Goal: Information Seeking & Learning: Understand process/instructions

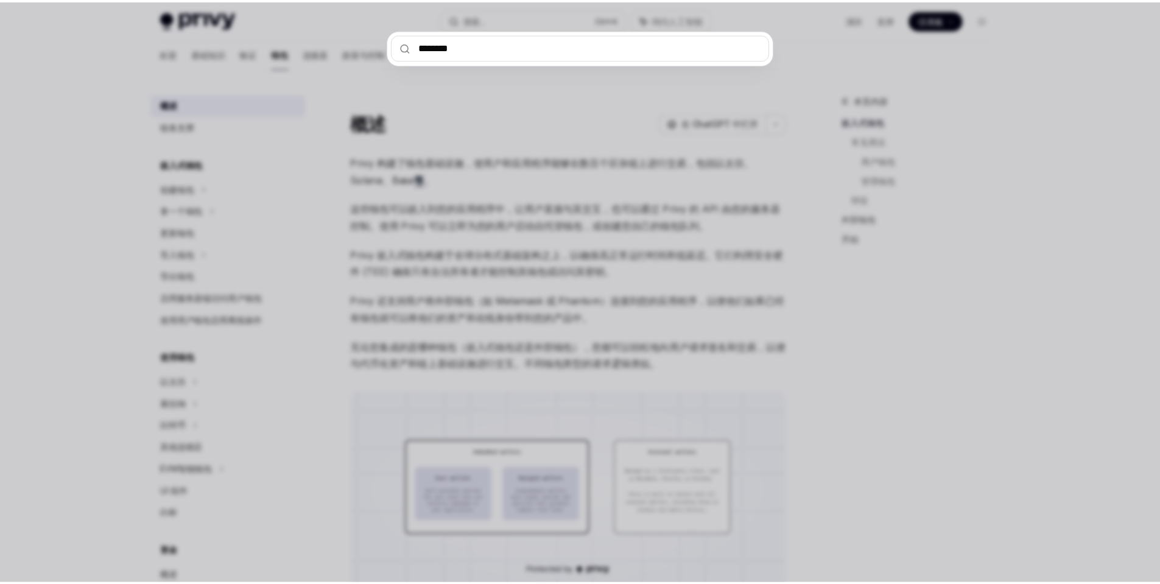
scroll to position [433, 0]
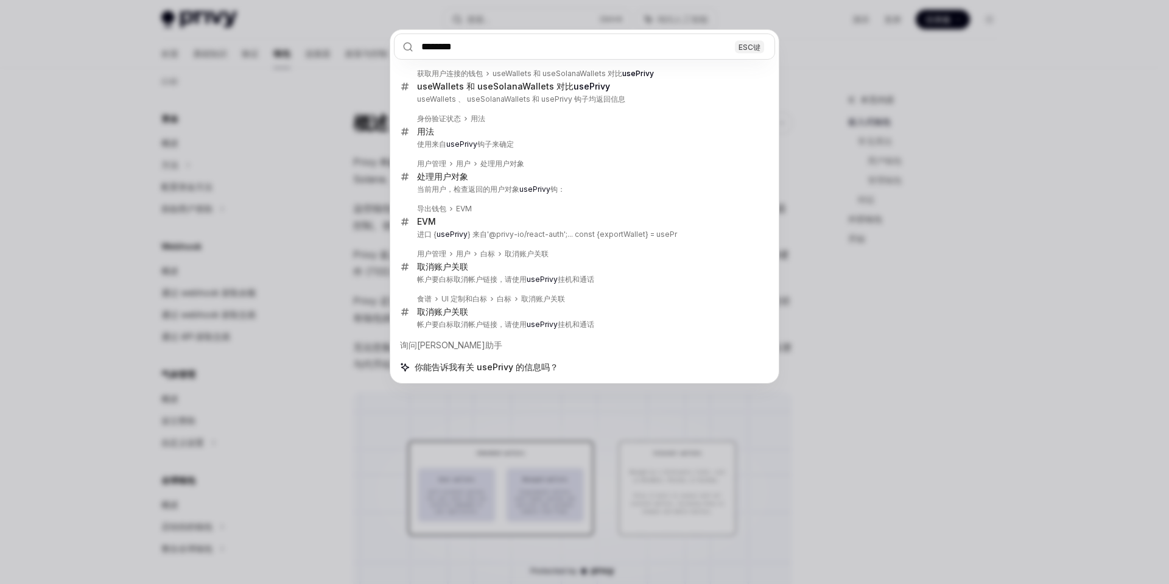
type input "********"
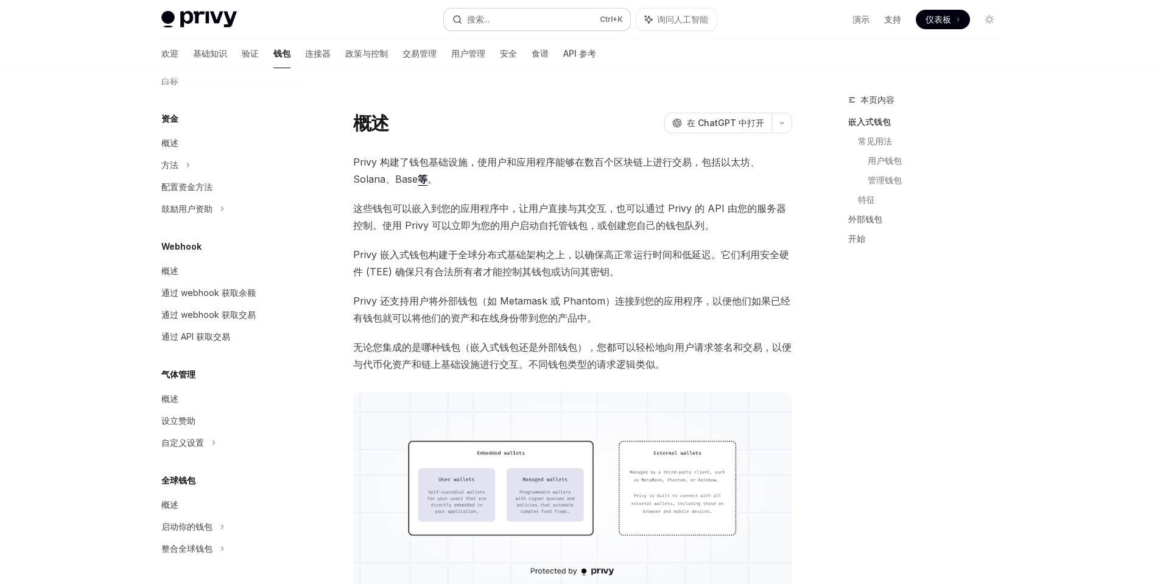
click at [515, 23] on button "搜索... Ctrl +K" at bounding box center [537, 20] width 186 height 22
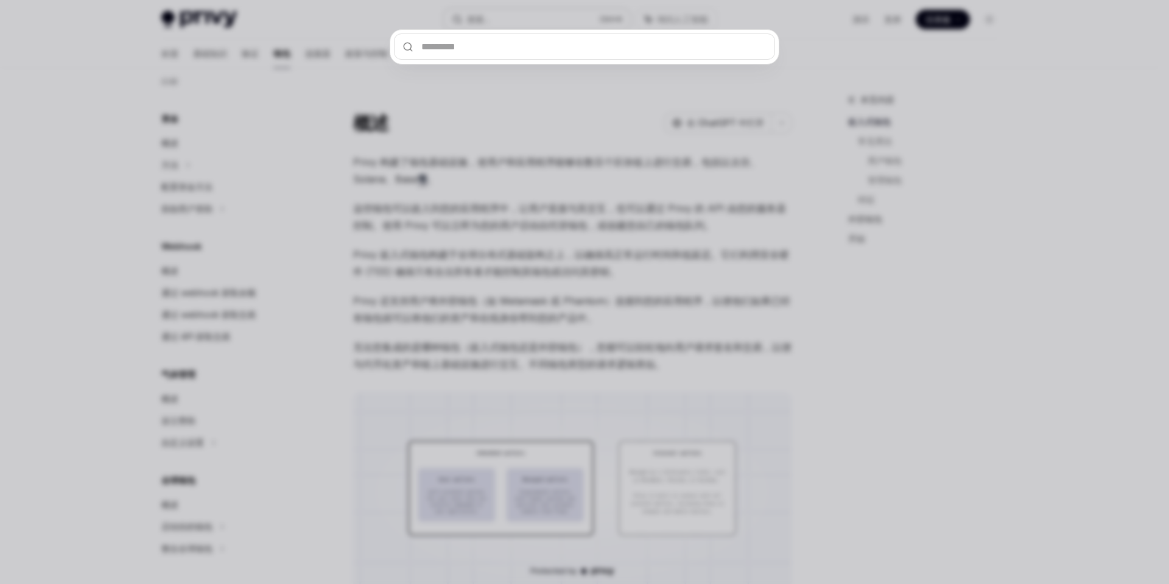
type input "********"
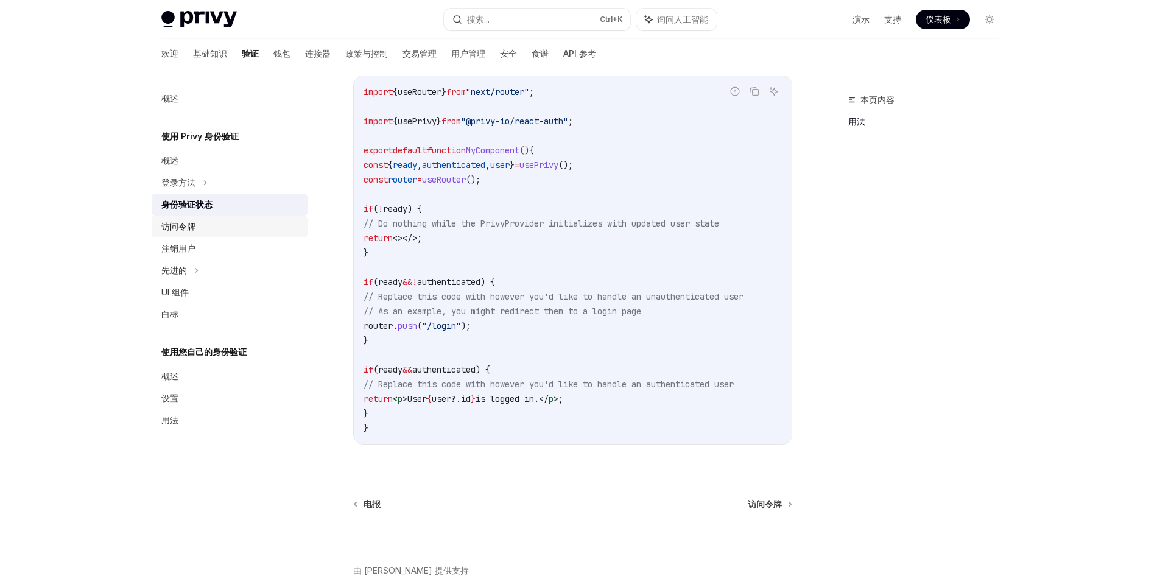
click at [192, 226] on font "访问令牌" at bounding box center [178, 226] width 34 height 10
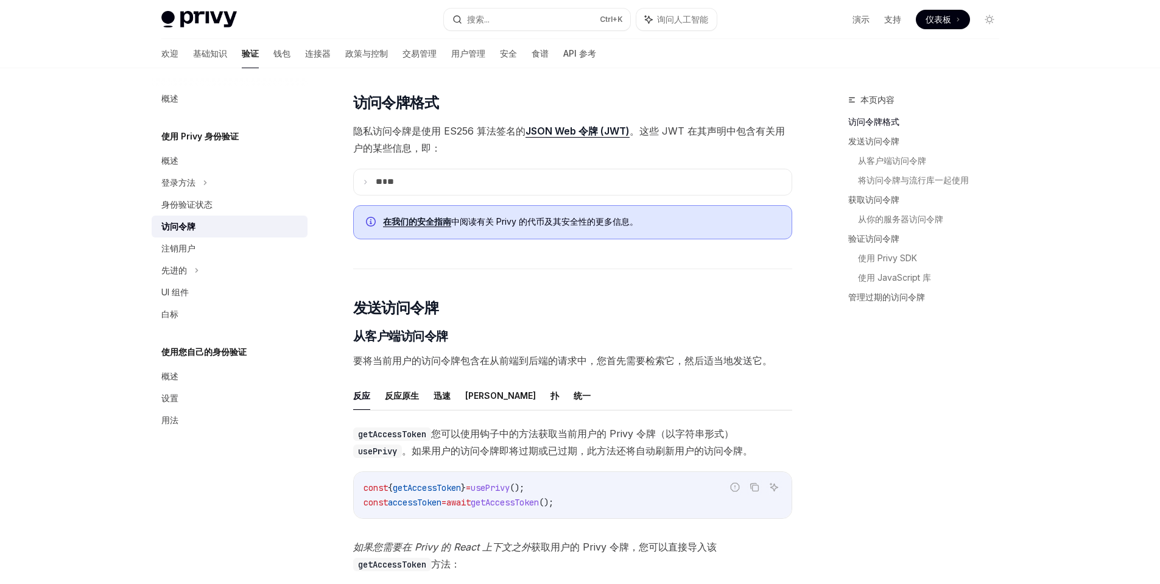
scroll to position [304, 0]
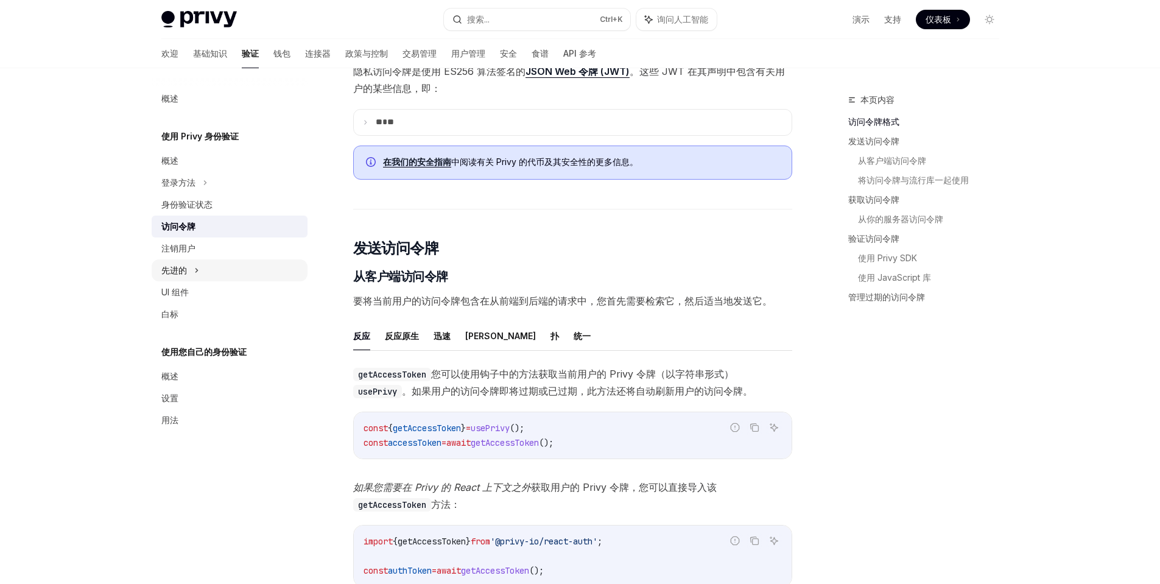
click at [196, 278] on div "先进的" at bounding box center [230, 270] width 156 height 22
click at [202, 296] on icon at bounding box center [204, 292] width 5 height 15
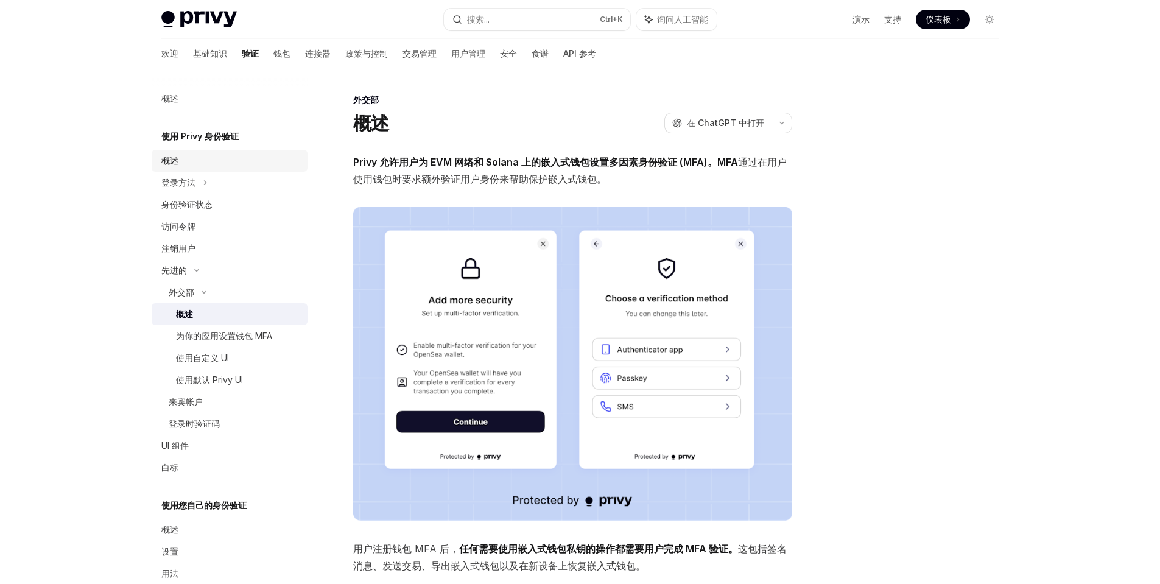
click at [168, 167] on div "概述" at bounding box center [169, 160] width 17 height 15
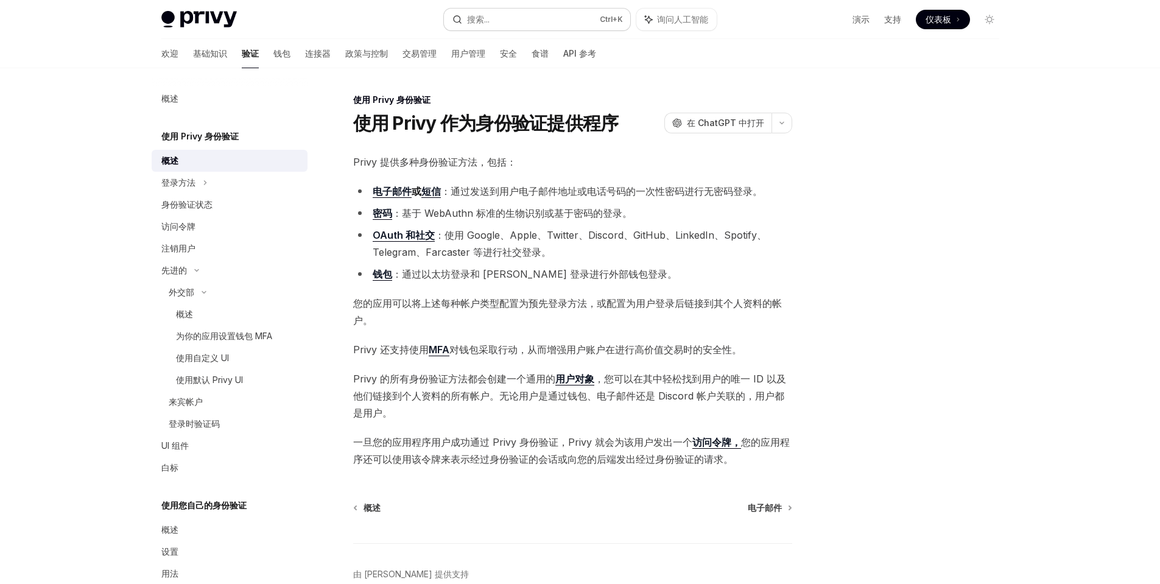
click at [488, 17] on font "搜索..." at bounding box center [478, 19] width 23 height 10
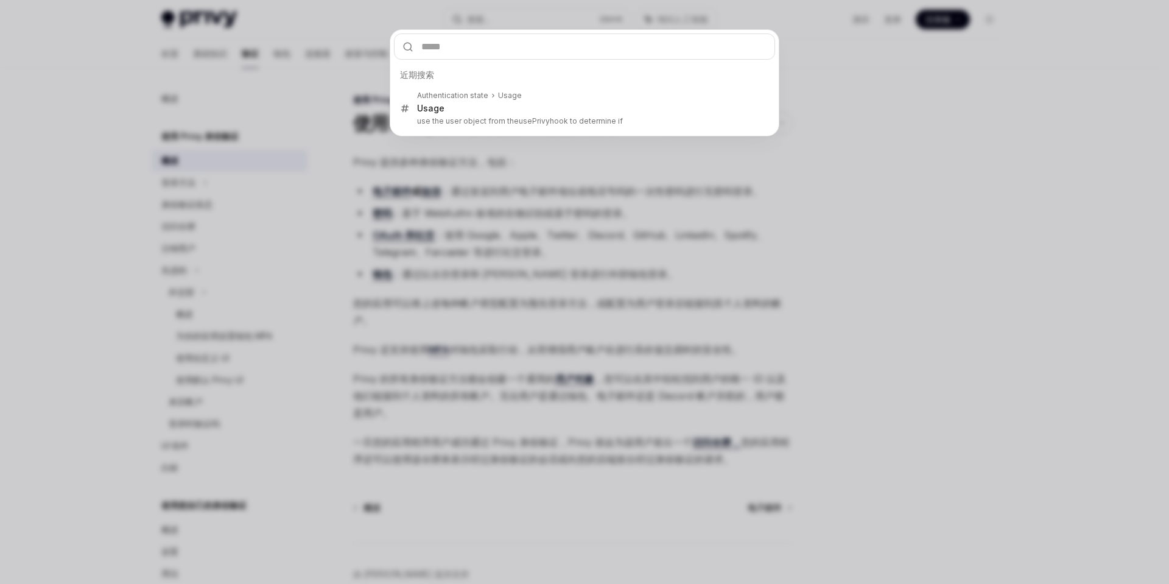
click at [839, 141] on div "近期搜索 Authentication state Usage Usage use the user object from the usePrivy hoo…" at bounding box center [584, 292] width 1169 height 584
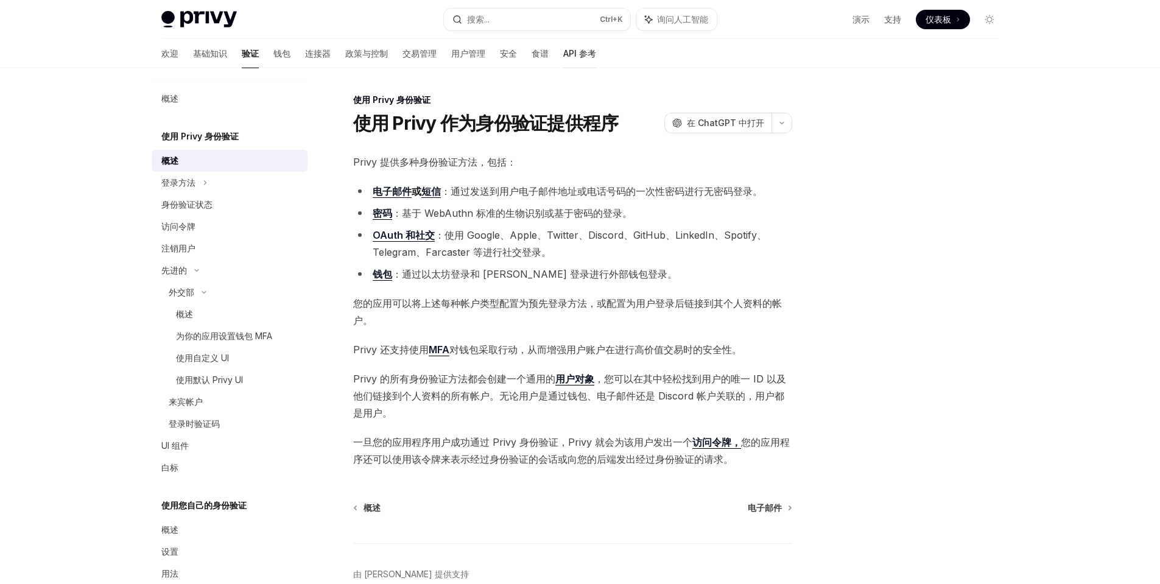
click at [563, 54] on font "API 参考" at bounding box center [579, 53] width 33 height 10
type textarea "*"
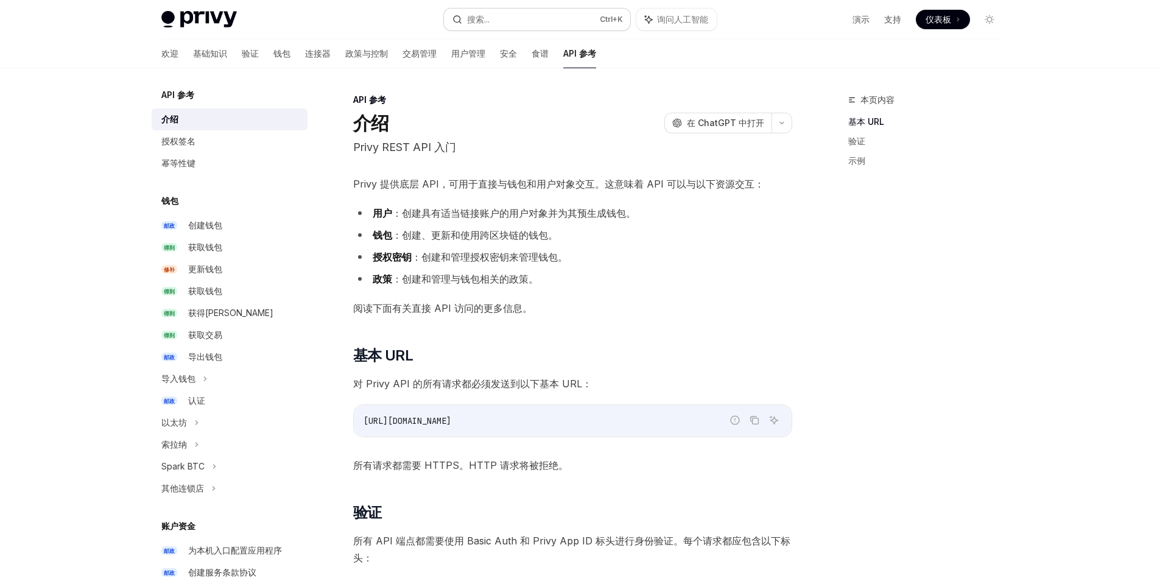
click at [494, 24] on button "搜索... Ctrl +K" at bounding box center [537, 20] width 186 height 22
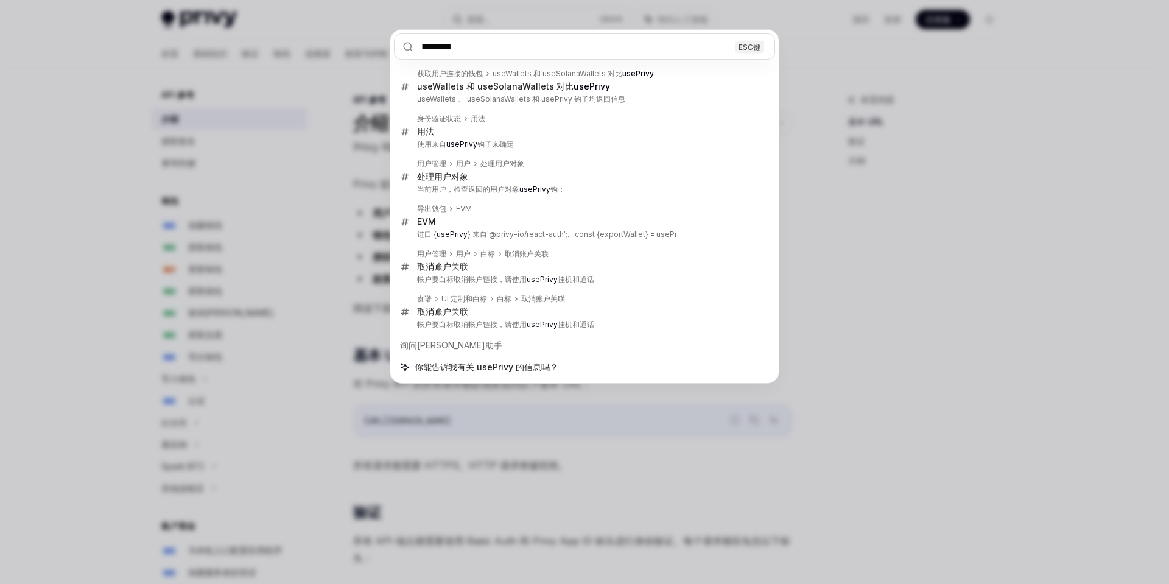
type input "********"
click at [893, 276] on div "******** ESC键 获取用户连接的钱包 useWallets 和 useSolanaWallets 对比 usePrivy useWallets 和 …" at bounding box center [584, 292] width 1169 height 584
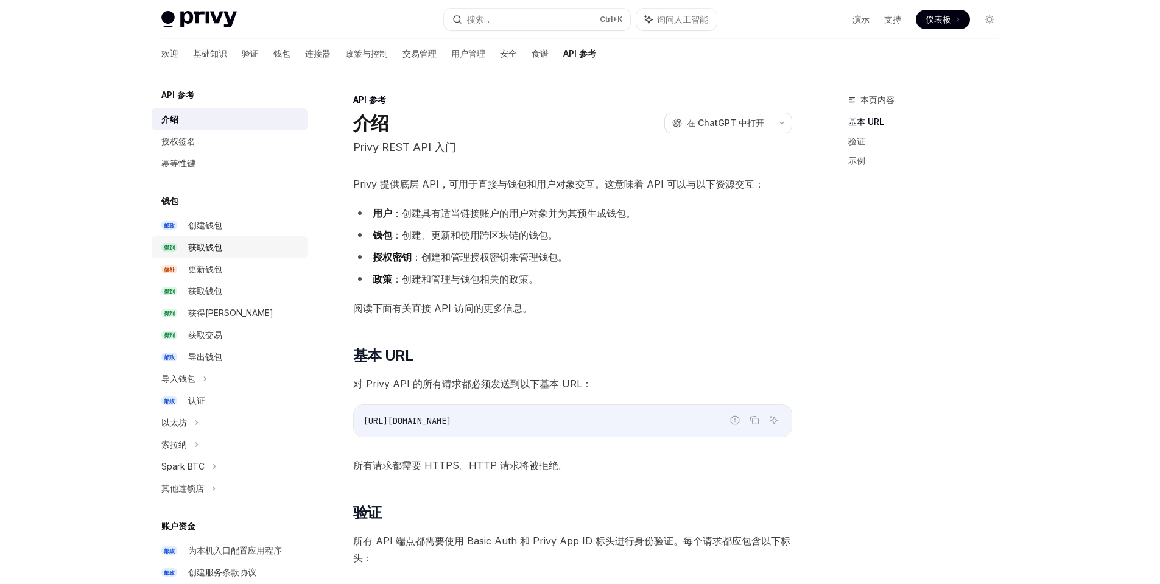
click at [237, 250] on div "获取钱包" at bounding box center [244, 247] width 112 height 15
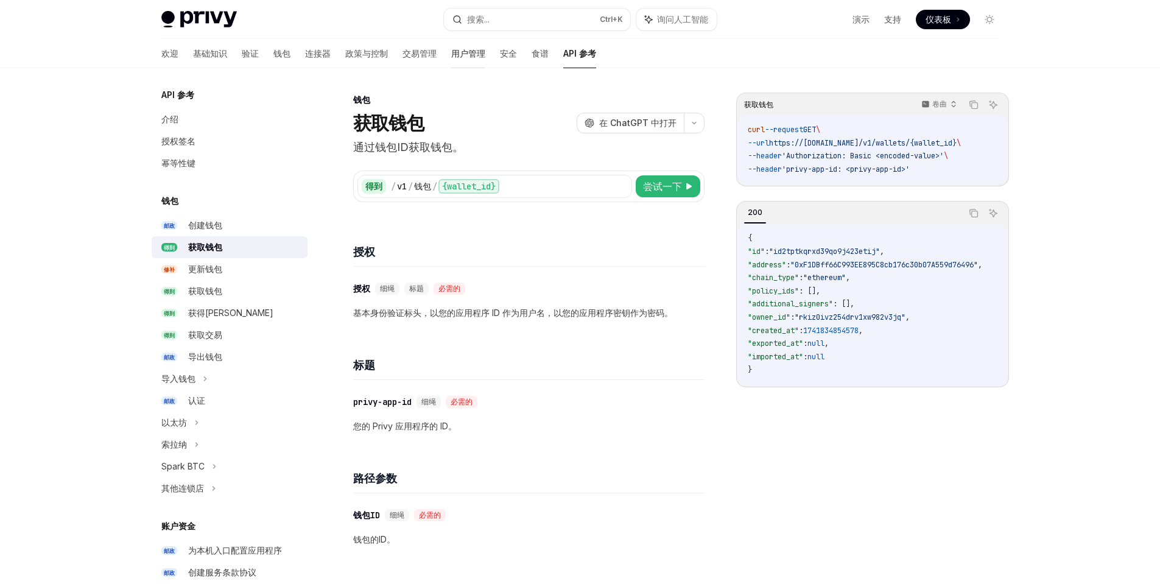
click at [451, 58] on font "用户管理" at bounding box center [468, 53] width 34 height 10
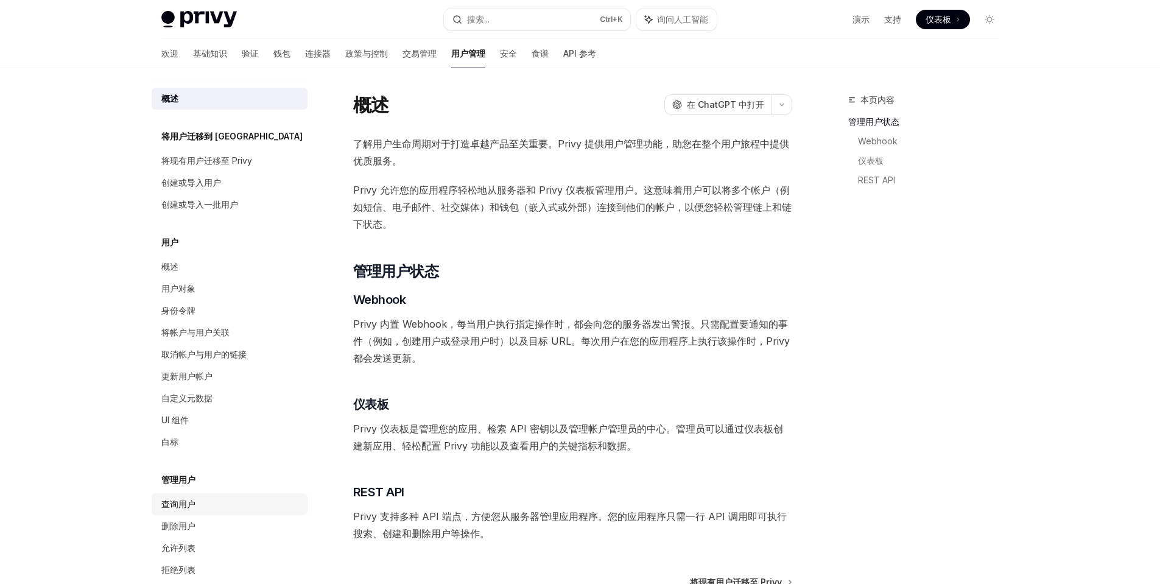
click at [191, 497] on div "查询用户" at bounding box center [178, 504] width 34 height 15
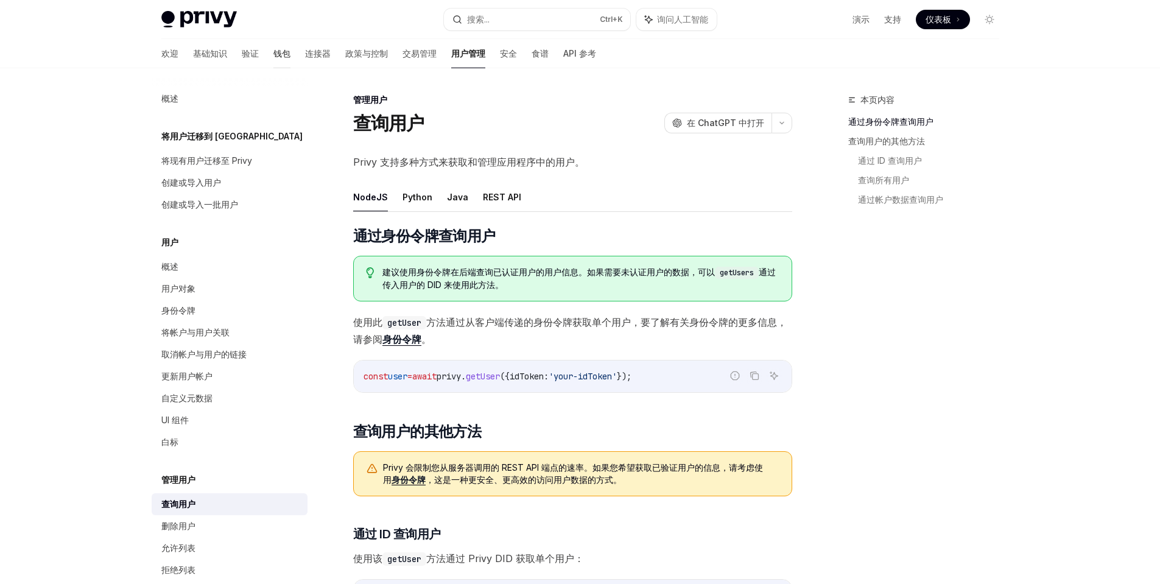
click at [273, 55] on font "钱包" at bounding box center [281, 53] width 17 height 10
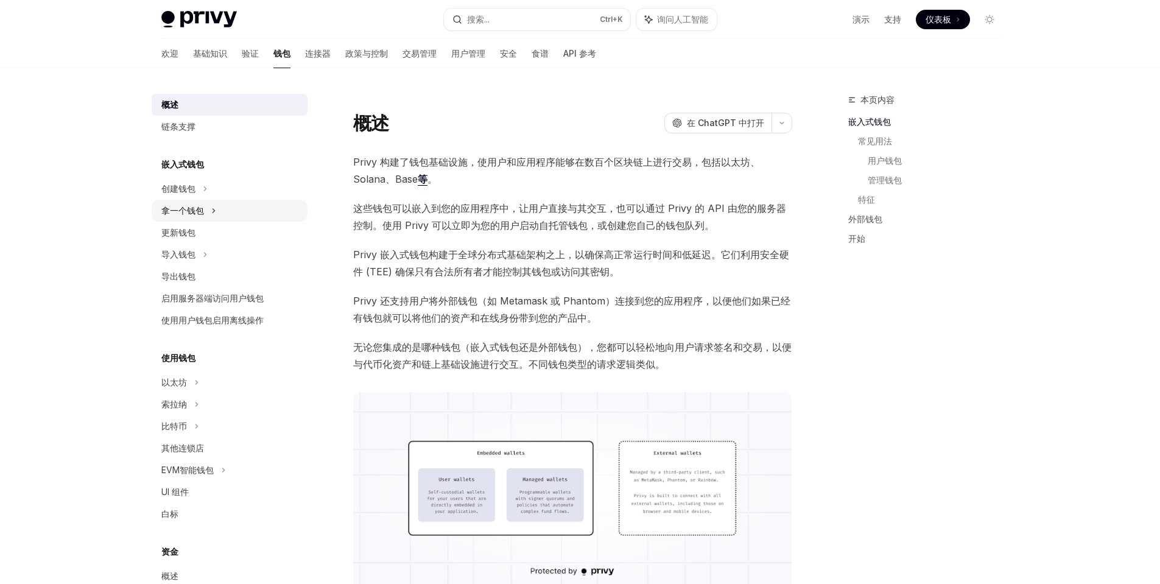
click at [219, 206] on div "拿一个钱包" at bounding box center [230, 211] width 156 height 22
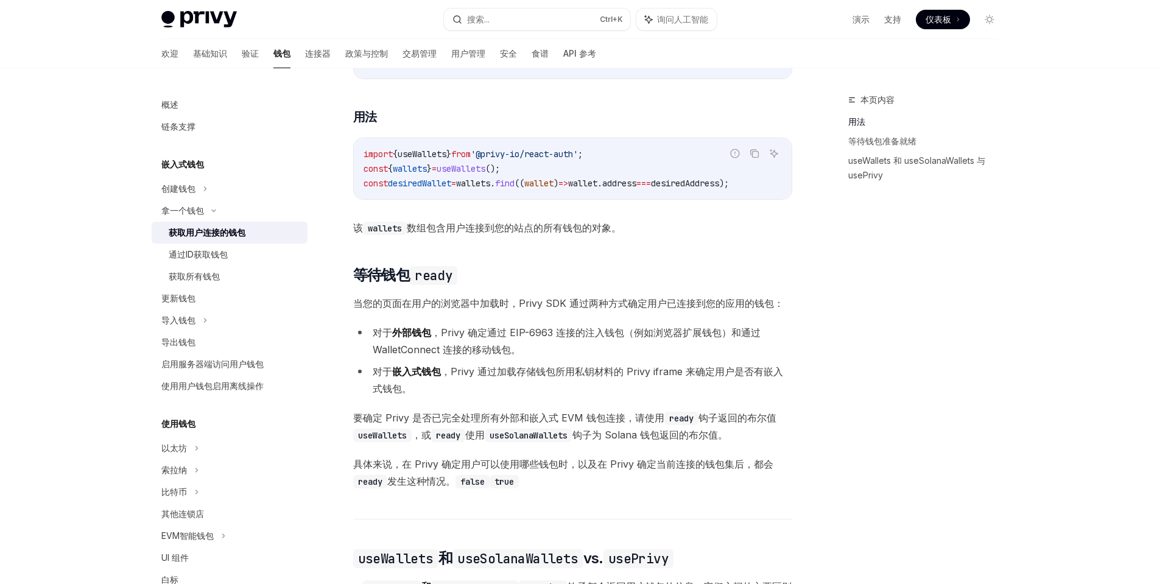
scroll to position [487, 0]
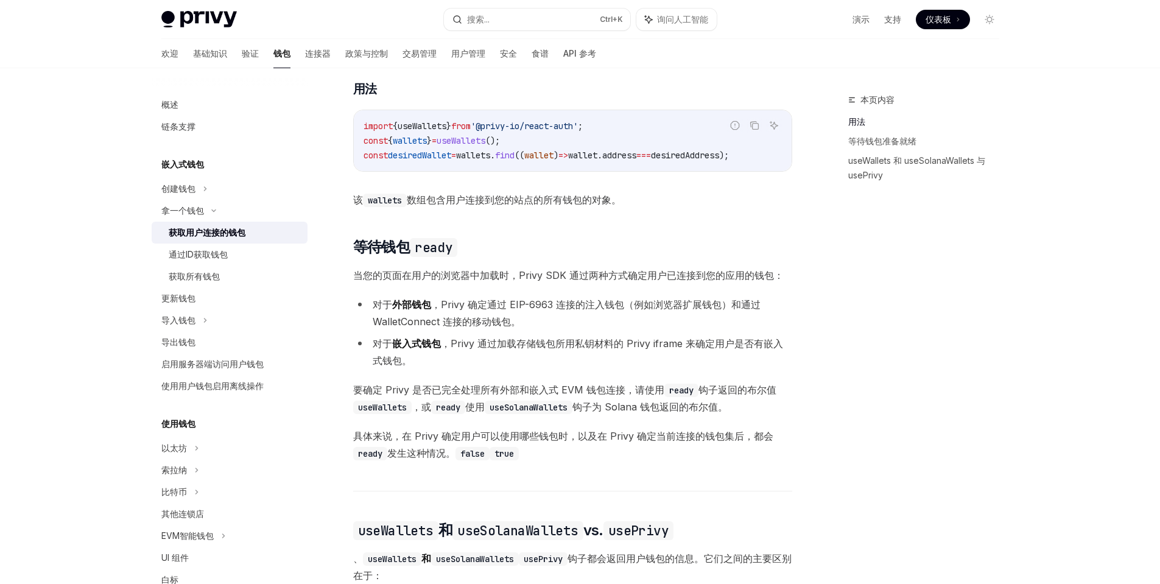
click at [525, 414] on code "useSolanaWallets" at bounding box center [529, 407] width 88 height 13
copy code "useSolanaWallets"
click at [469, 413] on font "使用" at bounding box center [474, 407] width 19 height 12
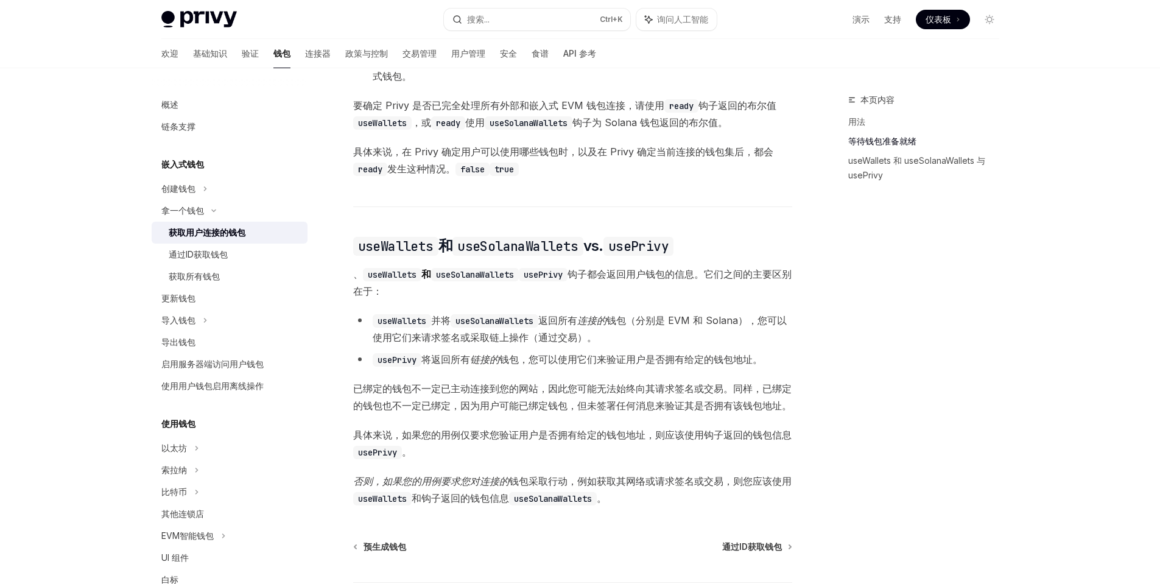
scroll to position [852, 0]
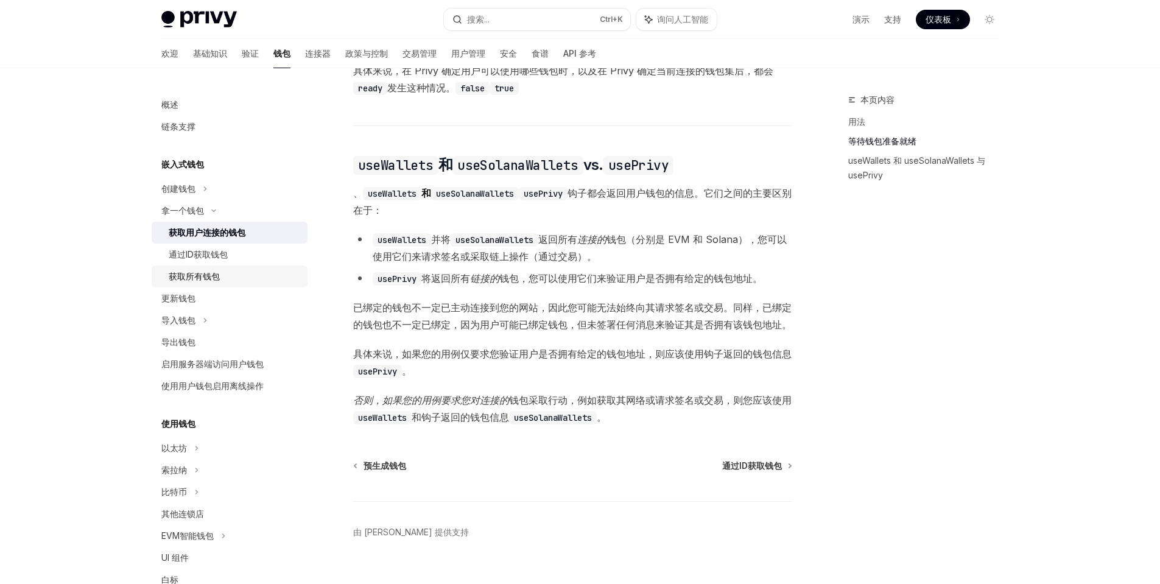
click at [202, 278] on font "获取所有钱包" at bounding box center [194, 276] width 51 height 10
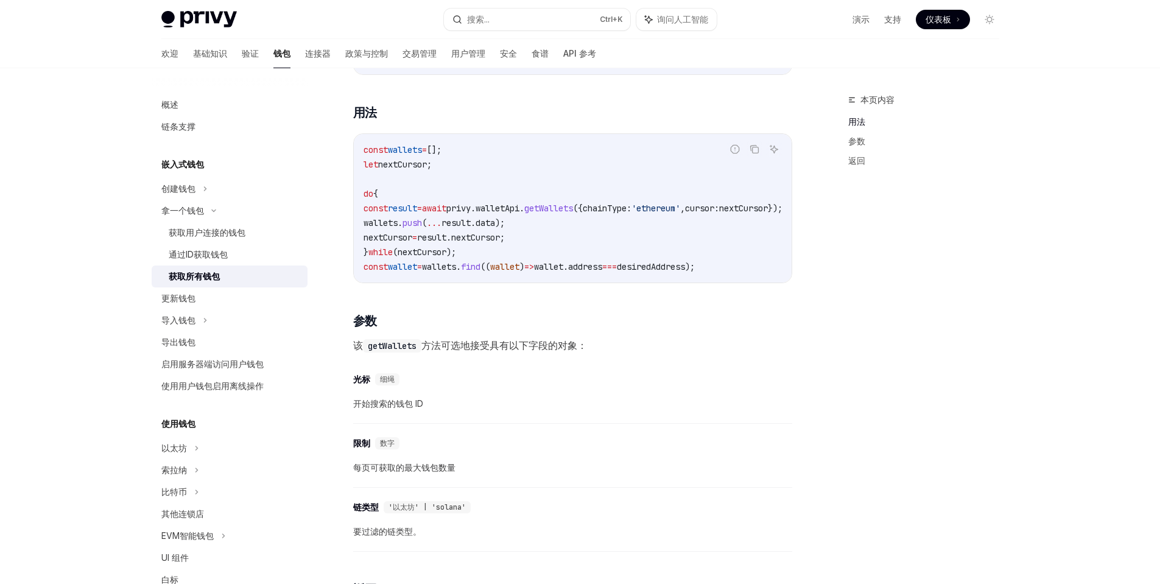
scroll to position [244, 0]
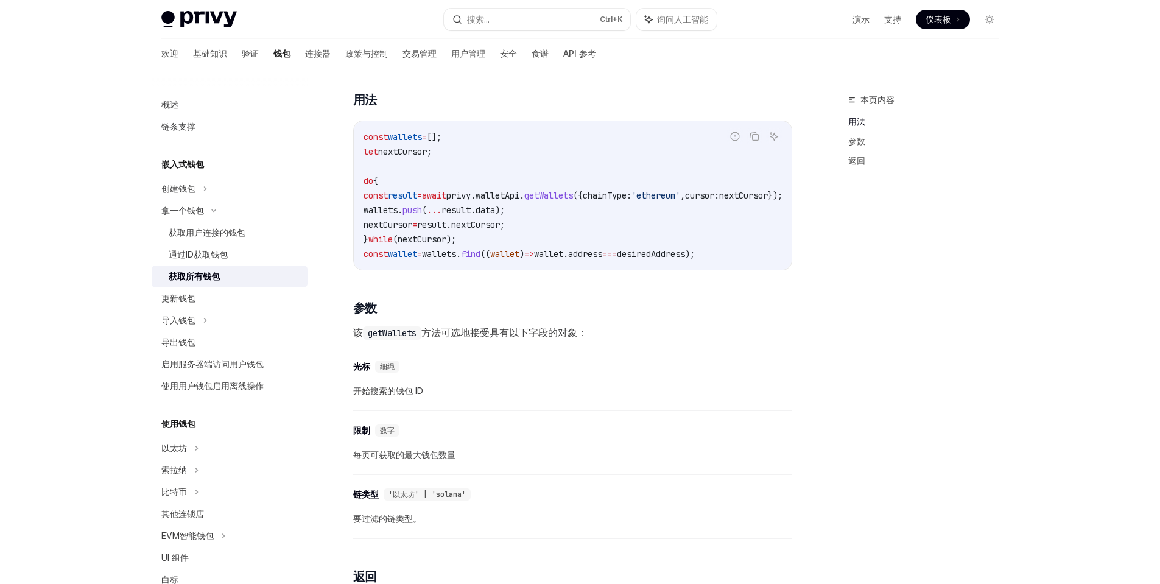
click at [396, 340] on code "getWallets" at bounding box center [392, 332] width 58 height 13
copy code "getWallets"
click at [210, 237] on font "获取用户连接的钱包" at bounding box center [207, 232] width 77 height 10
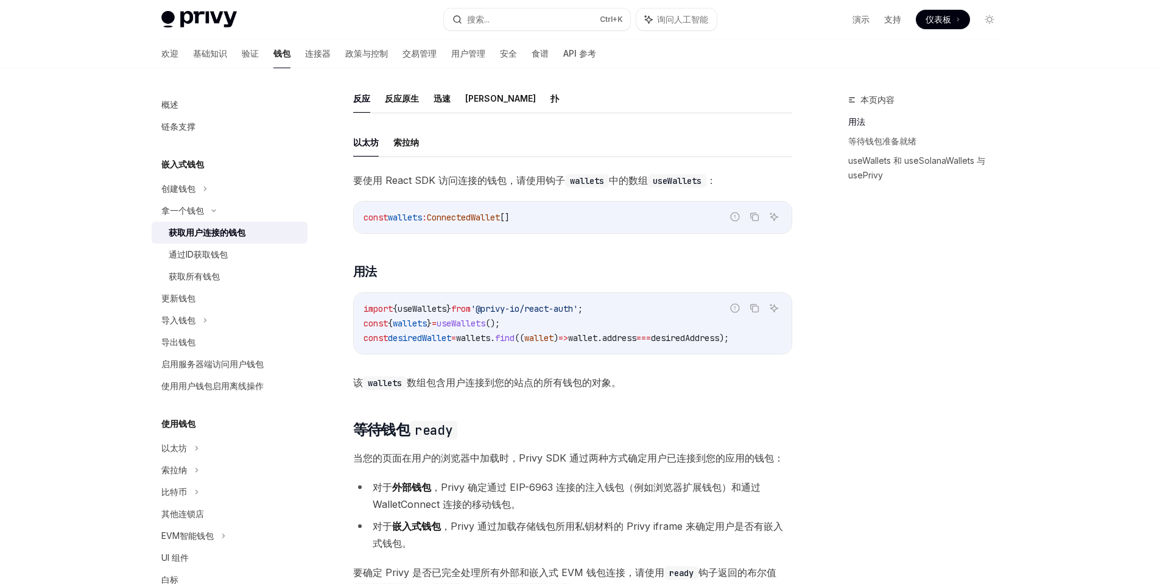
scroll to position [365, 0]
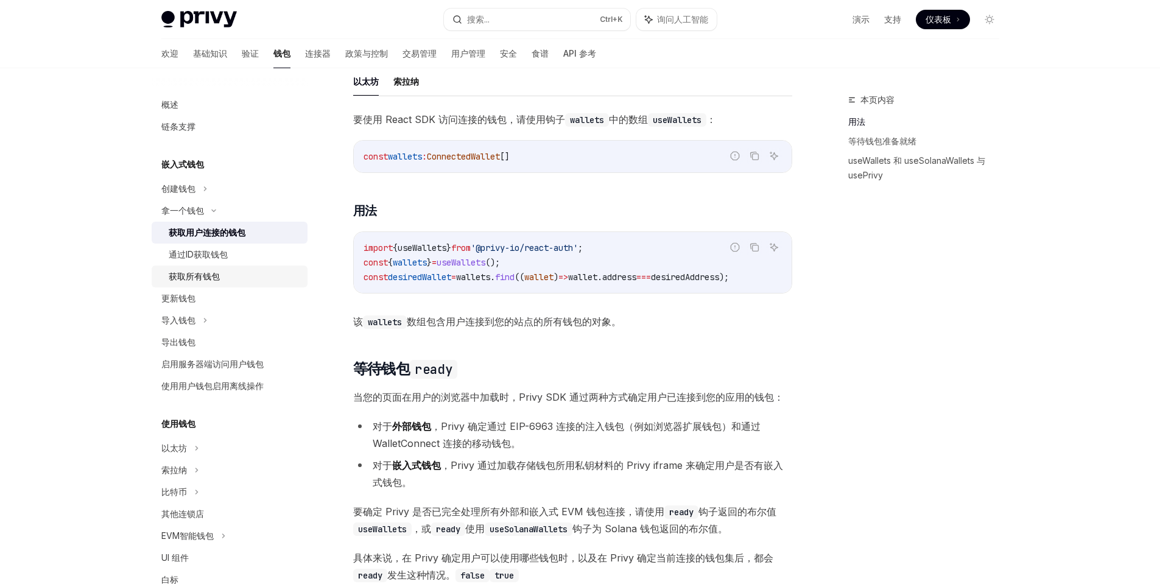
click at [209, 275] on font "获取所有钱包" at bounding box center [194, 276] width 51 height 10
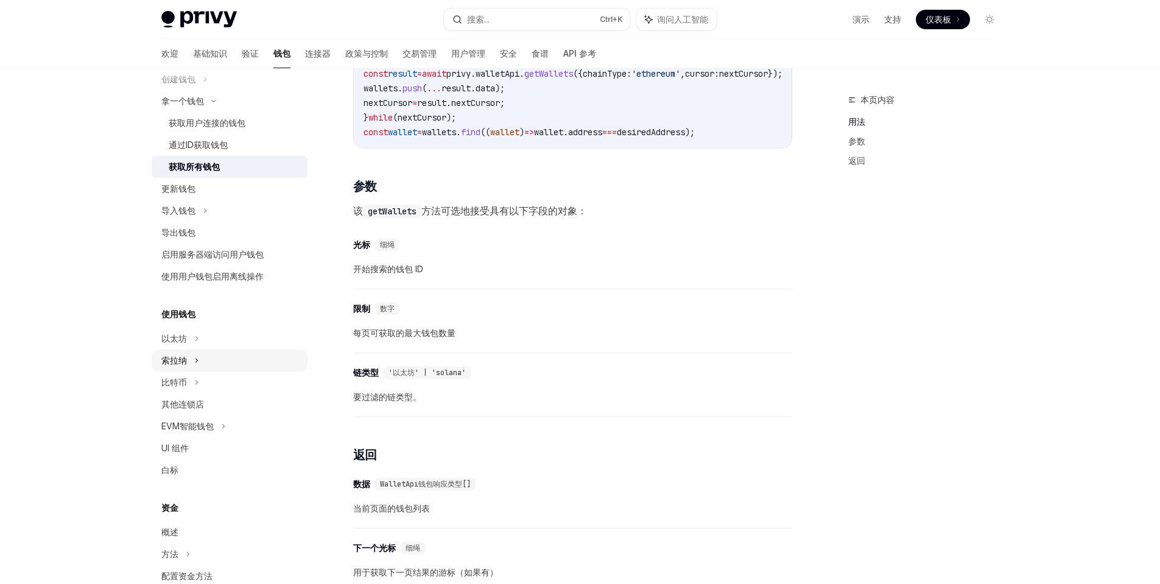
scroll to position [122, 0]
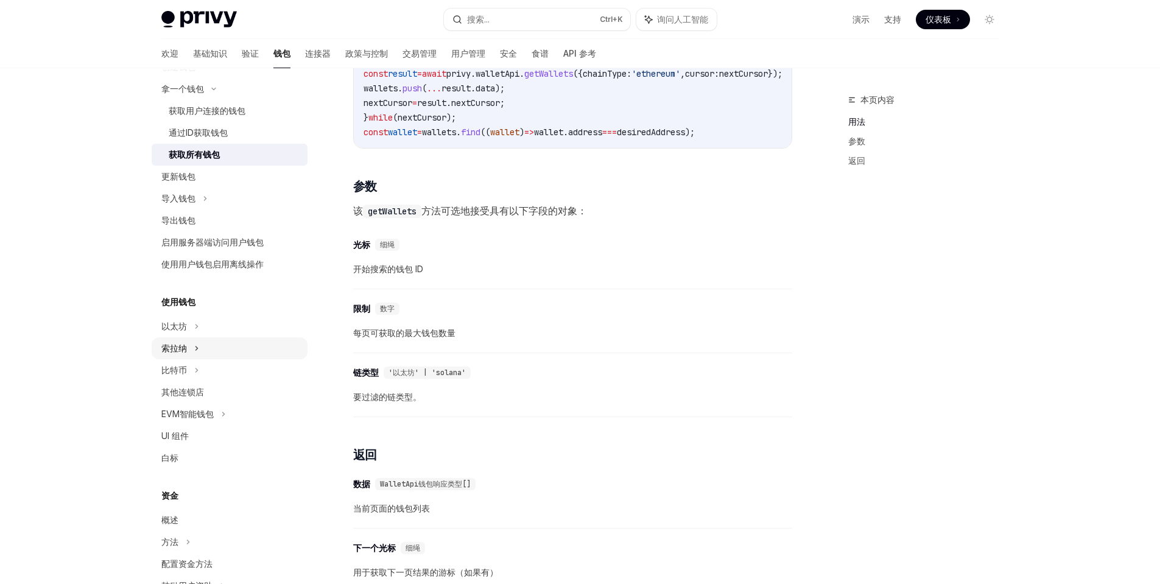
click at [196, 346] on icon at bounding box center [196, 348] width 2 height 4
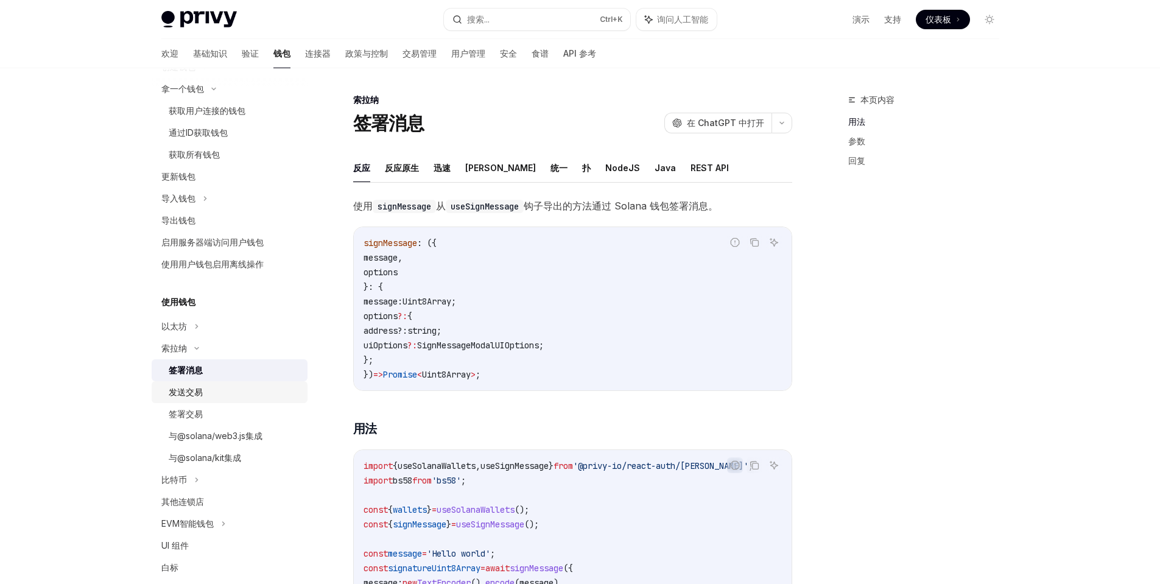
click at [198, 392] on font "发送交易" at bounding box center [186, 392] width 34 height 10
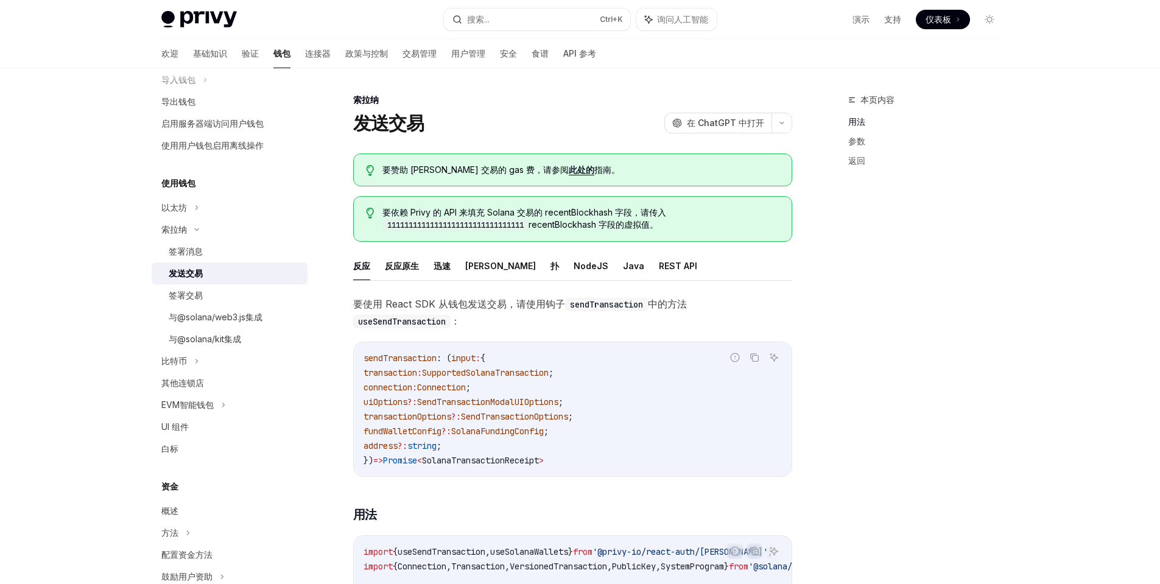
scroll to position [244, 0]
click at [214, 332] on font "与@solana/kit集成" at bounding box center [205, 336] width 72 height 10
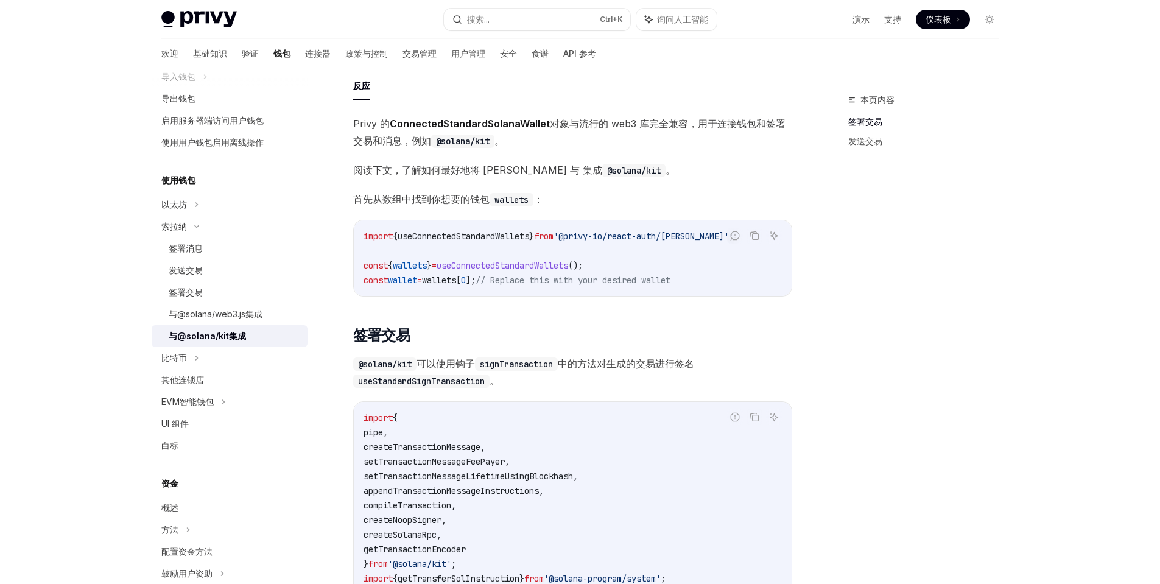
scroll to position [61, 0]
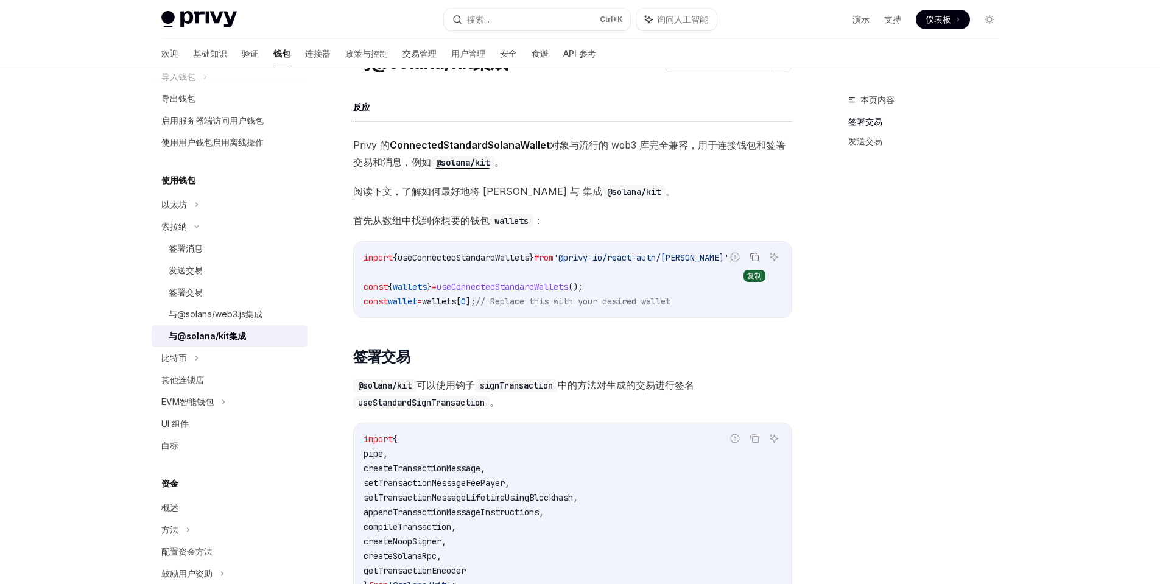
click at [754, 262] on button "复制代码块中的内容" at bounding box center [754, 257] width 16 height 16
click at [214, 312] on font "与@solana/web3.js集成" at bounding box center [216, 314] width 94 height 10
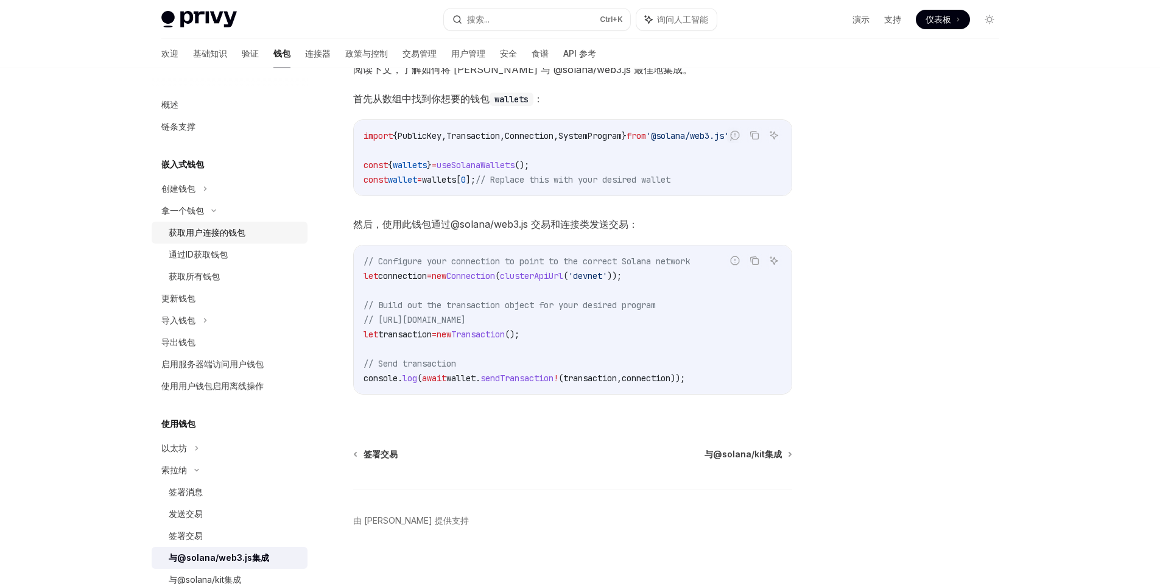
click at [208, 233] on font "获取用户连接的钱包" at bounding box center [207, 232] width 77 height 10
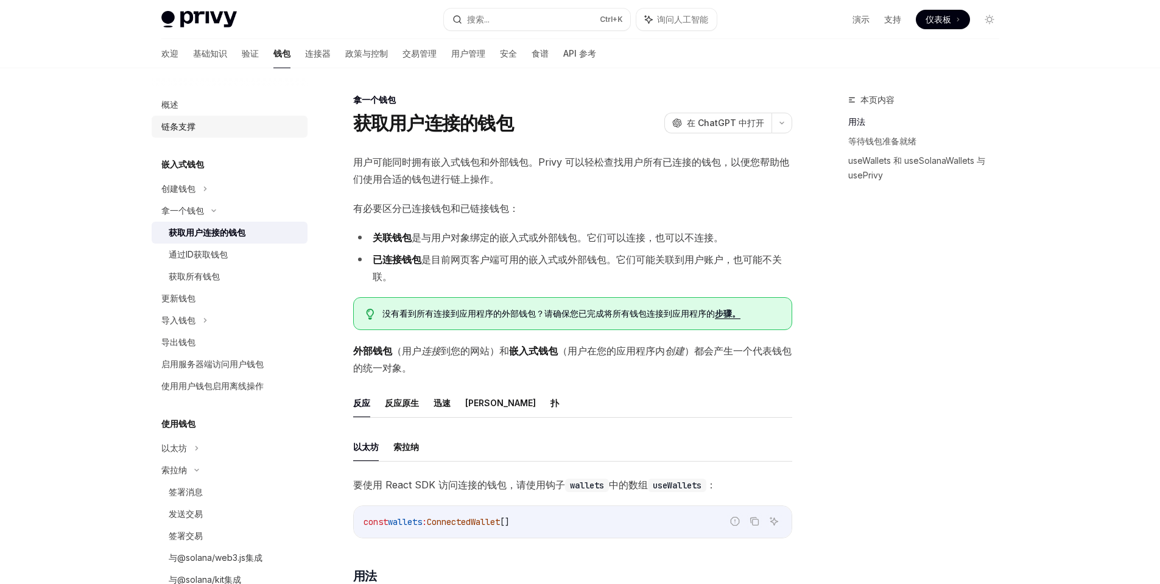
click at [220, 126] on div "链条支撑" at bounding box center [230, 126] width 139 height 15
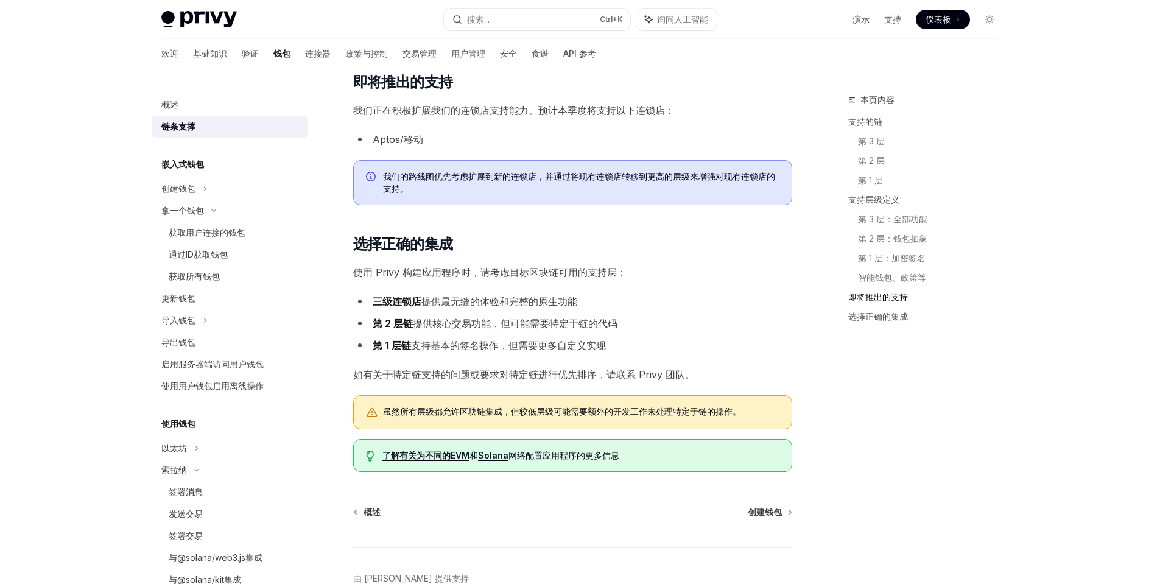
scroll to position [1338, 0]
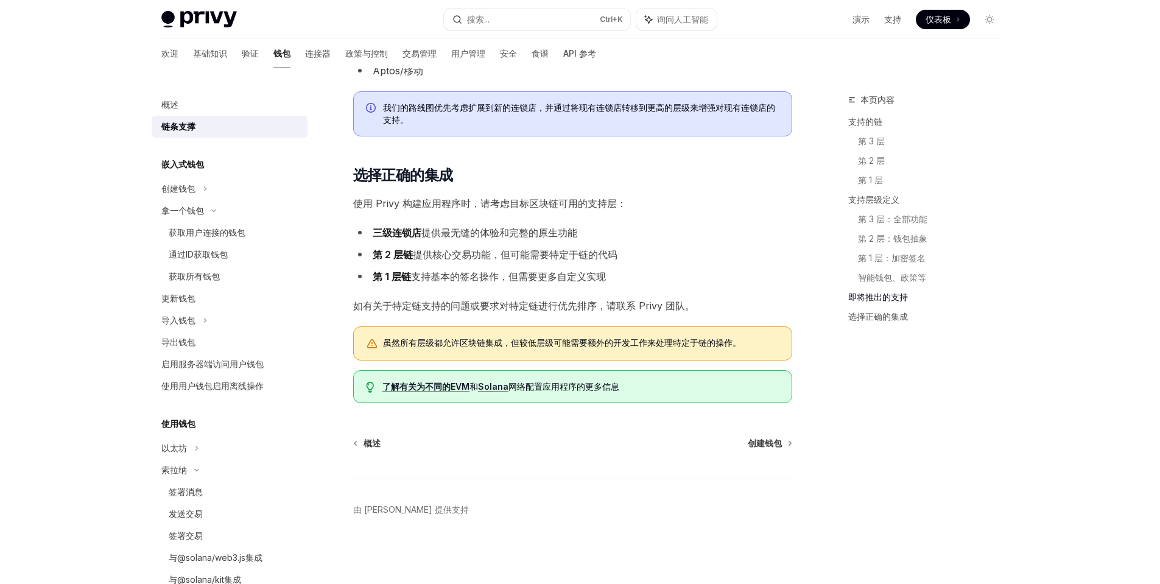
click at [499, 387] on font "Solana" at bounding box center [493, 386] width 30 height 10
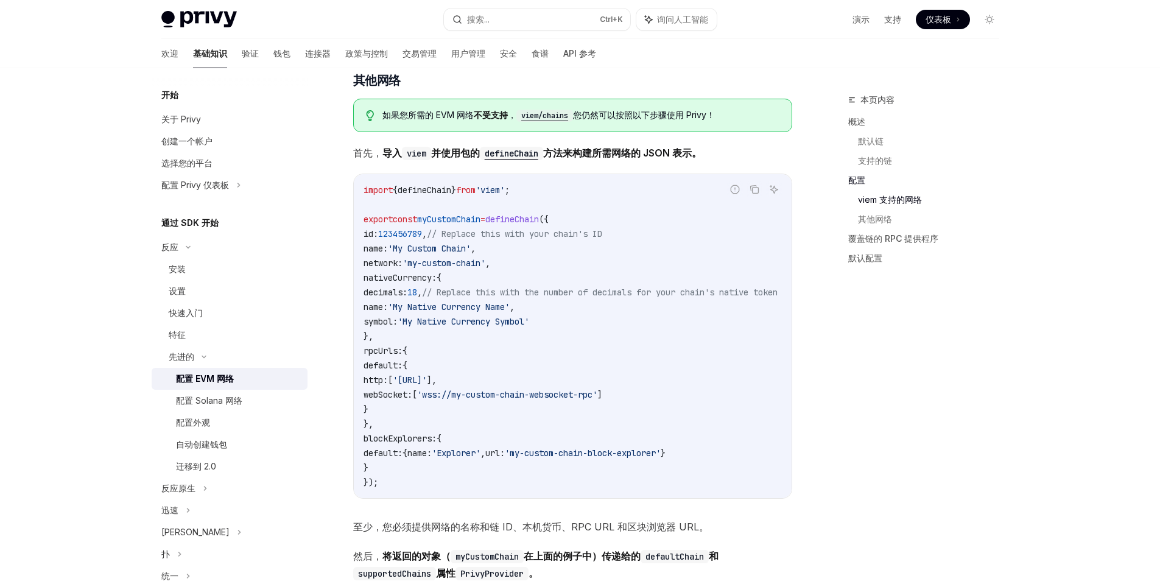
scroll to position [1766, 0]
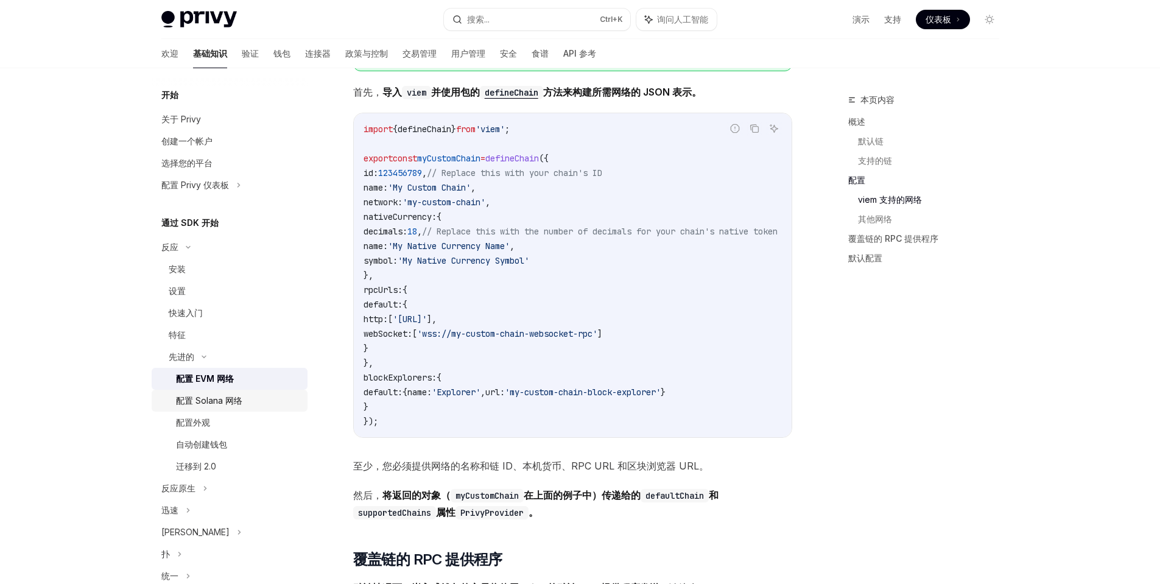
click at [222, 399] on font "配置 Solana 网络" at bounding box center [209, 400] width 66 height 10
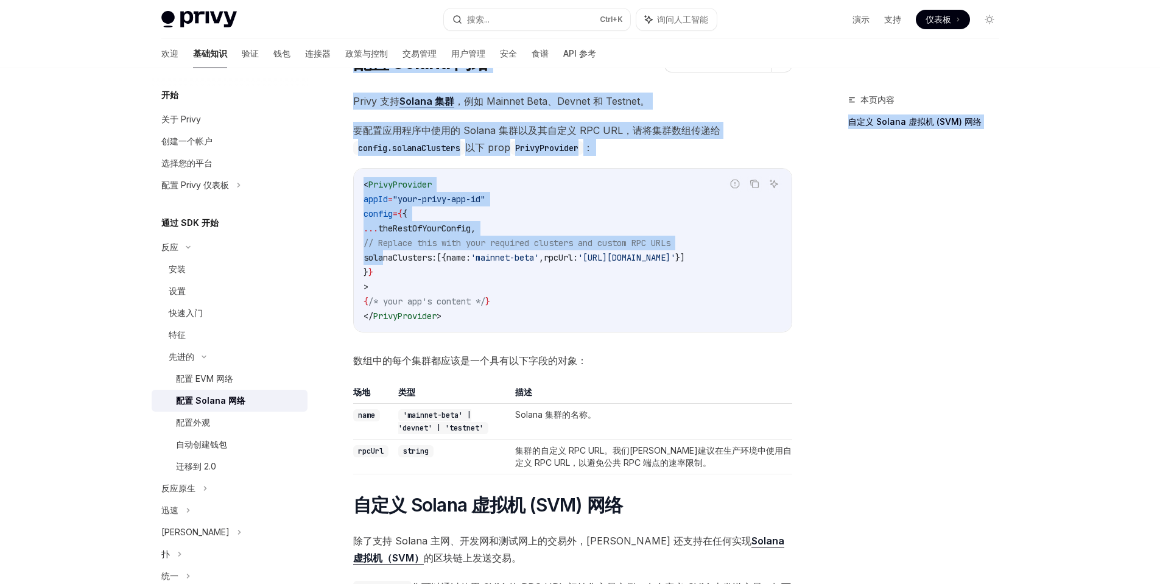
scroll to position [0, 66]
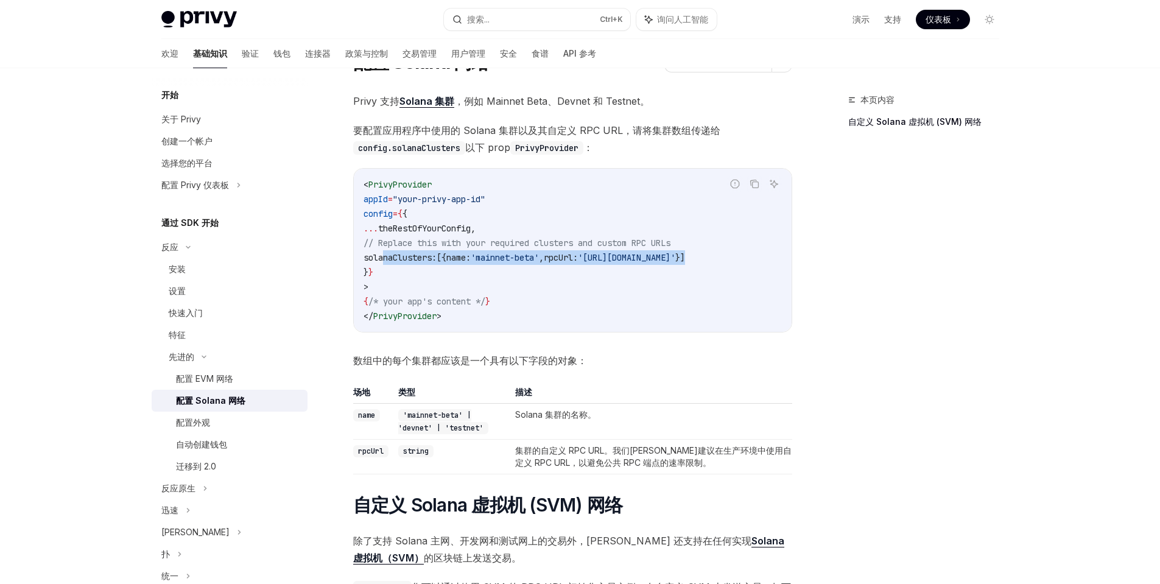
drag, startPoint x: 383, startPoint y: 257, endPoint x: 777, endPoint y: 252, distance: 393.9
click at [777, 252] on code "< PrivyProvider appId = "your-privy-app-id" config = { { ... theRestOfYourConfi…" at bounding box center [572, 250] width 418 height 146
copy span "solanaClusters: [{ name: 'mainnet-beta' , rpcUrl: '[URL][DOMAIN_NAME]' }]"
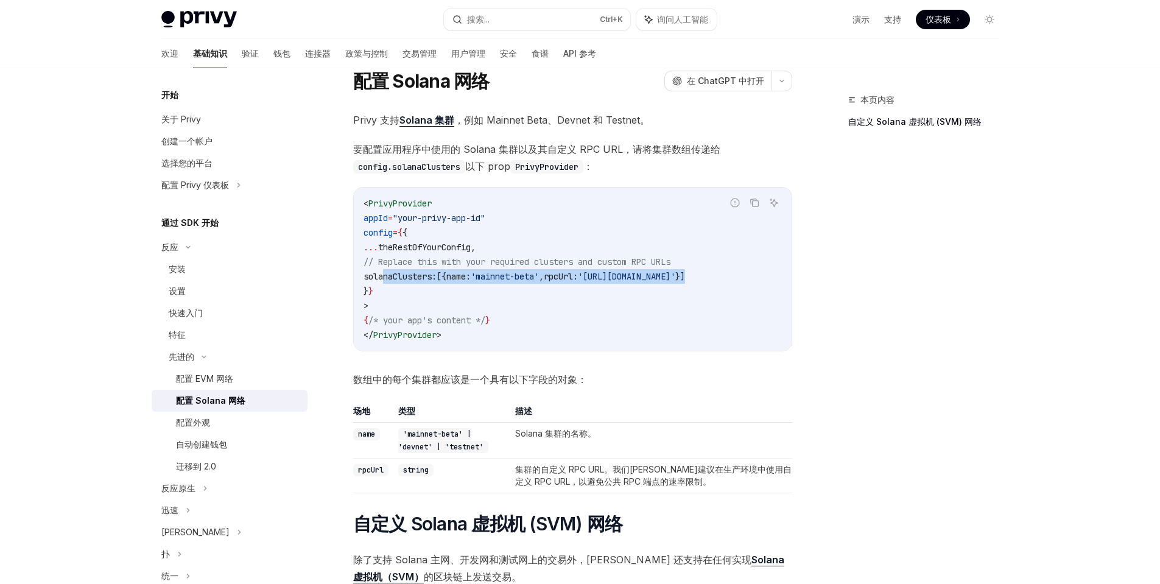
scroll to position [61, 0]
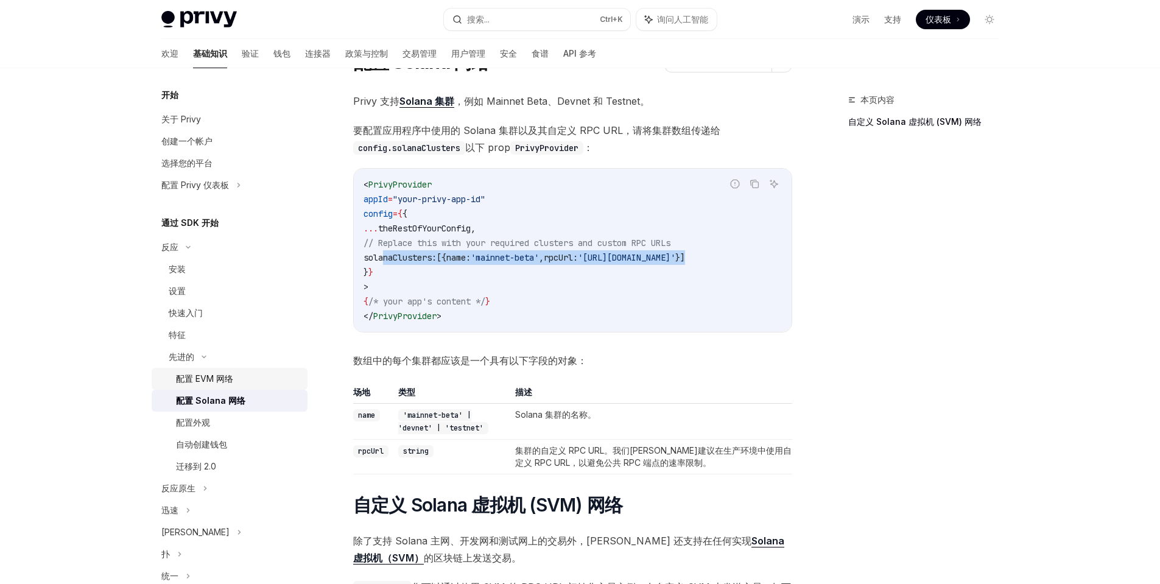
click at [220, 384] on div "配置 EVM 网络" at bounding box center [204, 378] width 57 height 15
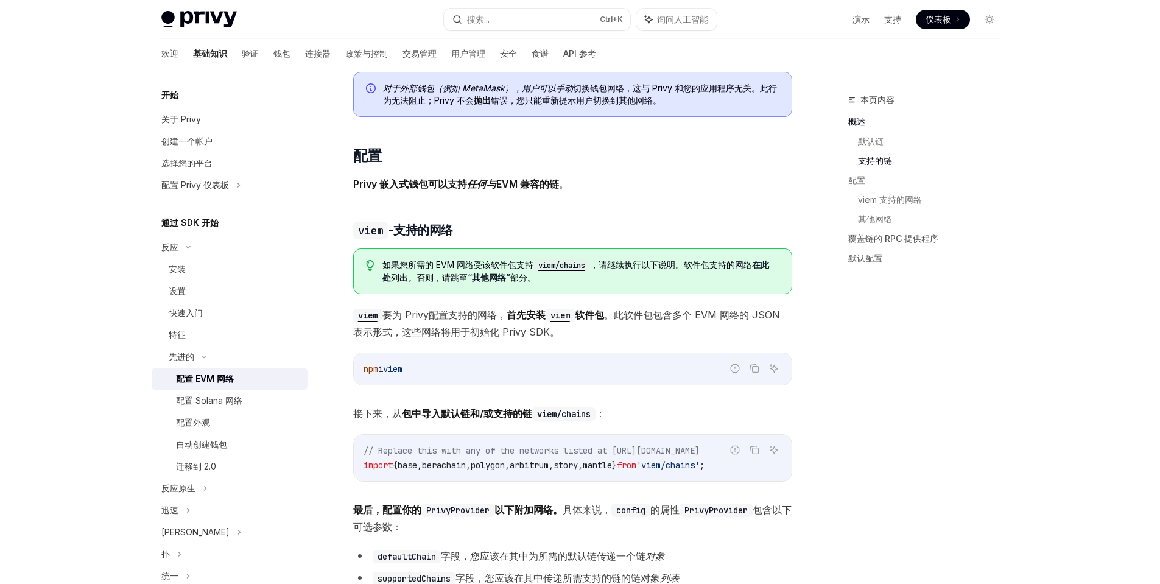
scroll to position [852, 0]
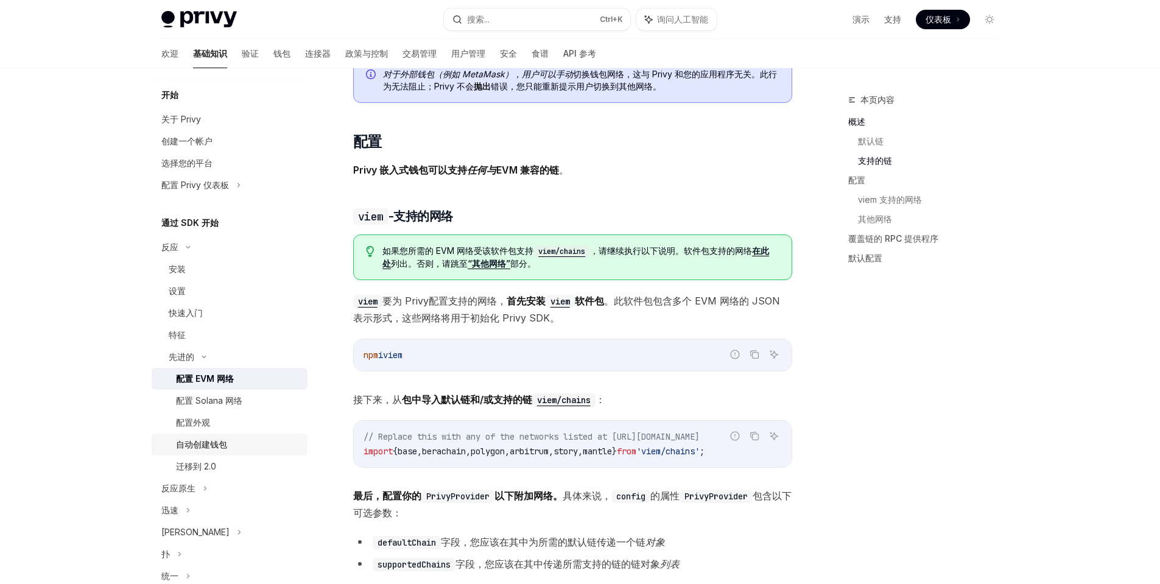
click at [214, 445] on font "自动创建钱包" at bounding box center [201, 444] width 51 height 10
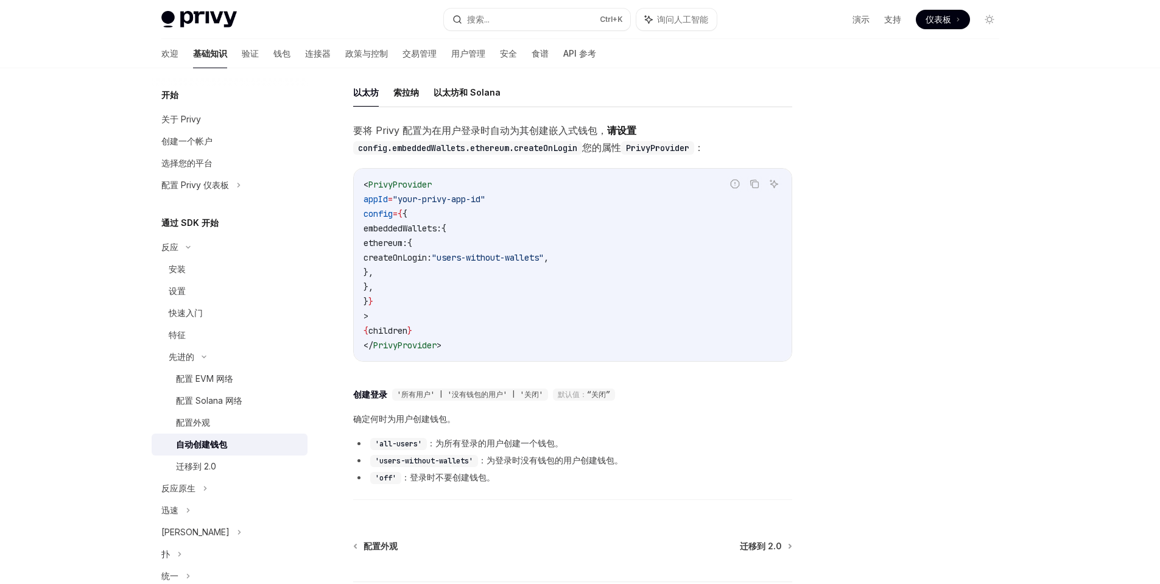
scroll to position [356, 0]
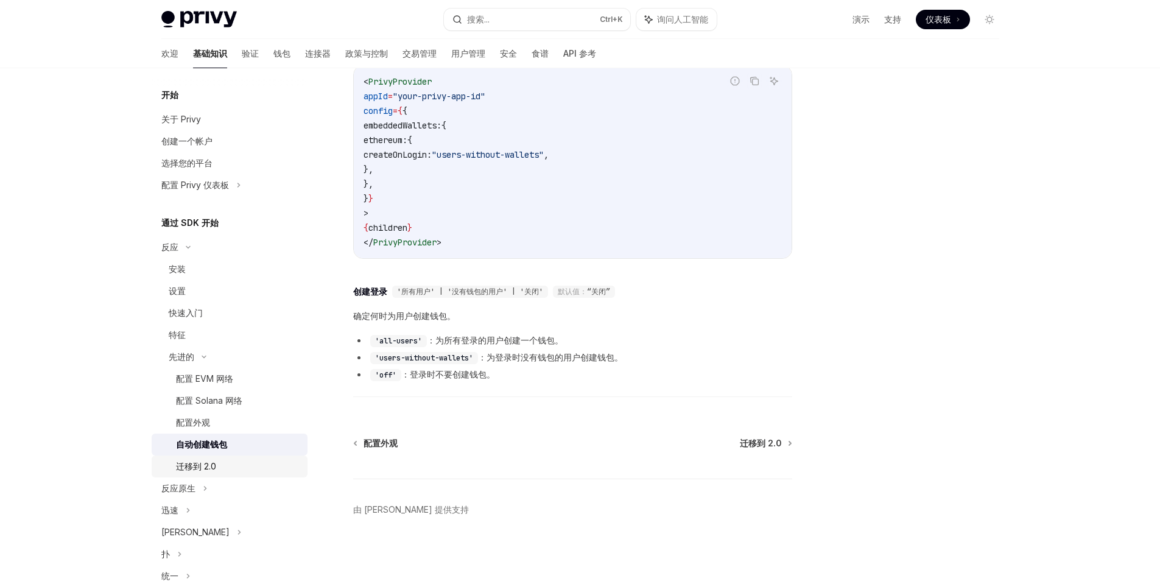
click at [202, 466] on font "迁移到 2.0" at bounding box center [196, 466] width 40 height 10
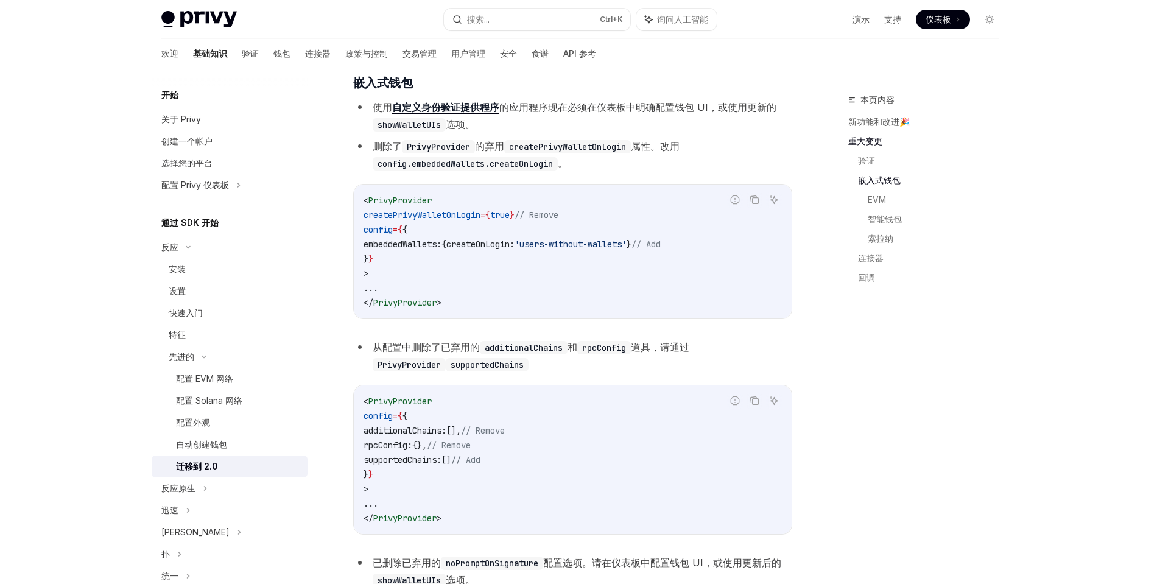
scroll to position [548, 0]
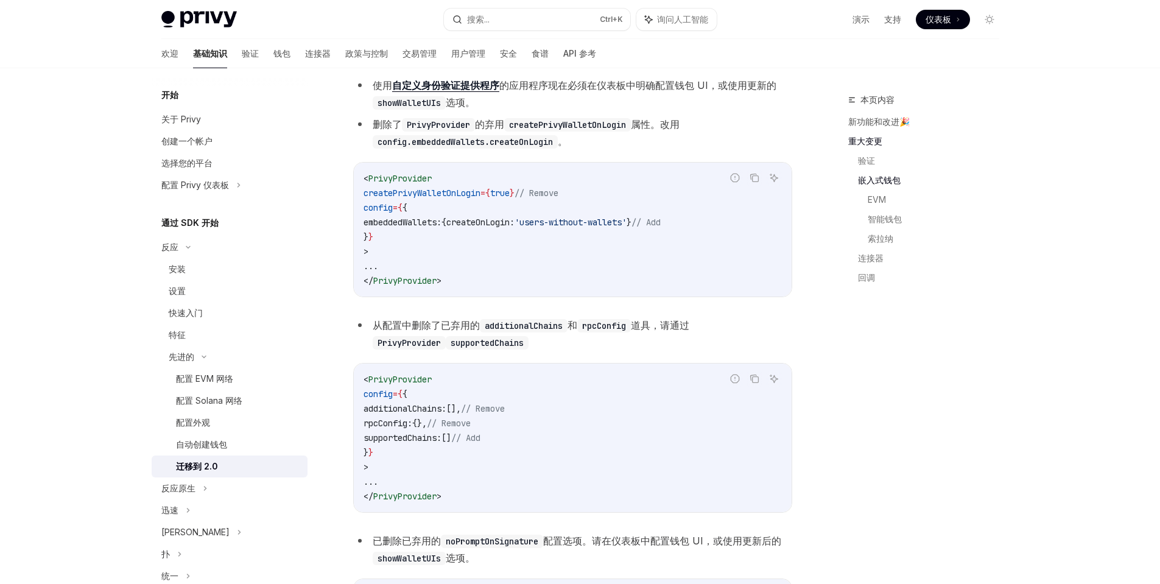
click at [435, 440] on span "supportedChains:" at bounding box center [402, 437] width 78 height 11
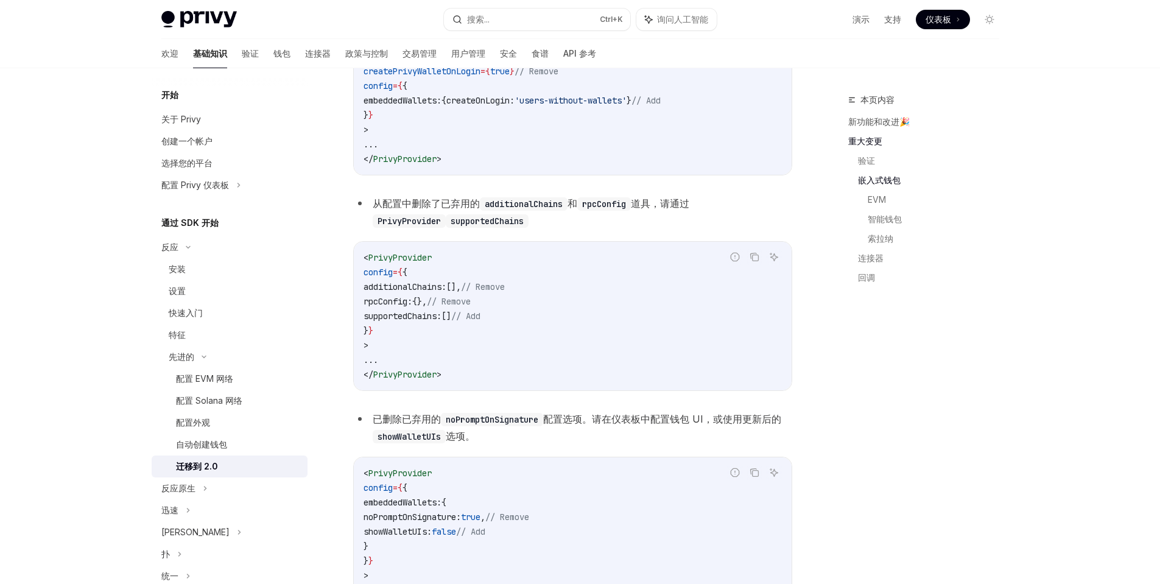
copy span "supportedChains"
click at [228, 381] on font "配置 EVM 网络" at bounding box center [204, 378] width 57 height 10
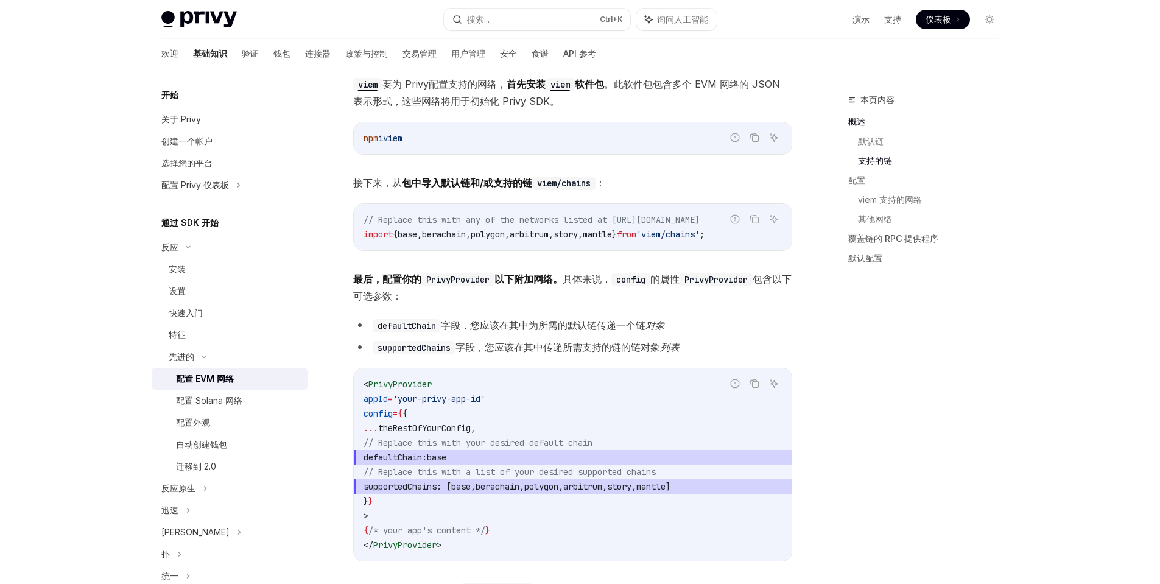
scroll to position [1008, 0]
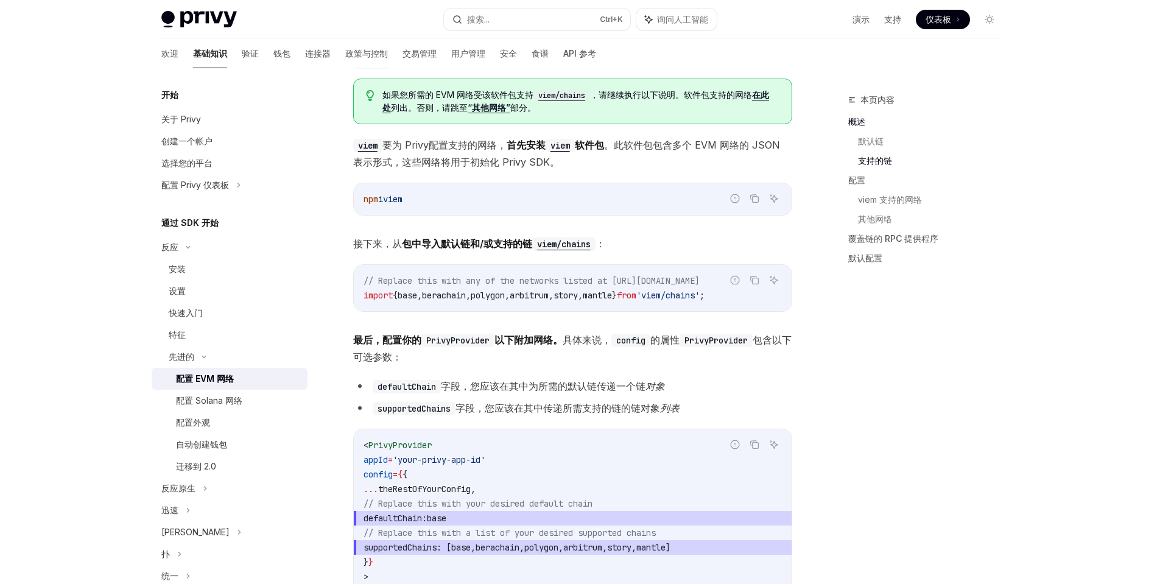
drag, startPoint x: 421, startPoint y: 203, endPoint x: 362, endPoint y: 198, distance: 58.6
click at [362, 198] on div "npm i viem" at bounding box center [573, 199] width 438 height 32
copy span "npm i viem"
drag, startPoint x: 768, startPoint y: 301, endPoint x: 507, endPoint y: 302, distance: 260.6
click at [507, 302] on div "报告错误代码 复制 询问人工智能 // Replace this with any of the networks listed at [URL][DOMAI…" at bounding box center [572, 287] width 439 height 47
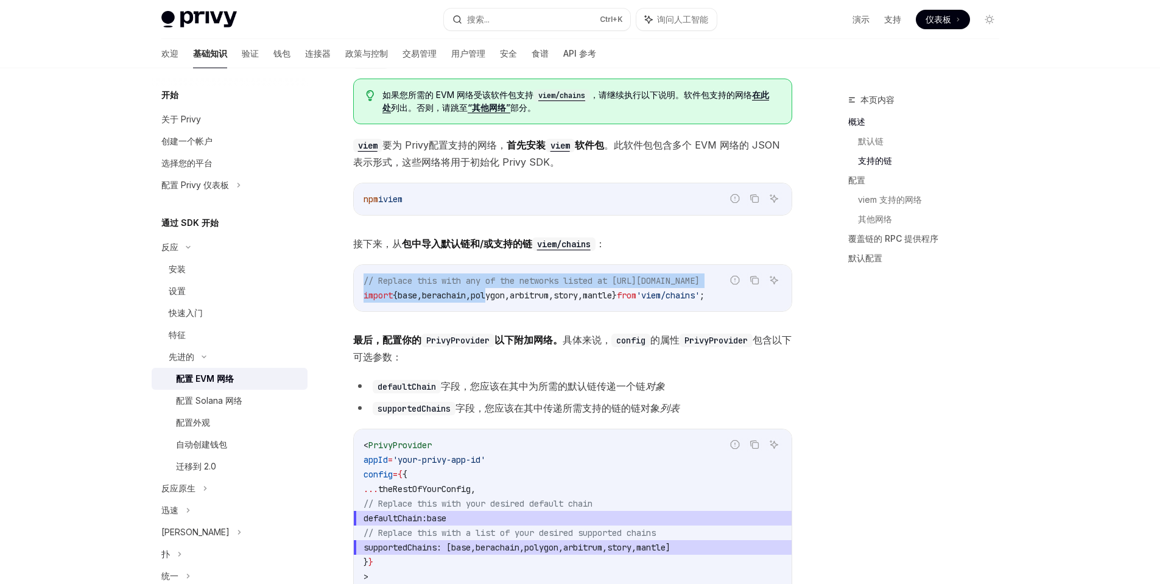
click at [471, 295] on span "," at bounding box center [468, 295] width 5 height 11
drag, startPoint x: 766, startPoint y: 297, endPoint x: 673, endPoint y: 297, distance: 93.1
click at [673, 297] on div "报告错误代码 复制 询问人工智能 // Replace this with any of the networks listed at [URL][DOMAI…" at bounding box center [572, 287] width 439 height 47
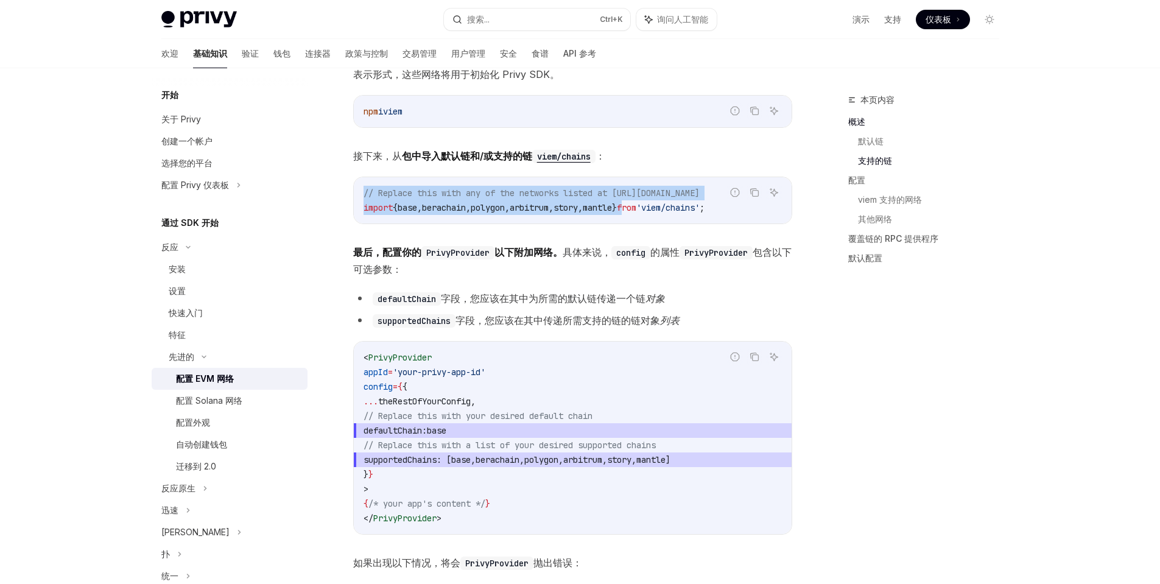
scroll to position [1191, 0]
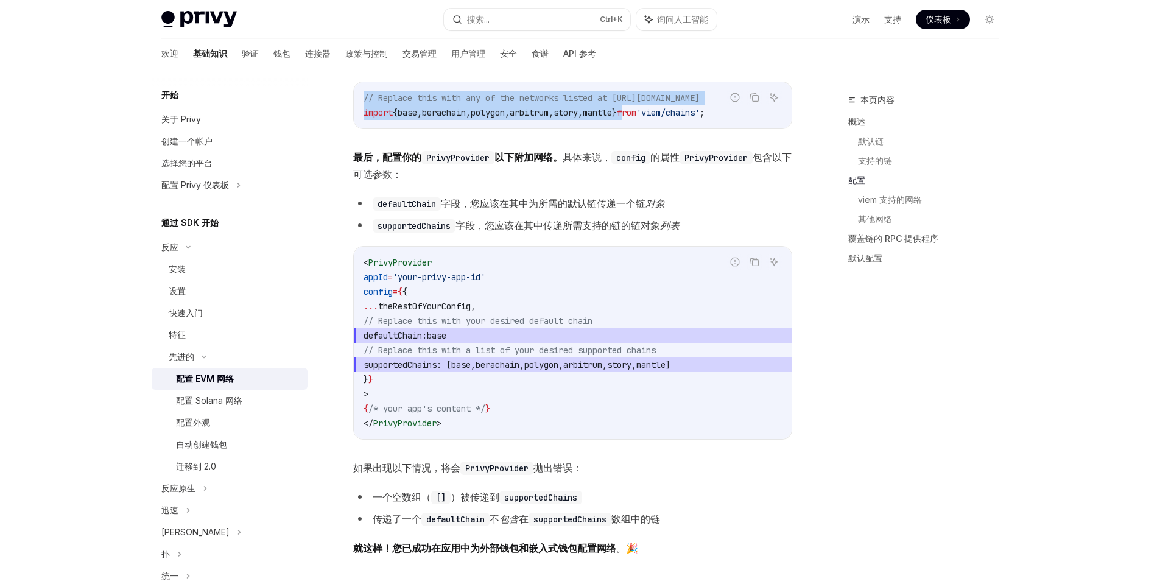
click at [612, 111] on span "mantle" at bounding box center [597, 112] width 29 height 11
drag, startPoint x: 765, startPoint y: 112, endPoint x: 732, endPoint y: 130, distance: 37.6
click at [732, 129] on div "报告错误代码 复制 询问人工智能 // Replace this with any of the networks listed at [URL][DOMAI…" at bounding box center [572, 105] width 439 height 47
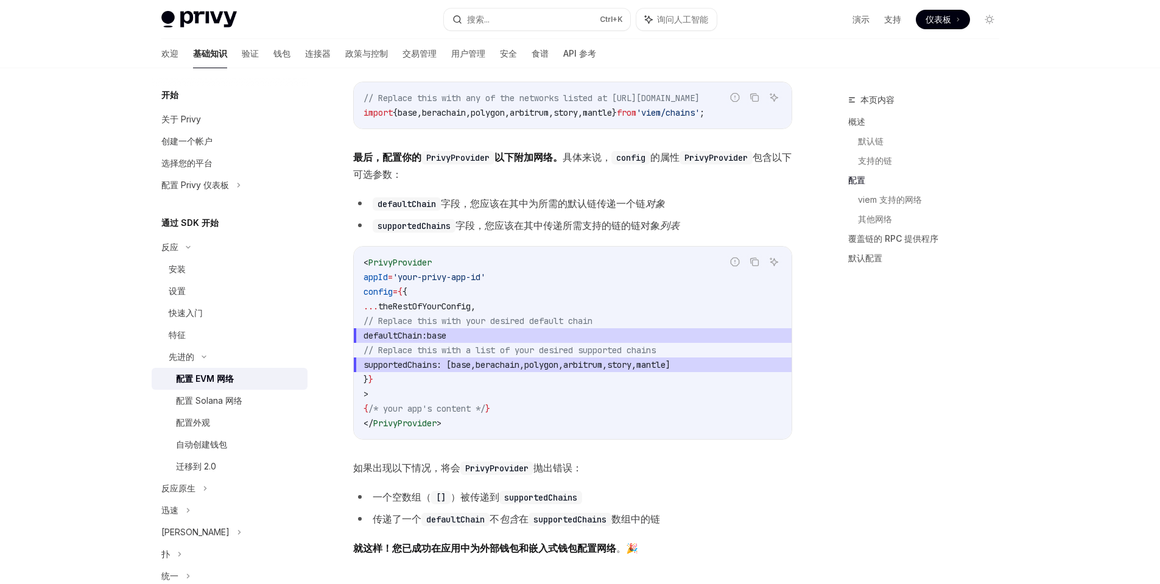
click at [750, 121] on div "报告错误代码 复制 询问人工智能 // Replace this with any of the networks listed at [URL][DOMAI…" at bounding box center [572, 105] width 439 height 47
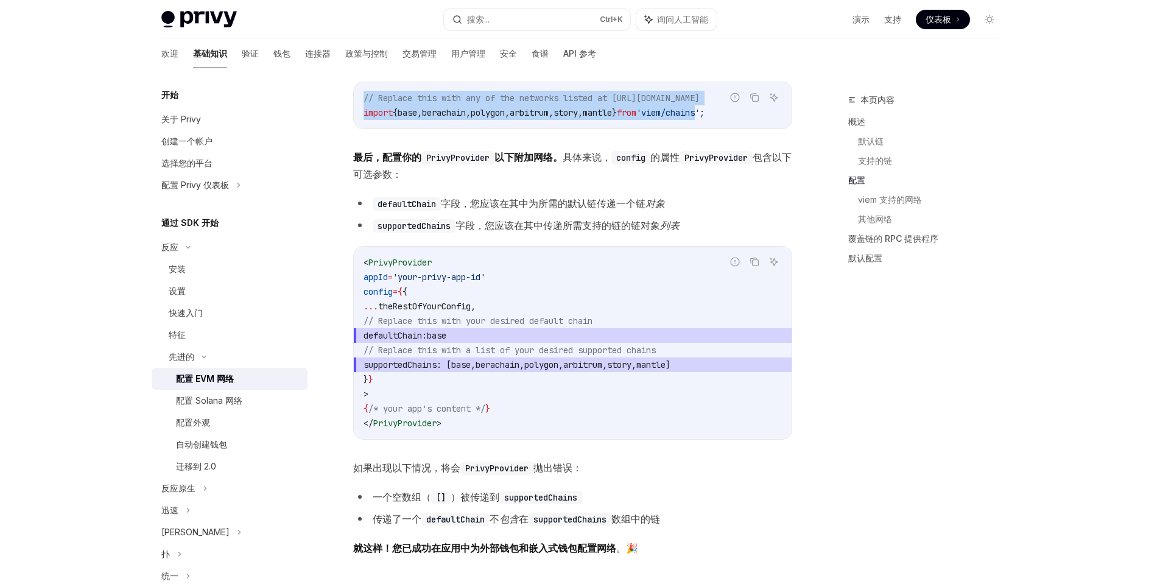
click at [770, 114] on font "询问人工智能" at bounding box center [774, 115] width 44 height 9
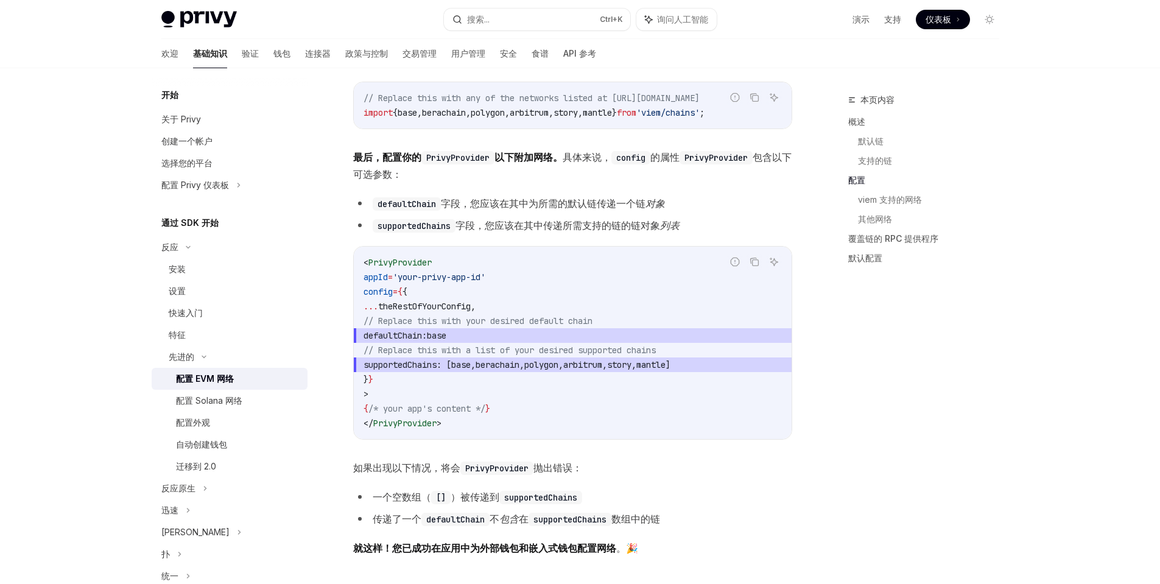
drag, startPoint x: 761, startPoint y: 111, endPoint x: 718, endPoint y: 116, distance: 42.9
click at [727, 105] on div "报告错误代码 复制 询问人工智能" at bounding box center [754, 97] width 55 height 16
click at [749, 94] on icon "复制代码块中的内容" at bounding box center [754, 98] width 10 height 10
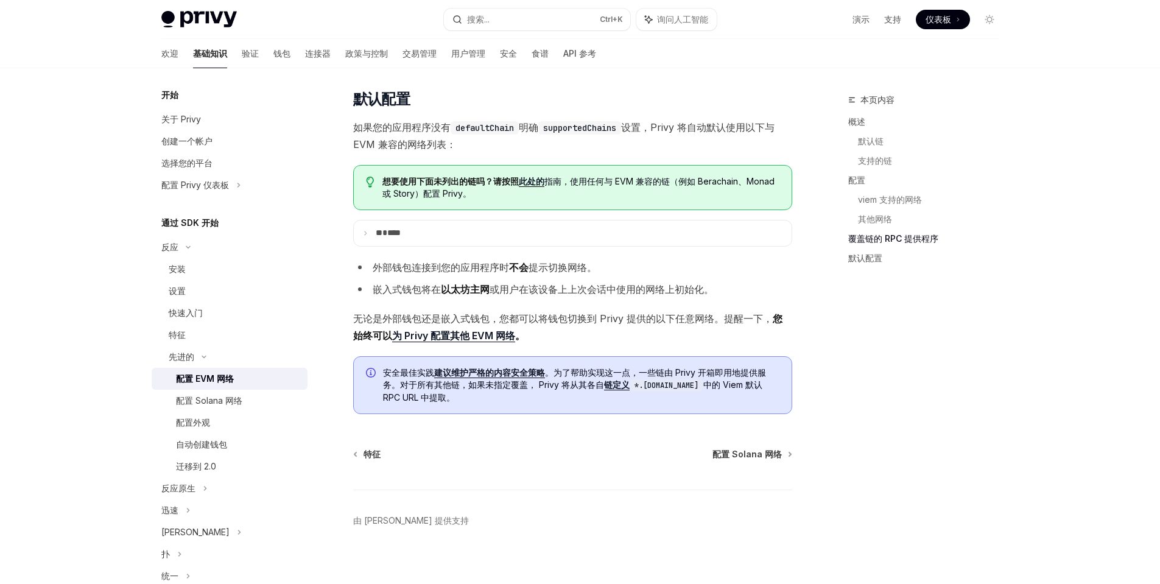
scroll to position [2628, 0]
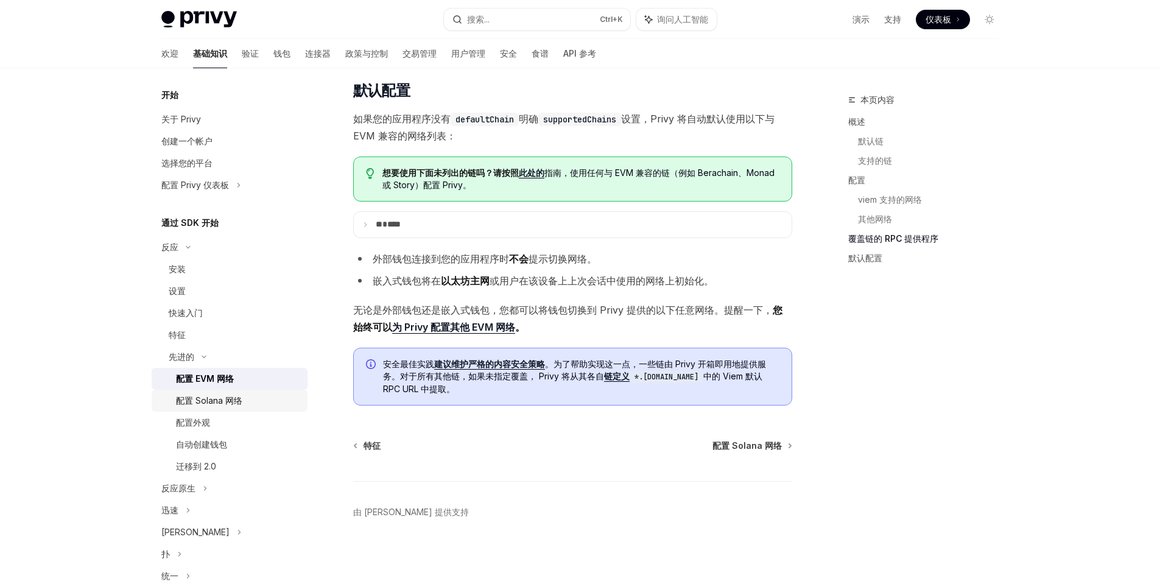
click at [236, 398] on font "配置 Solana 网络" at bounding box center [209, 400] width 66 height 10
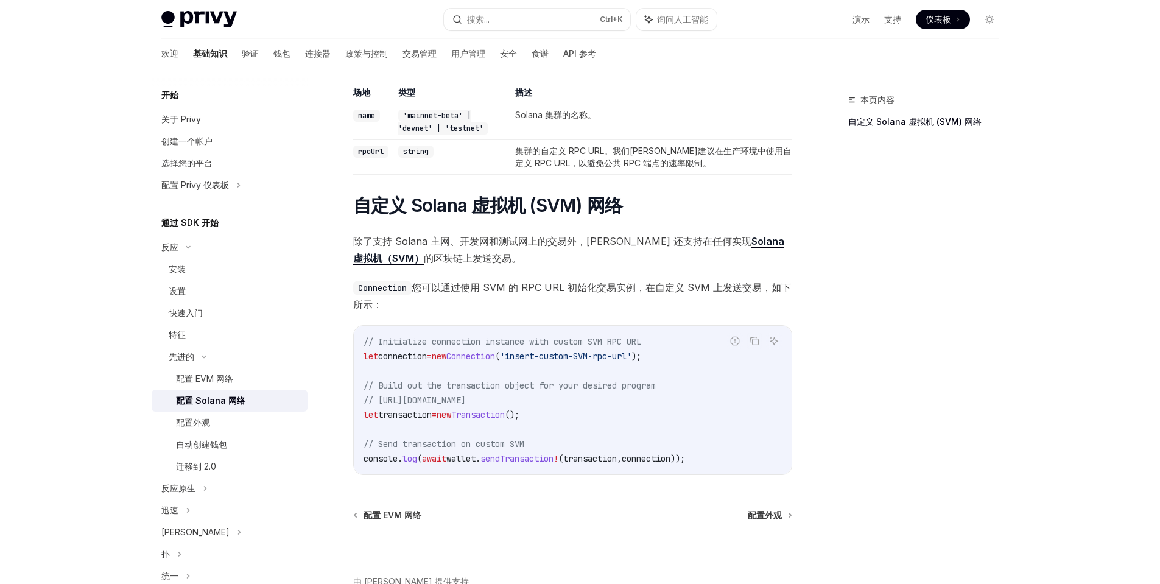
scroll to position [365, 0]
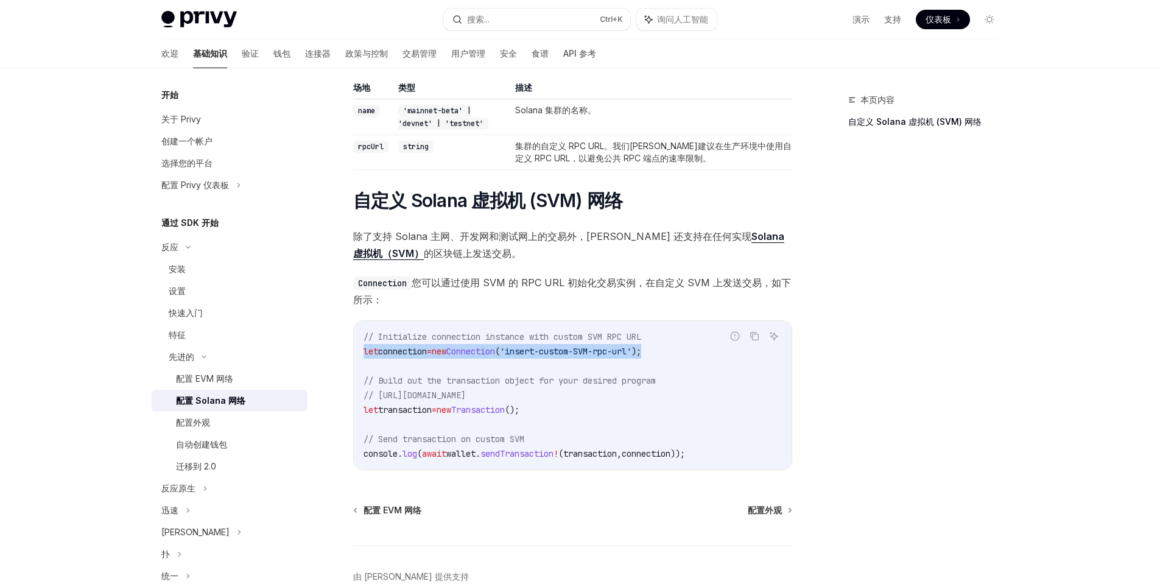
drag, startPoint x: 676, startPoint y: 354, endPoint x: 354, endPoint y: 354, distance: 322.1
click at [354, 354] on div "// Initialize connection instance with custom SVM RPC URL let connection = new …" at bounding box center [573, 395] width 438 height 149
click at [178, 266] on font "安装" at bounding box center [177, 269] width 17 height 10
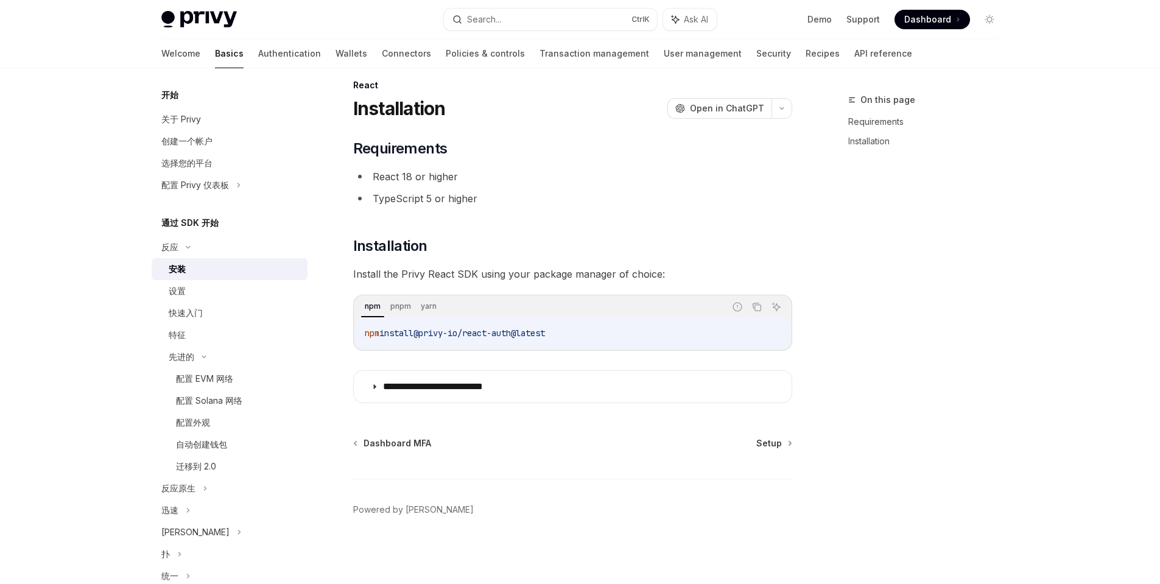
scroll to position [15, 0]
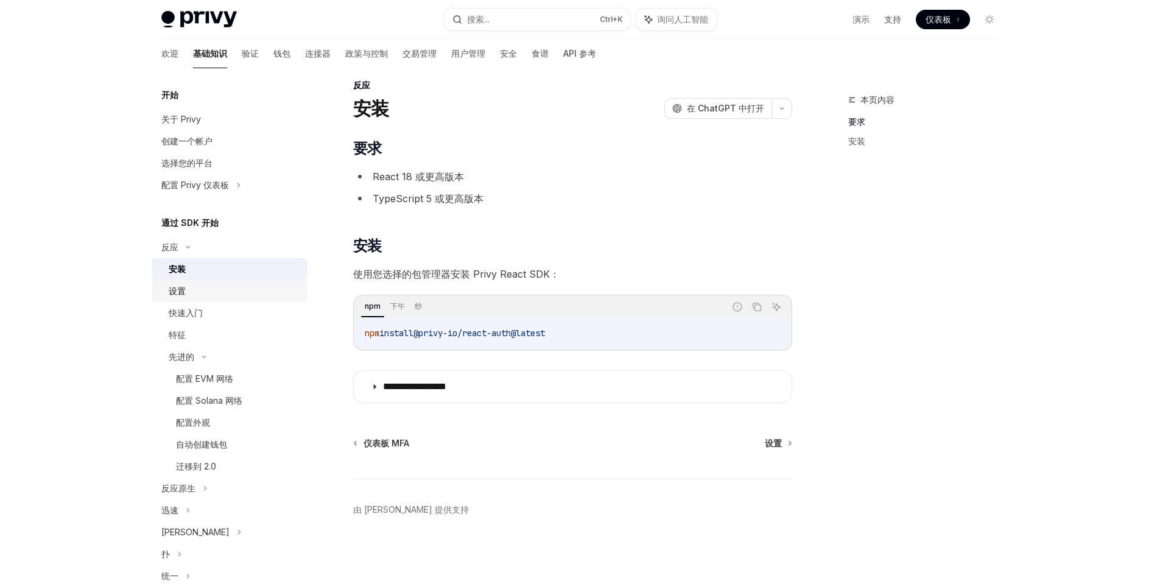
click at [184, 290] on font "设置" at bounding box center [177, 291] width 17 height 10
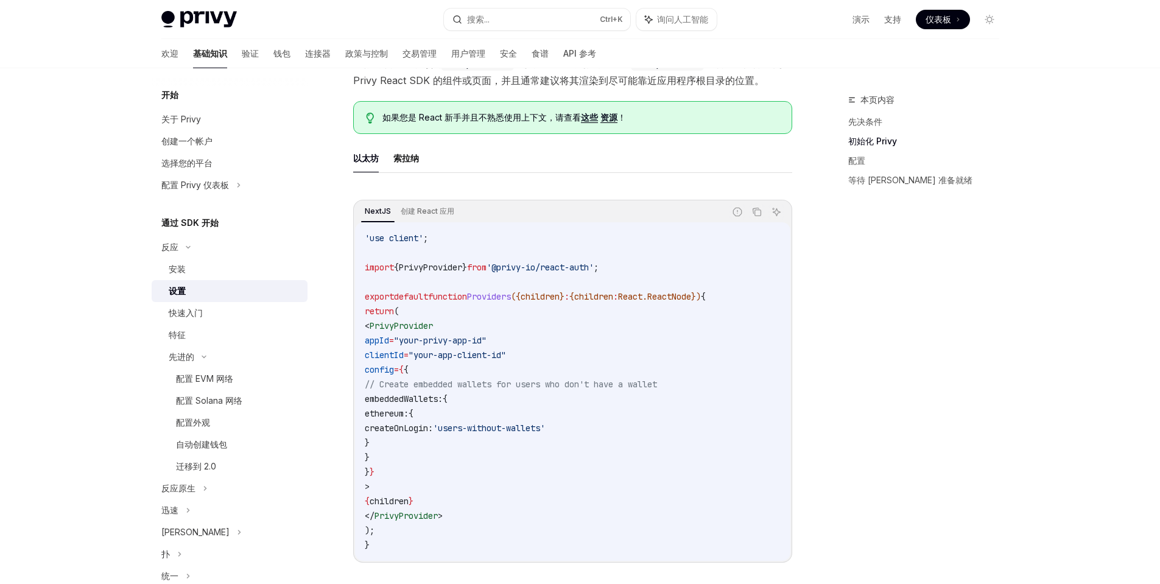
scroll to position [319, 0]
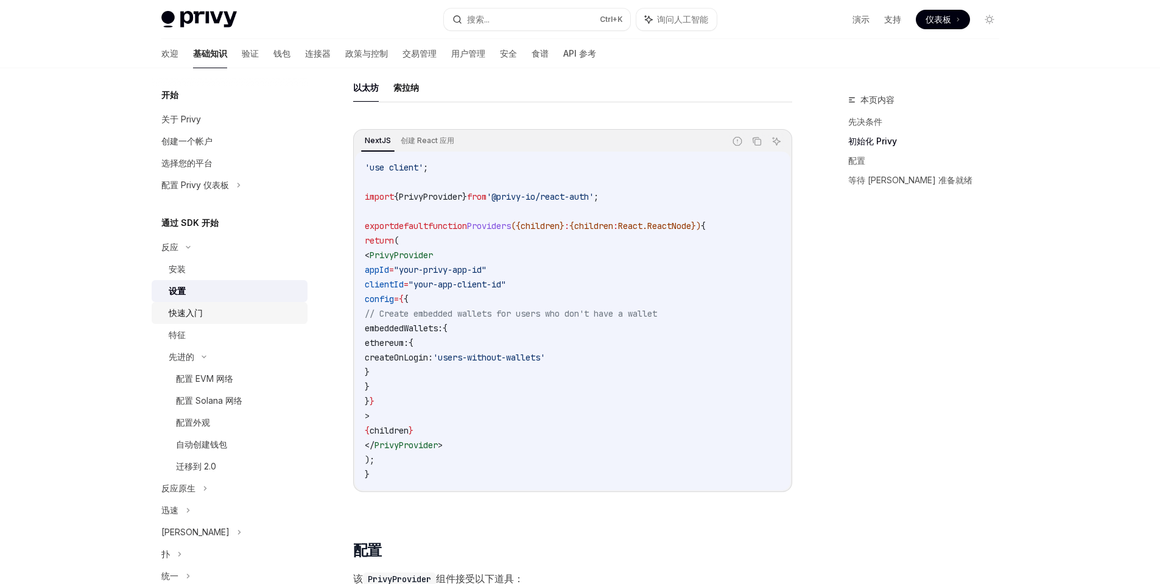
click at [213, 317] on div "快速入门" at bounding box center [235, 313] width 132 height 15
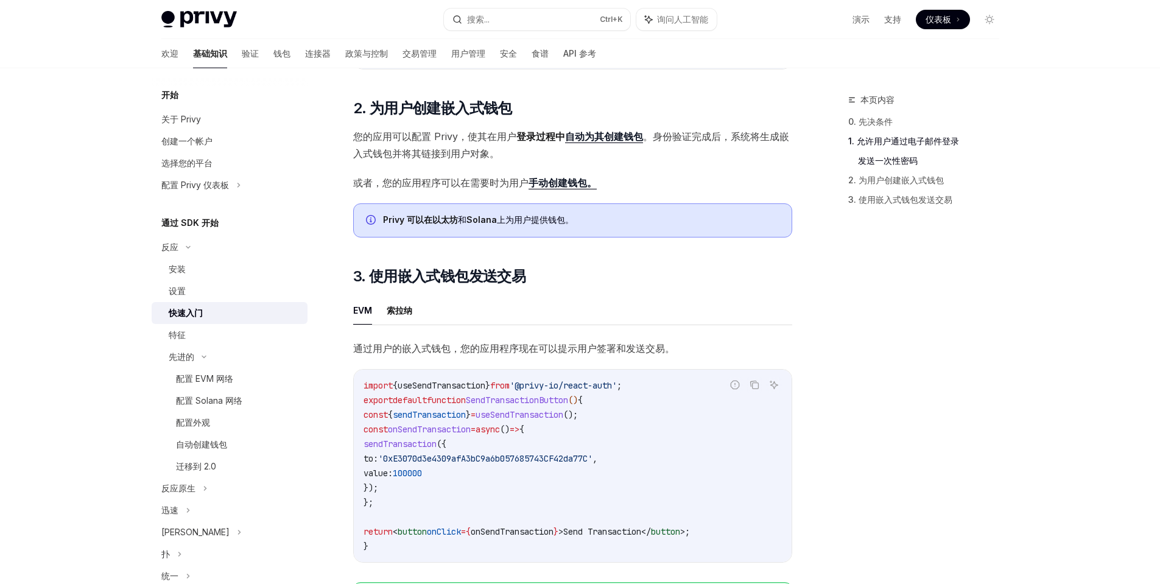
scroll to position [913, 0]
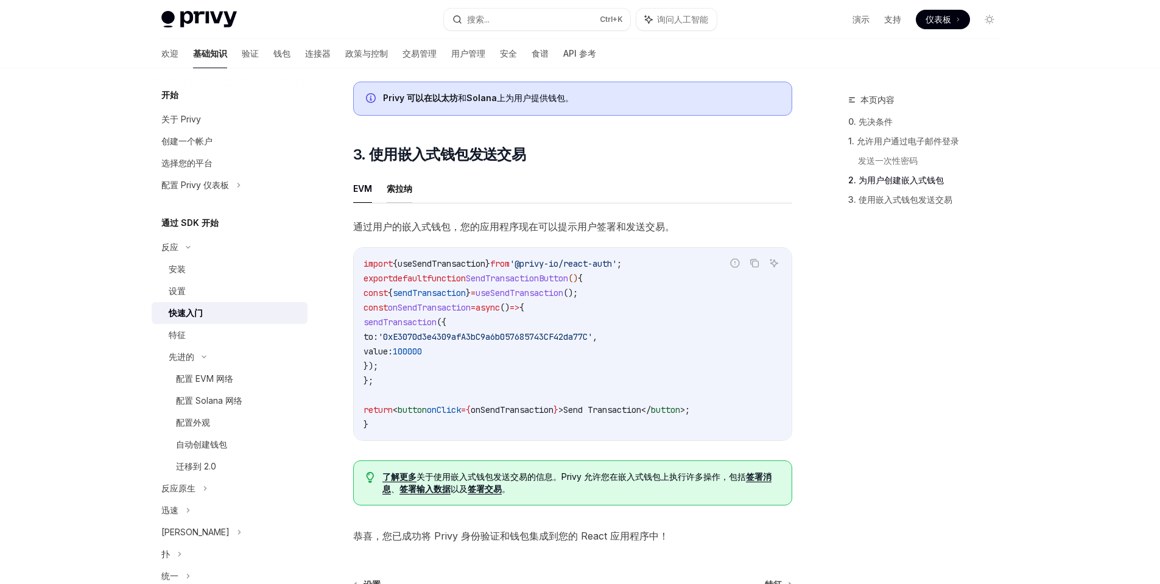
click at [406, 194] on font "索拉纳" at bounding box center [400, 188] width 26 height 10
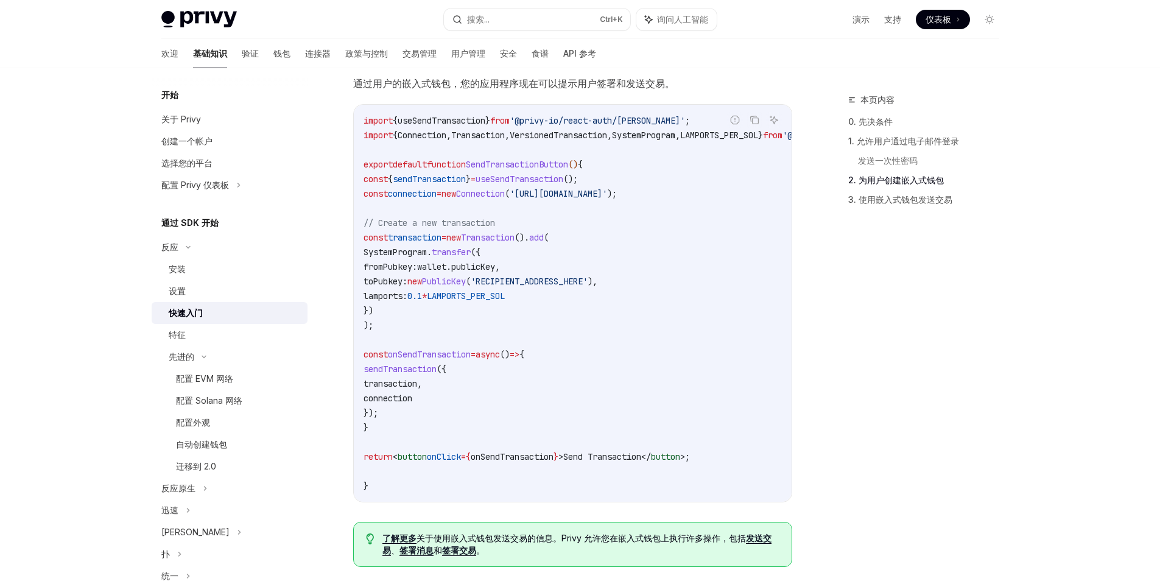
scroll to position [1035, 0]
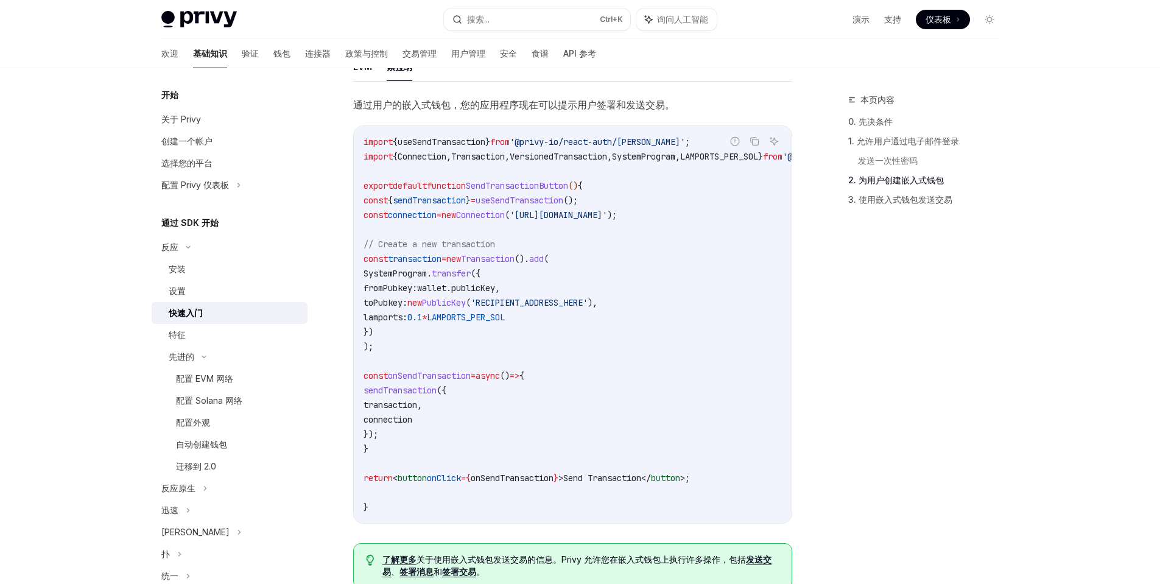
click at [446, 291] on span "wallet" at bounding box center [431, 287] width 29 height 11
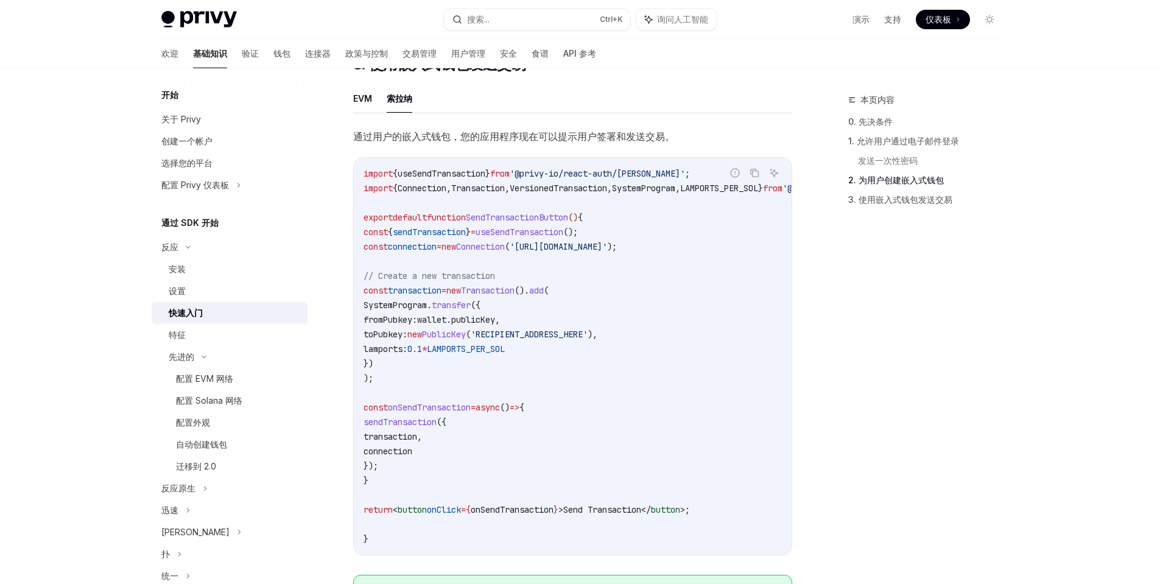
scroll to position [974, 0]
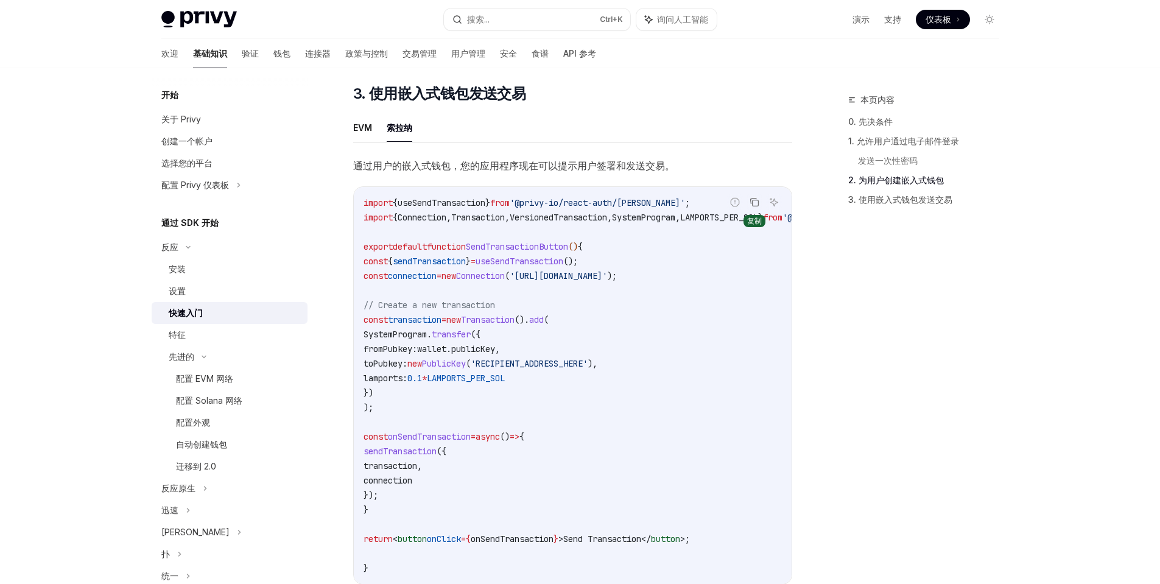
click at [753, 207] on icon "复制代码块中的内容" at bounding box center [754, 202] width 10 height 10
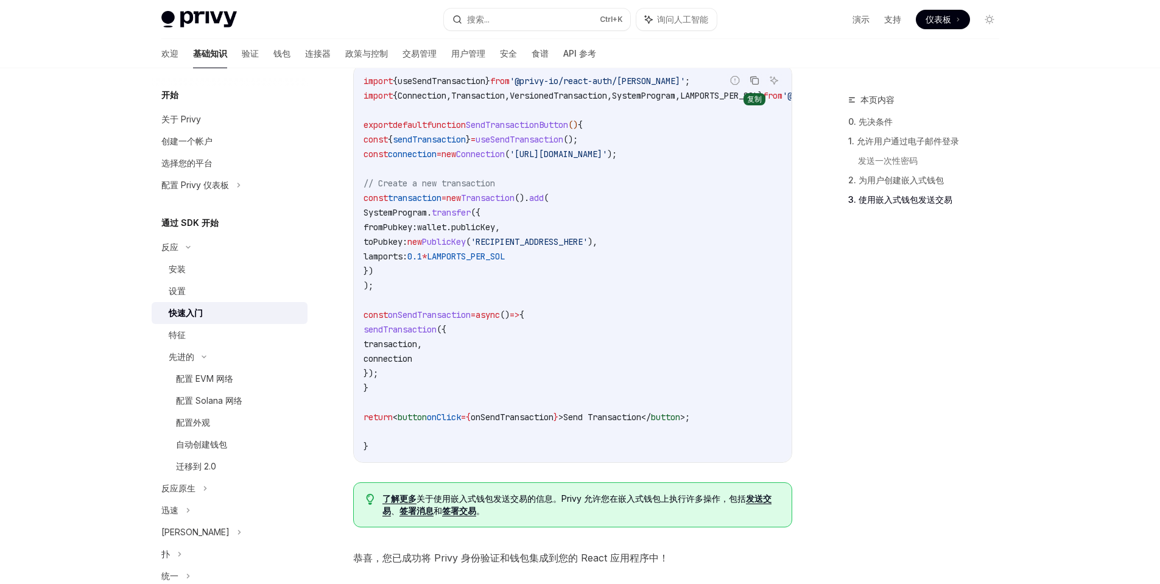
click at [753, 82] on icon "复制代码块中的内容" at bounding box center [754, 80] width 10 height 10
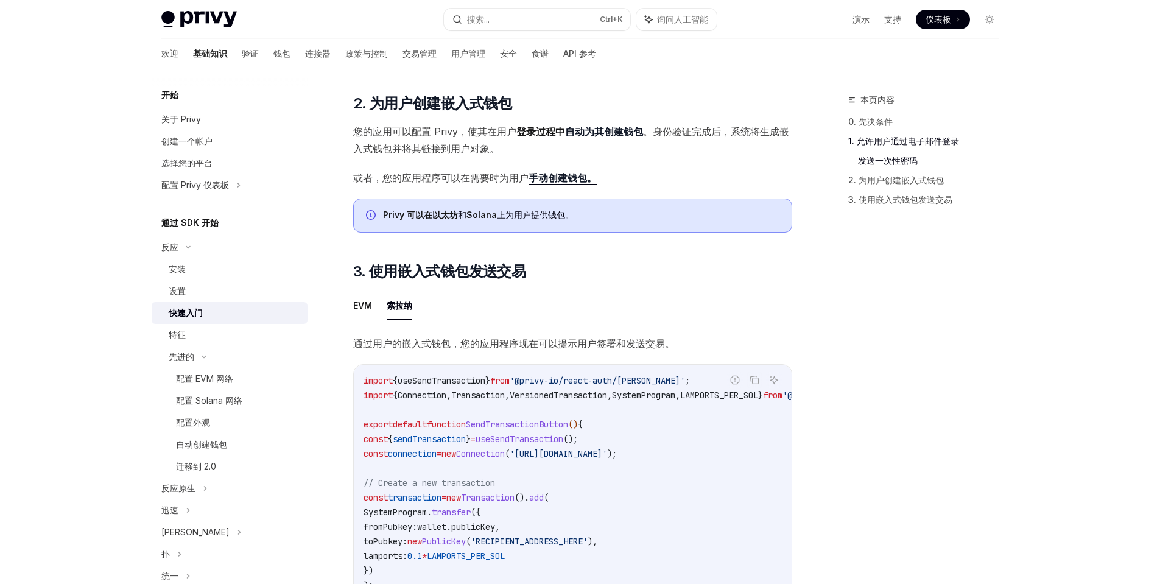
scroll to position [791, 0]
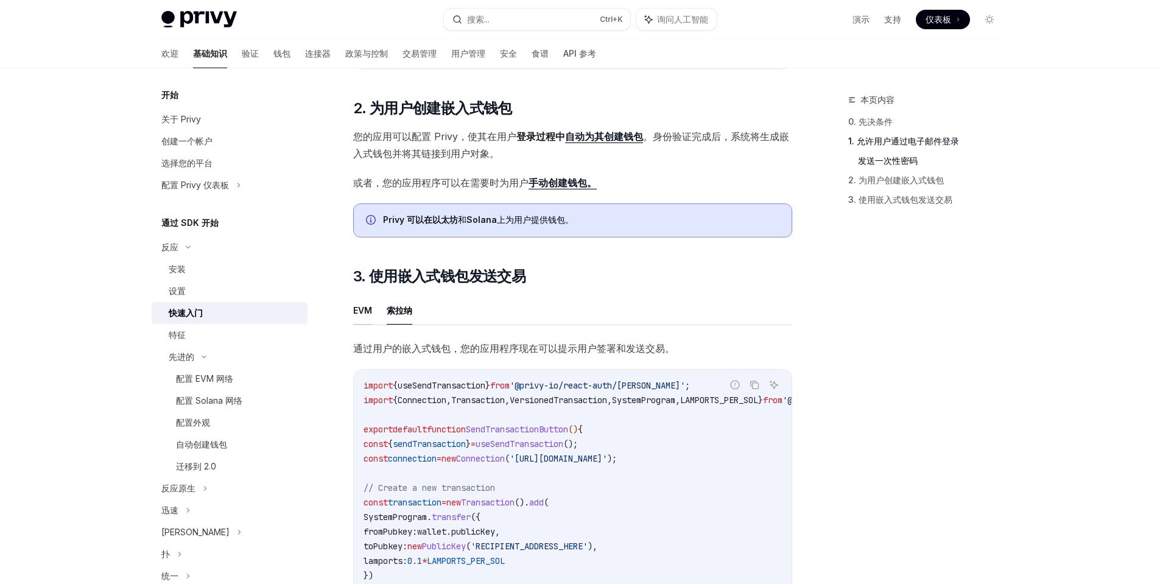
click at [366, 315] on font "EVM" at bounding box center [362, 310] width 19 height 10
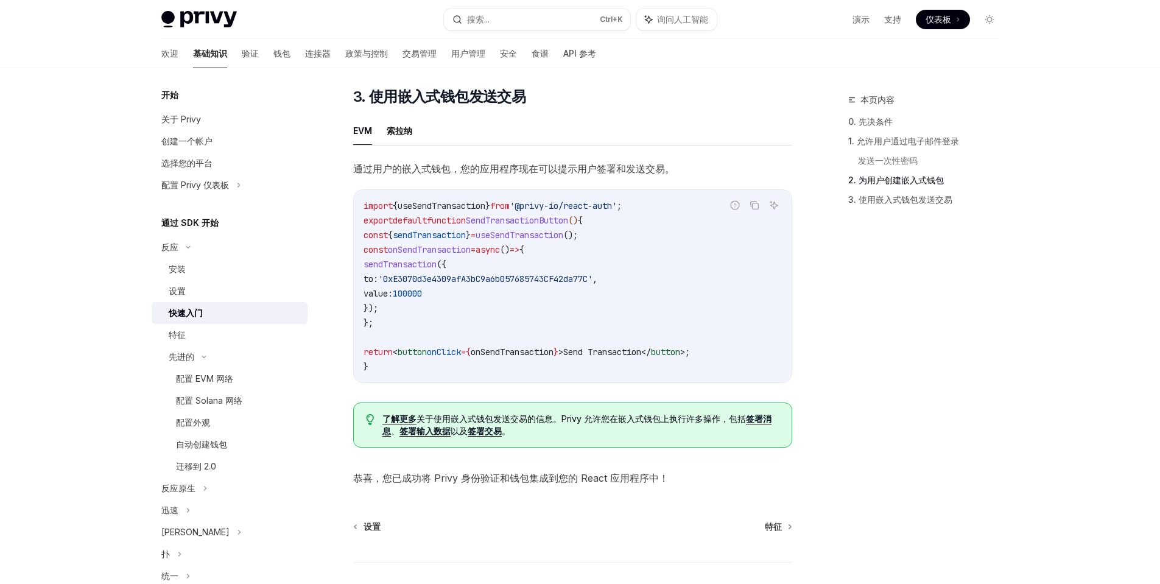
scroll to position [1035, 0]
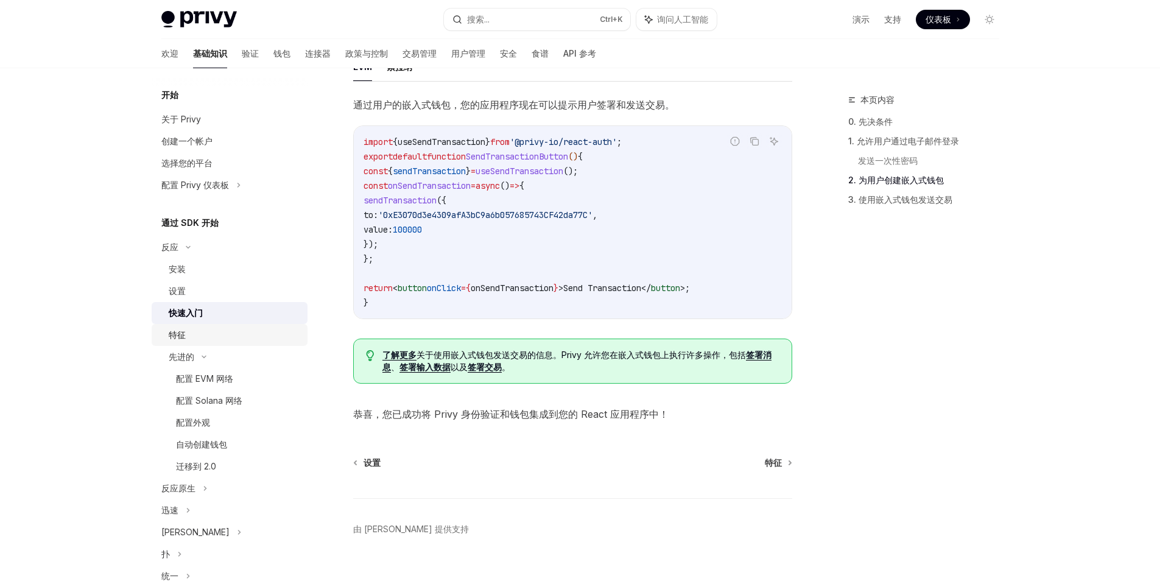
click at [186, 332] on div "特征" at bounding box center [235, 335] width 132 height 15
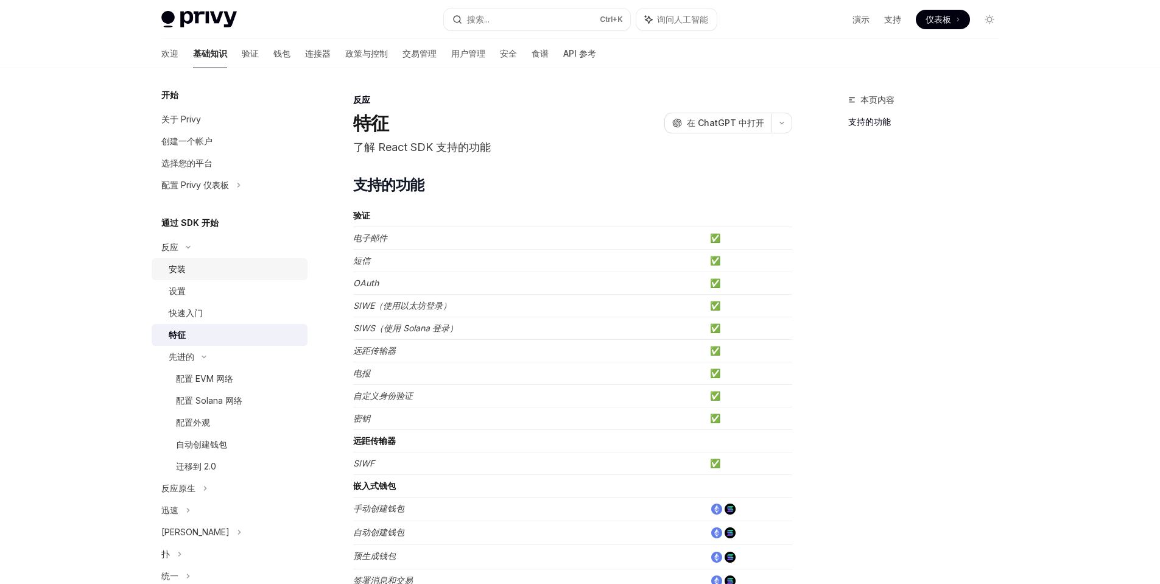
click at [191, 267] on div "安装" at bounding box center [235, 269] width 132 height 15
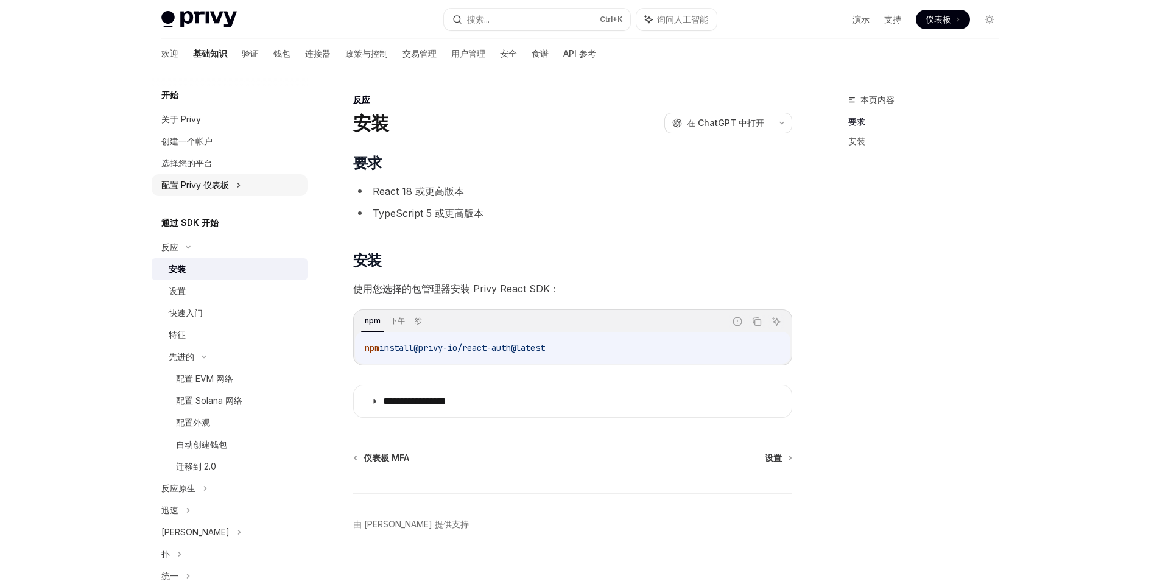
click at [240, 184] on icon at bounding box center [238, 185] width 5 height 15
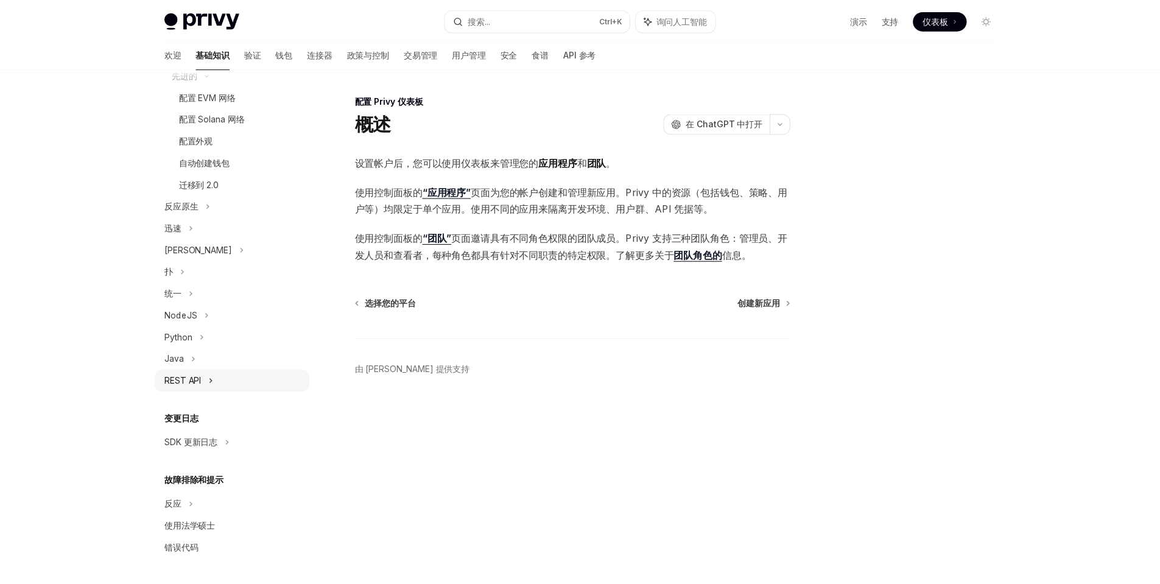
scroll to position [415, 0]
click at [188, 503] on div "反应" at bounding box center [234, 505] width 156 height 22
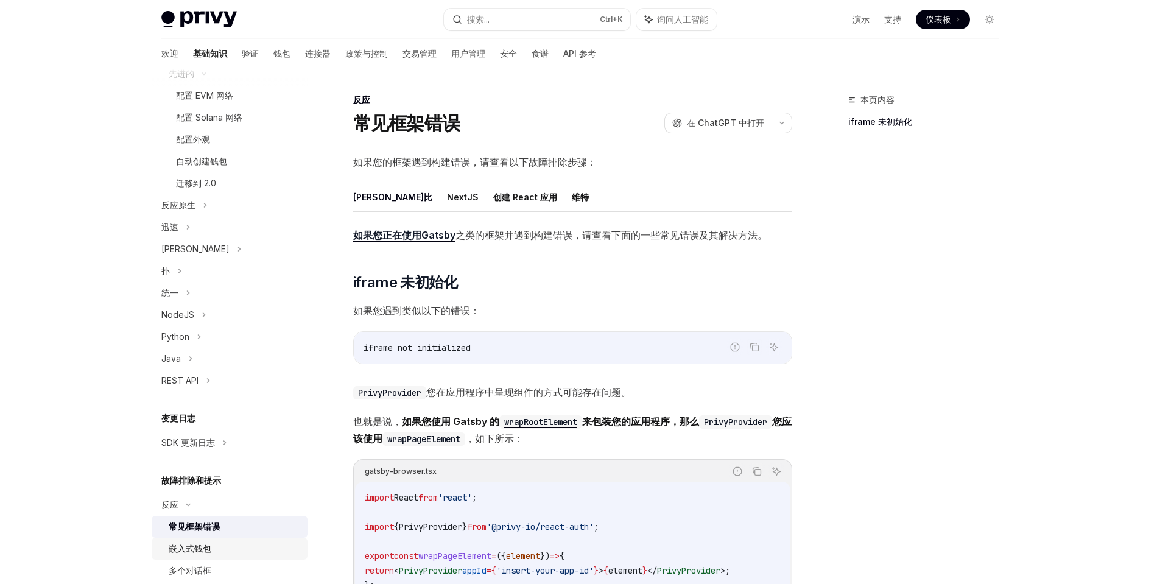
click at [202, 545] on font "嵌入式钱包" at bounding box center [190, 548] width 43 height 10
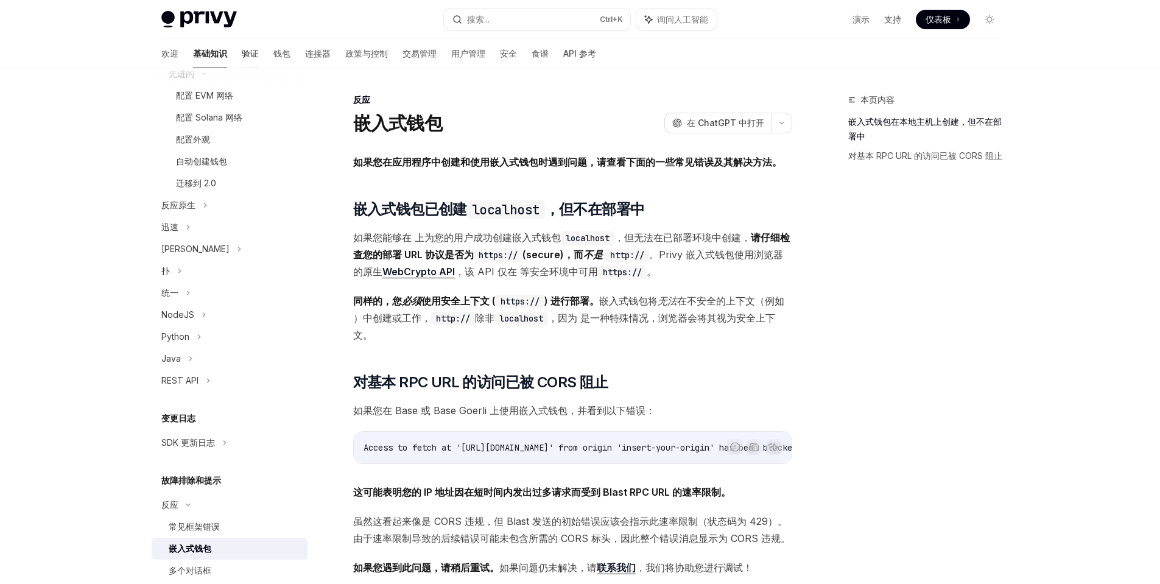
click at [242, 52] on font "验证" at bounding box center [250, 53] width 17 height 10
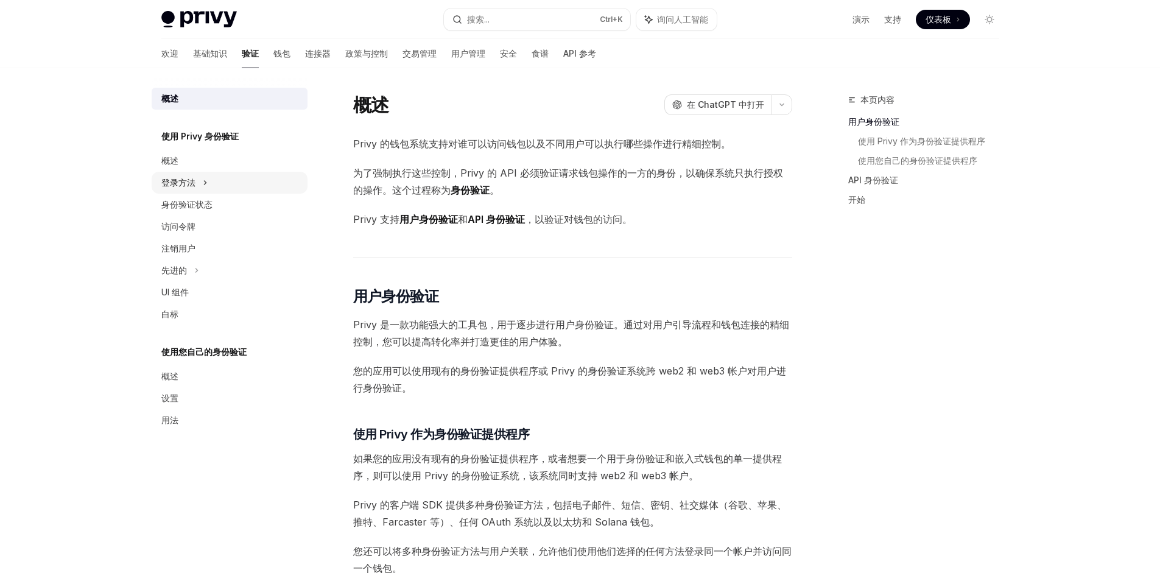
click at [204, 184] on icon at bounding box center [205, 183] width 2 height 4
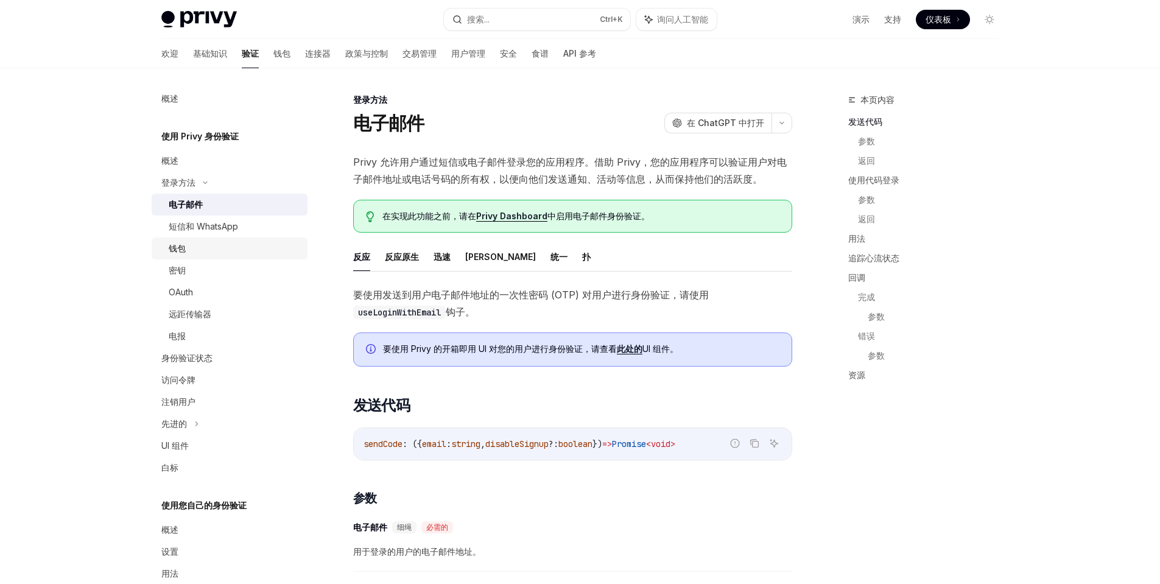
click at [198, 254] on div "钱包" at bounding box center [235, 248] width 132 height 15
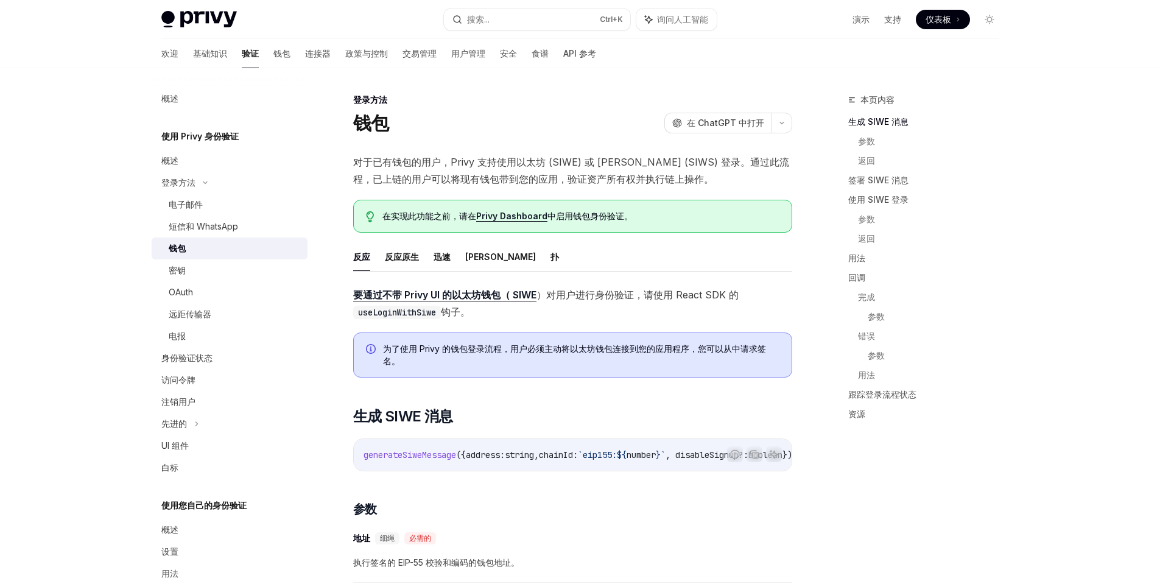
click at [939, 16] on font "仪表板" at bounding box center [938, 19] width 26 height 10
click at [940, 17] on font "仪表板" at bounding box center [938, 19] width 26 height 10
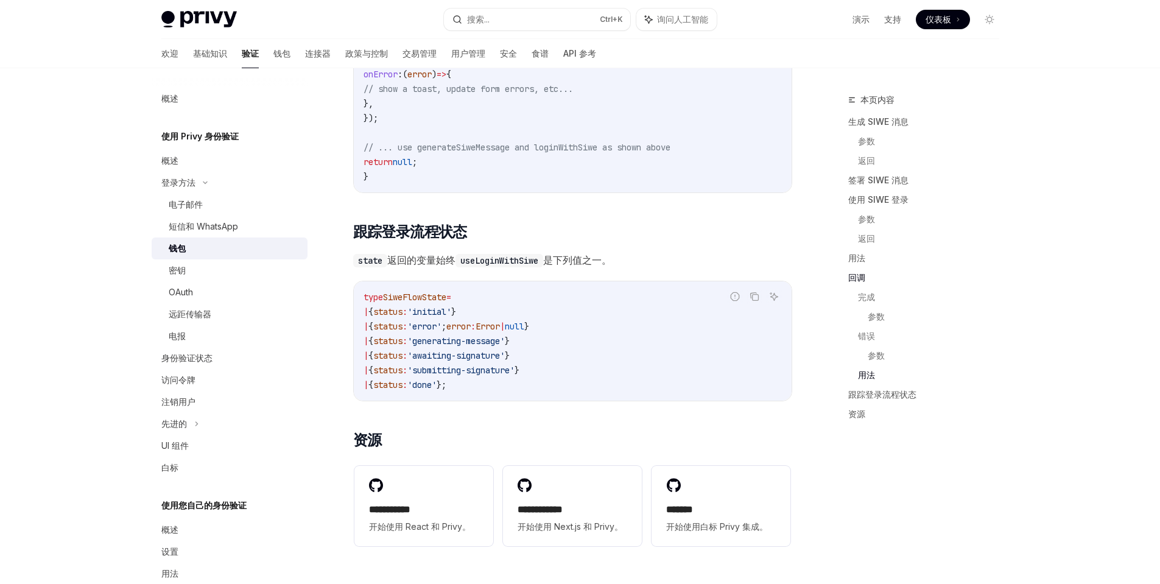
scroll to position [2861, 0]
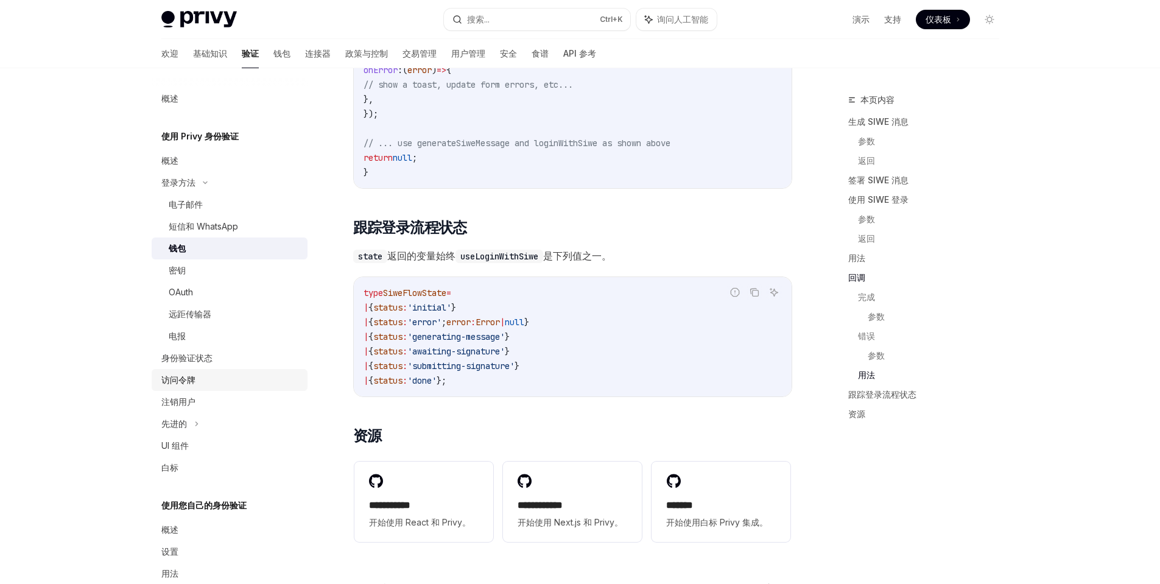
click at [180, 379] on font "访问令牌" at bounding box center [178, 379] width 34 height 10
type textarea "*"
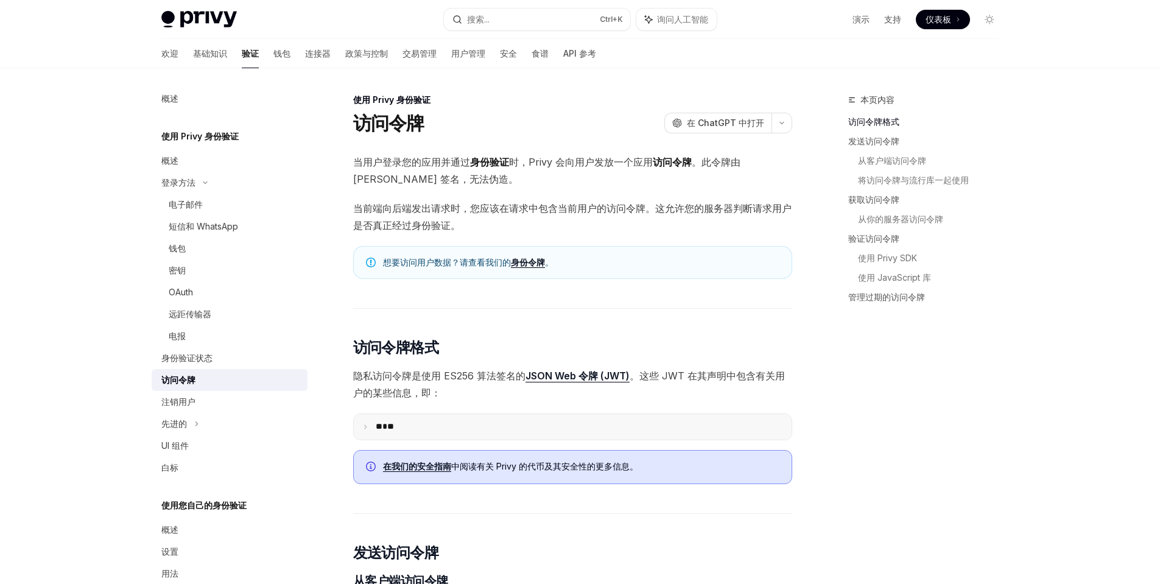
click at [365, 430] on summary "** **" at bounding box center [573, 427] width 438 height 26
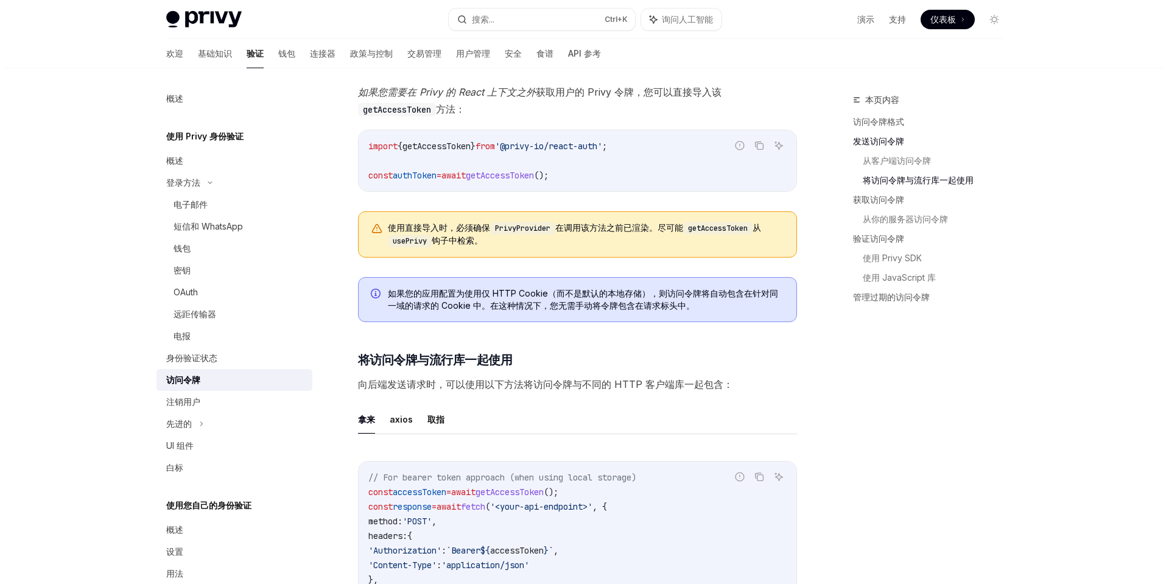
scroll to position [1096, 0]
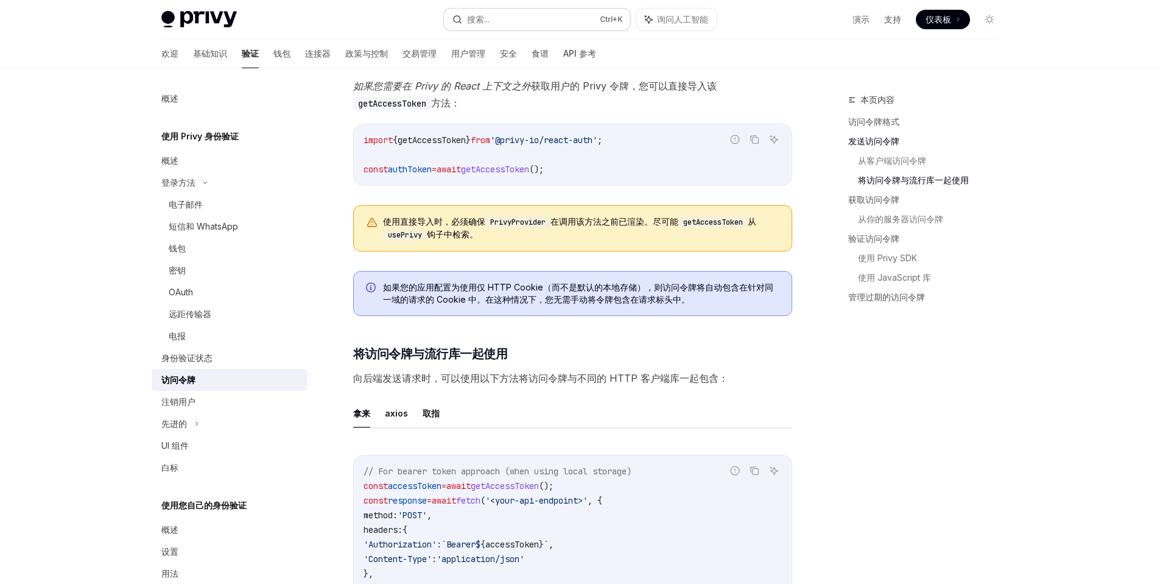
click at [507, 21] on button "搜索... Ctrl +K" at bounding box center [537, 20] width 186 height 22
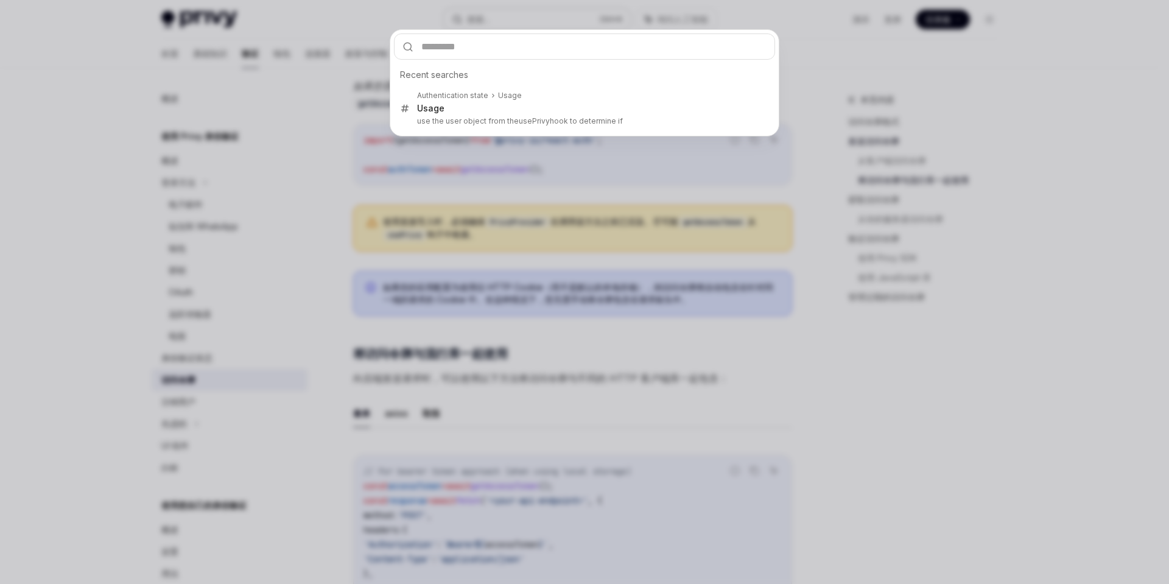
type input "**********"
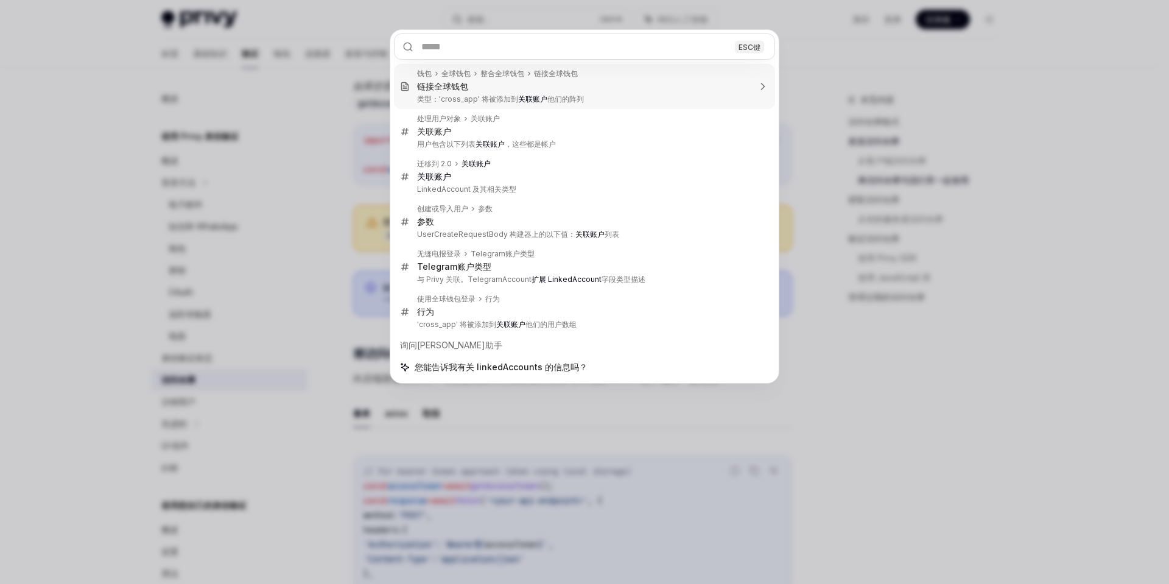
type textarea "*"
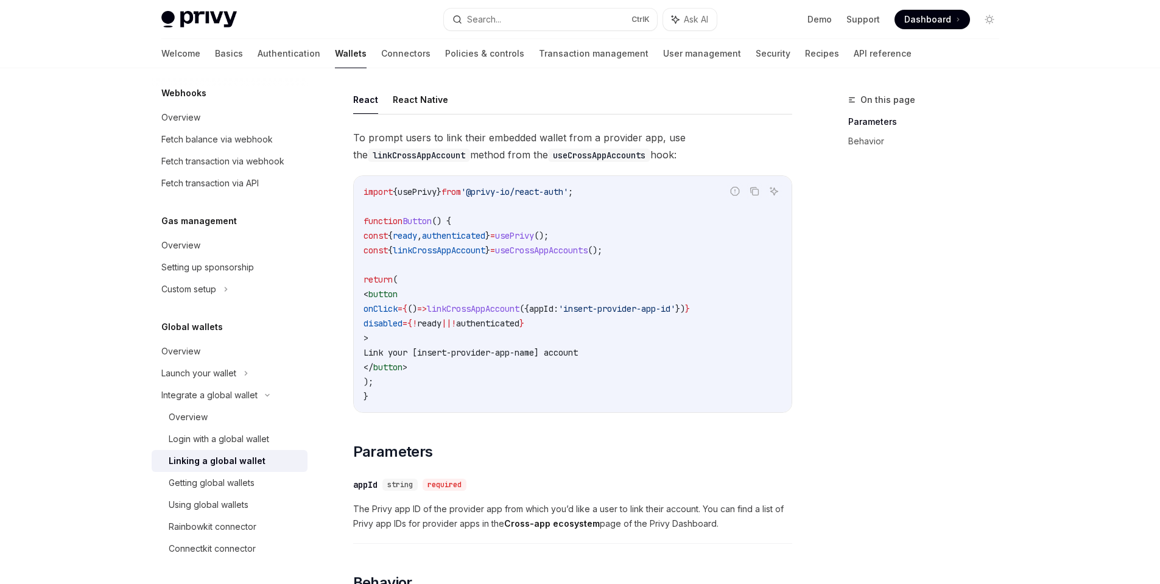
scroll to position [586, 0]
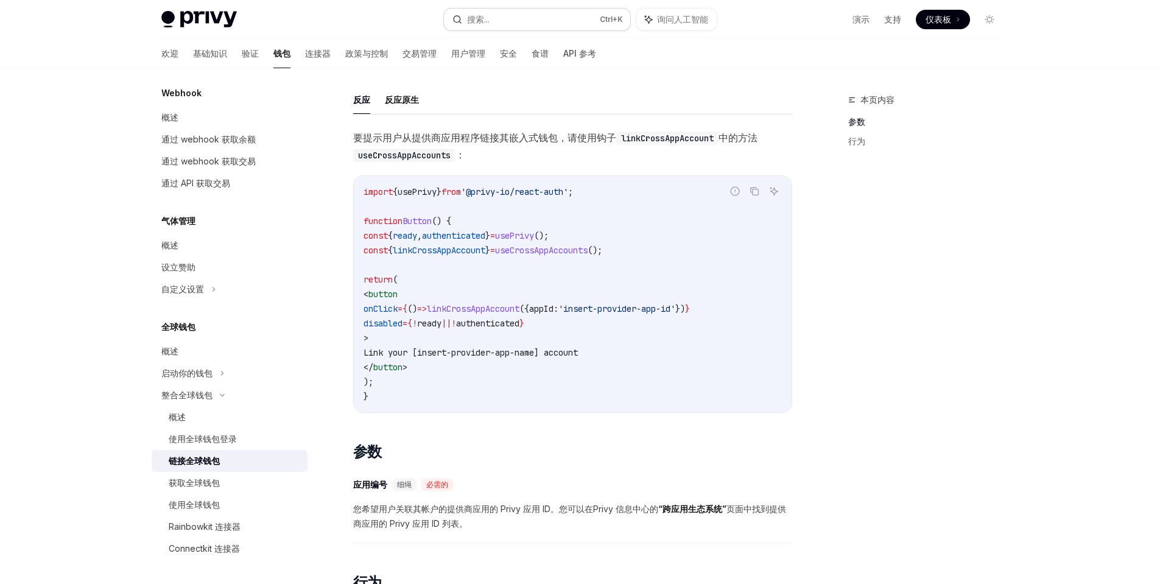
click at [486, 25] on div "搜索..." at bounding box center [478, 19] width 23 height 15
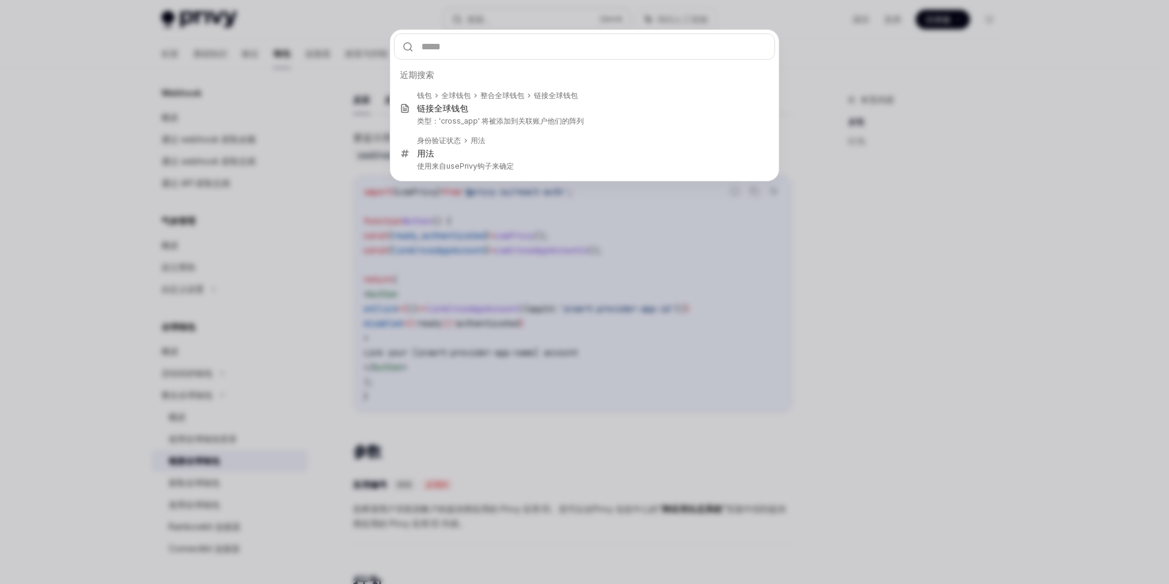
type input "**********"
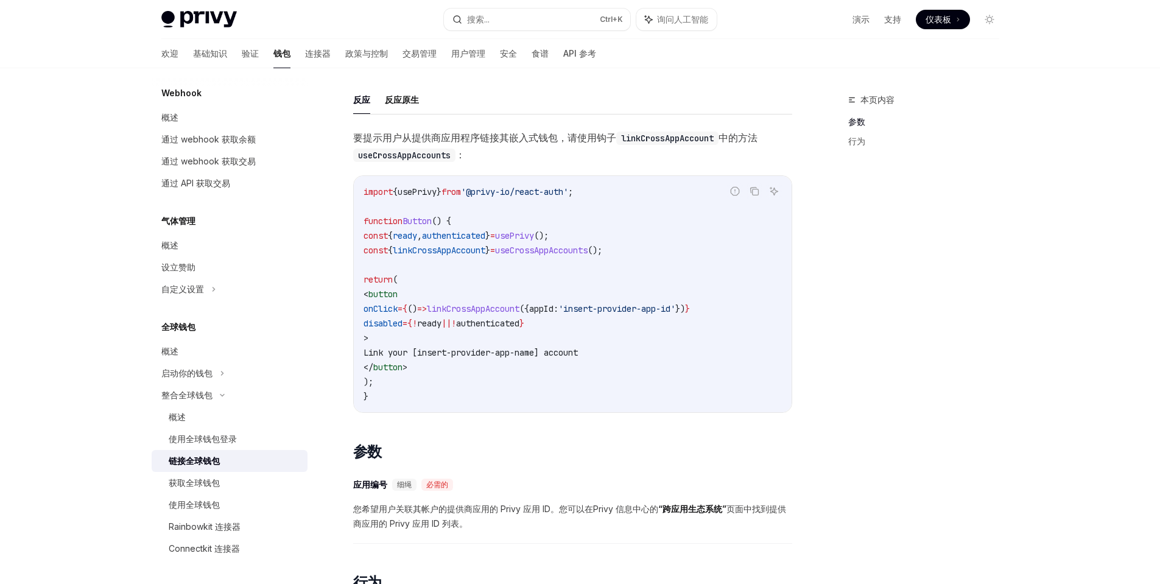
type textarea "*"
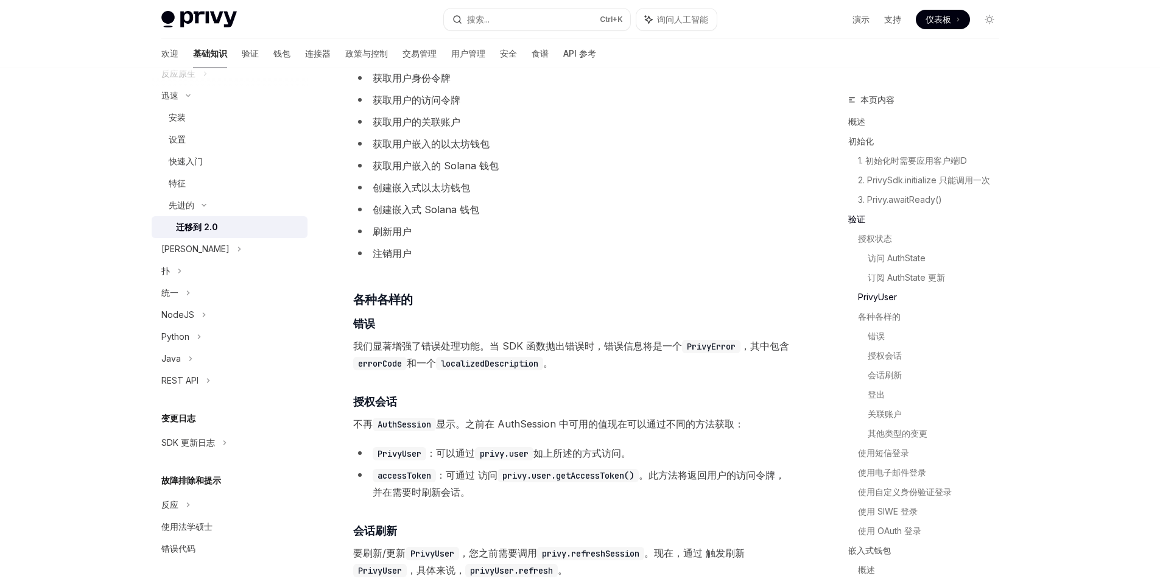
scroll to position [1801, 0]
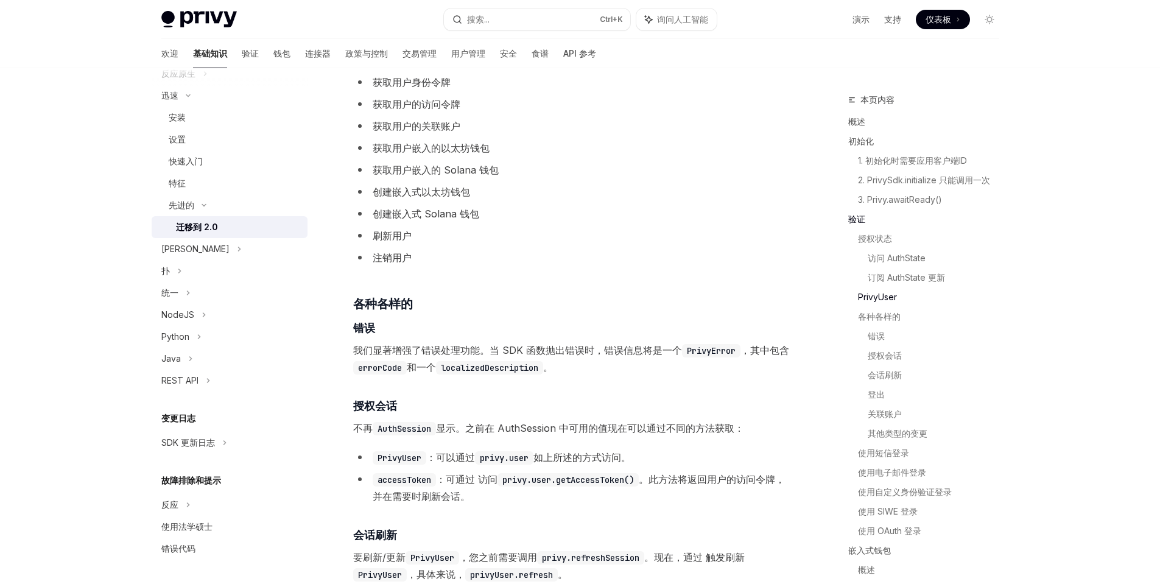
click at [594, 210] on ul "获取用户 ID 获取用户身份令牌 获取用户的访问令牌 获取用户的关联账户 获取用户嵌入的以太坊钱包 获取用户嵌入的 Solana 钱包 创建嵌入式以太坊钱包 …" at bounding box center [572, 159] width 439 height 214
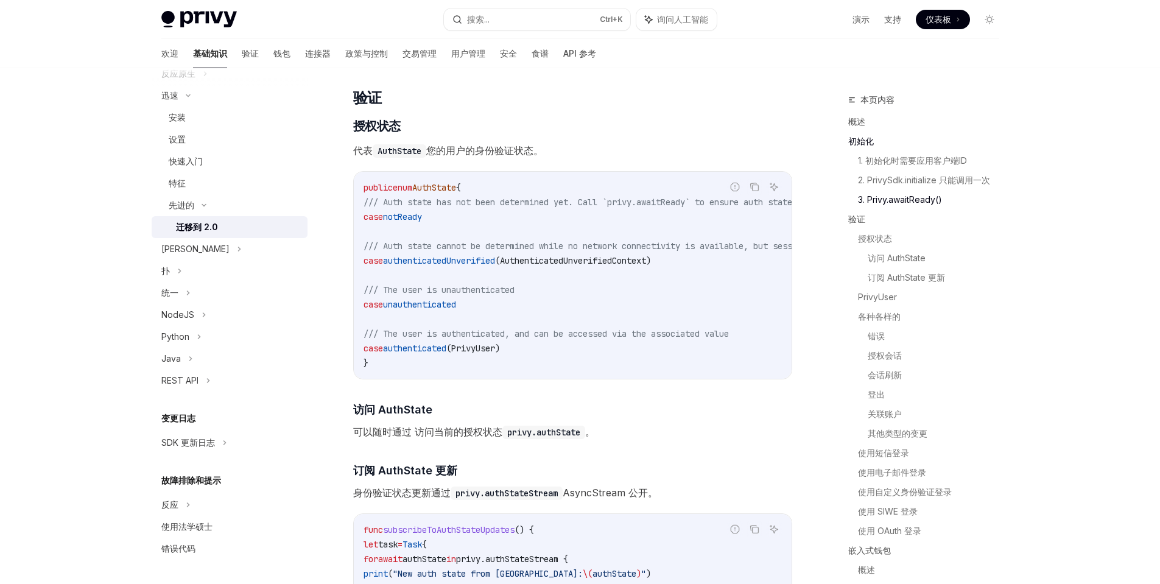
scroll to position [888, 0]
click at [516, 13] on button "搜索... Ctrl +K" at bounding box center [537, 20] width 186 height 22
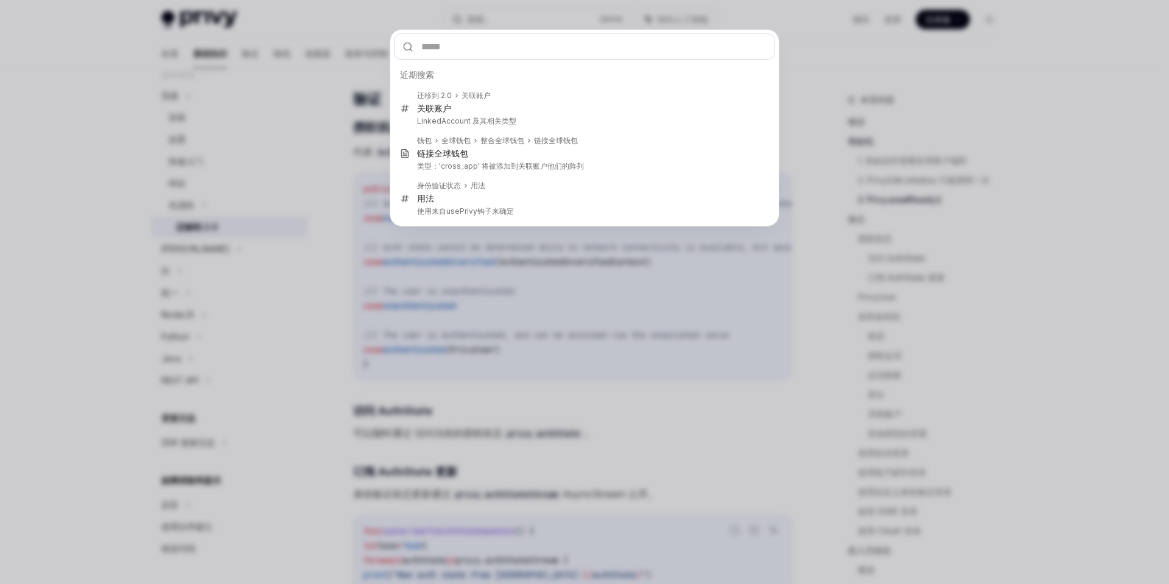
type input "**********"
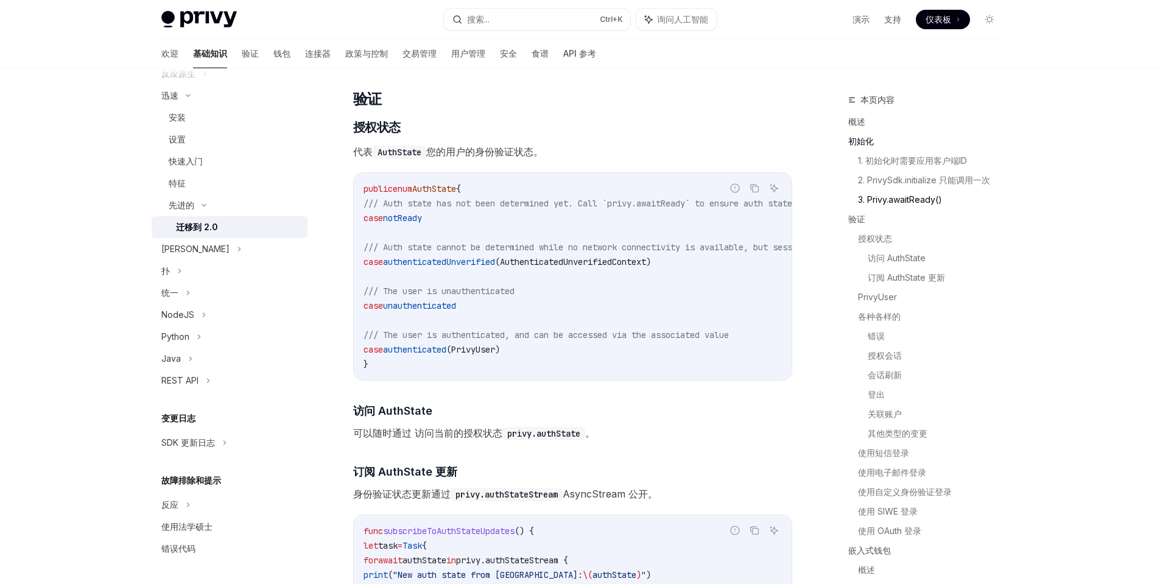
type textarea "*"
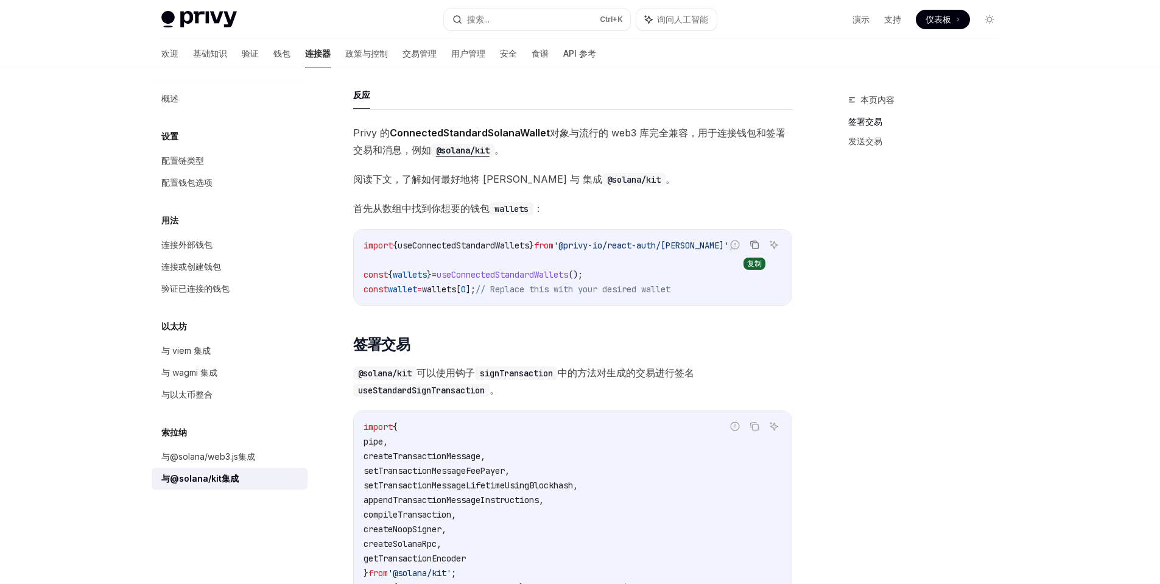
click at [754, 243] on icon "复制代码块中的内容" at bounding box center [755, 246] width 6 height 6
